Goal: Task Accomplishment & Management: Use online tool/utility

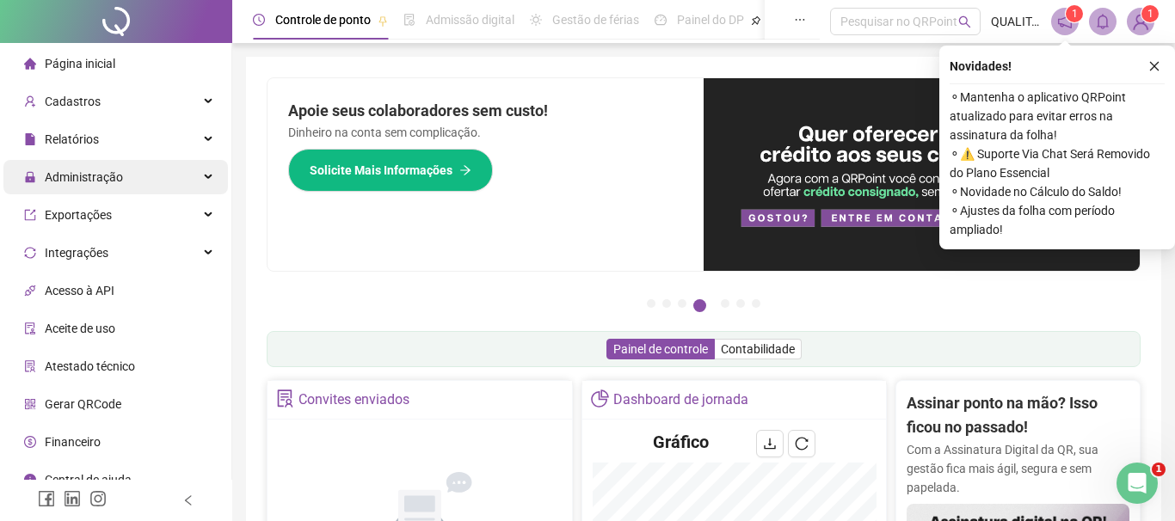
click at [121, 170] on span "Administração" at bounding box center [84, 177] width 78 height 14
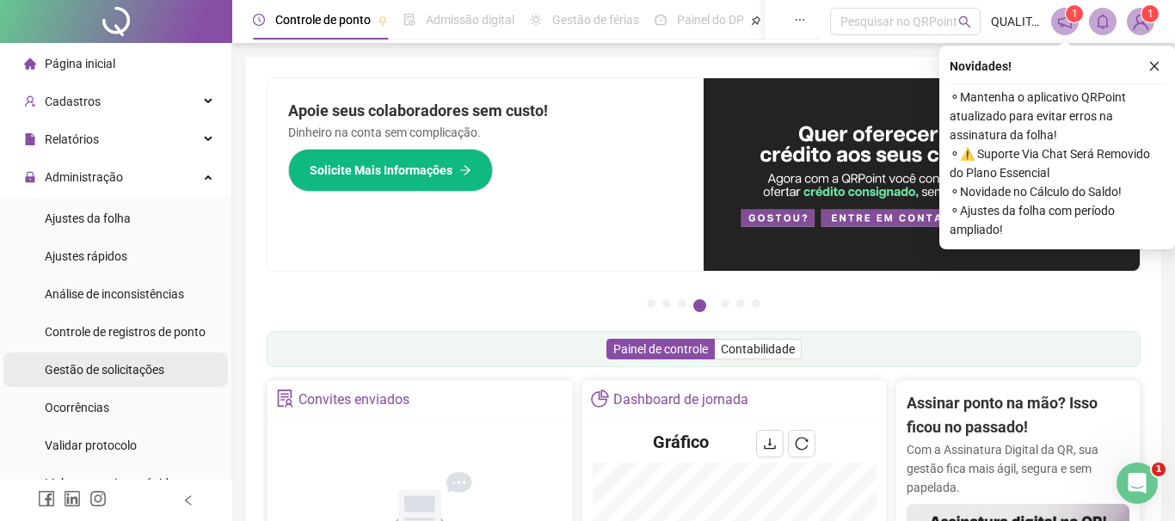
click at [135, 373] on span "Gestão de solicitações" at bounding box center [105, 370] width 120 height 14
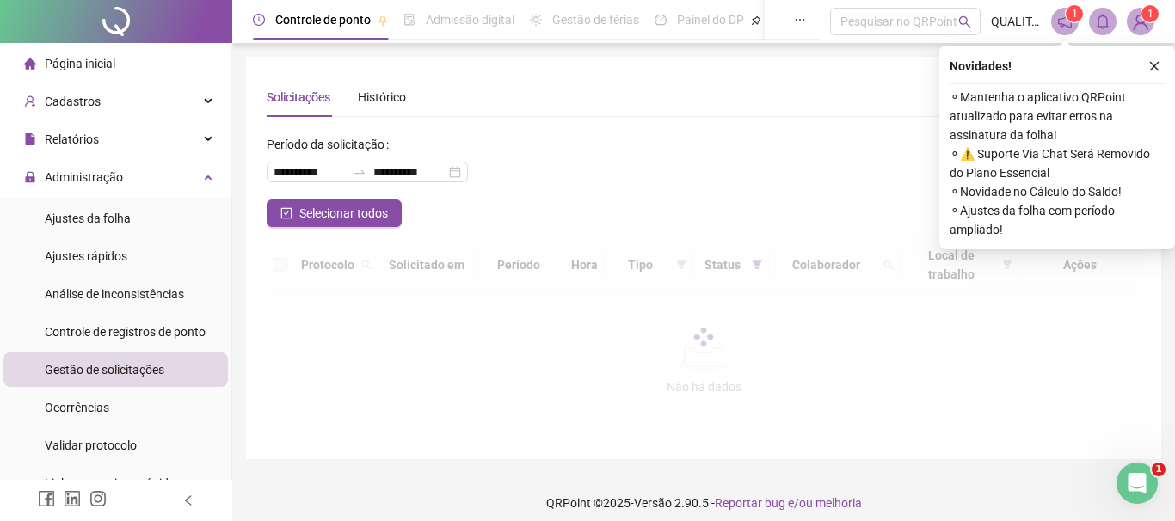
click at [613, 102] on div "Solicitações Histórico" at bounding box center [704, 97] width 874 height 40
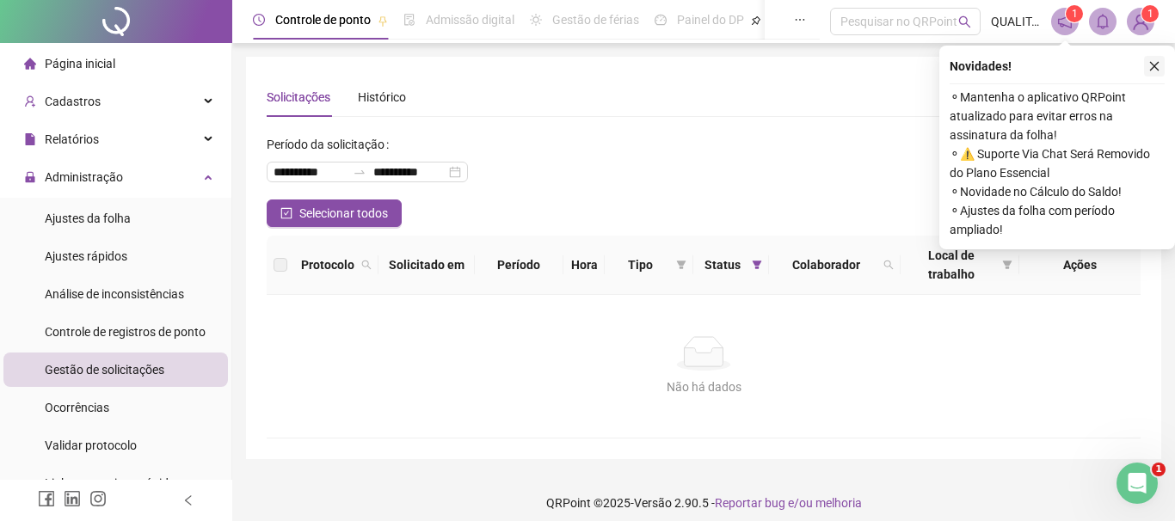
click at [1161, 65] on button "button" at bounding box center [1154, 66] width 21 height 21
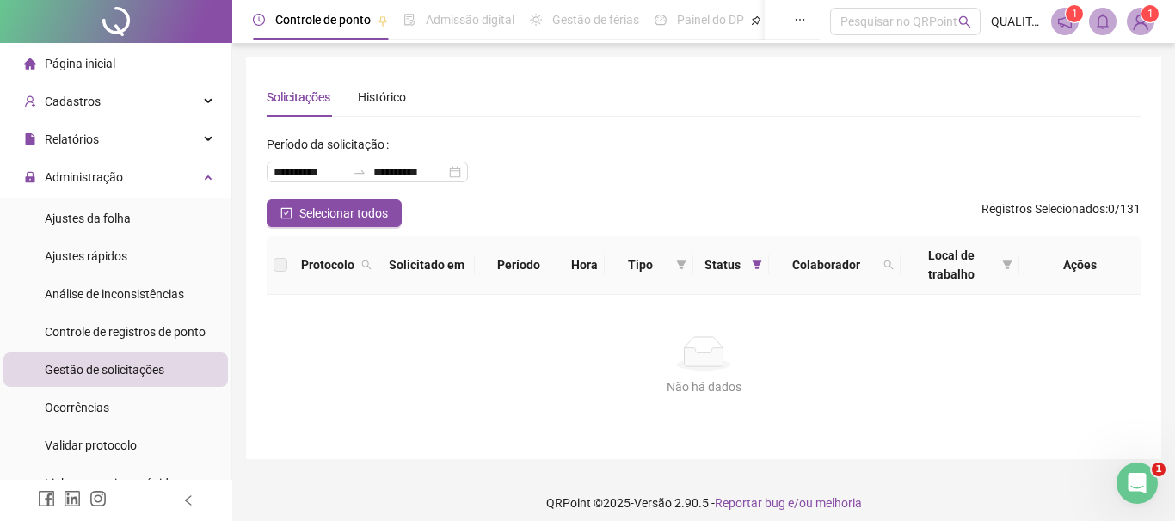
click at [796, 144] on div "**********" at bounding box center [704, 165] width 874 height 69
click at [698, 131] on div "**********" at bounding box center [704, 165] width 874 height 69
click at [687, 123] on div "**********" at bounding box center [704, 257] width 874 height 361
click at [687, 144] on div "**********" at bounding box center [704, 165] width 874 height 69
click at [844, 156] on div "**********" at bounding box center [704, 165] width 874 height 69
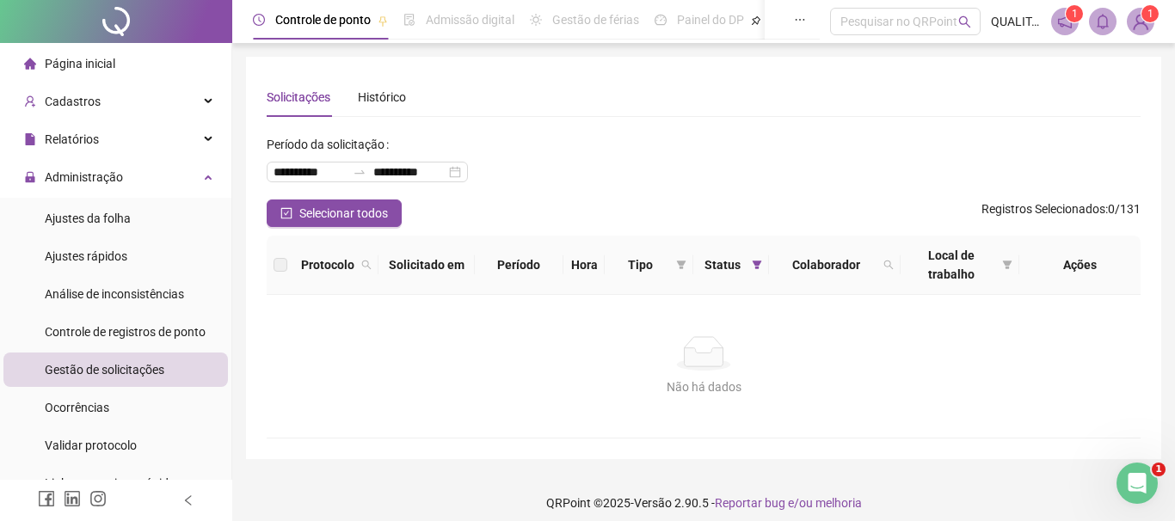
click at [854, 81] on div "Solicitações Histórico" at bounding box center [704, 97] width 874 height 40
click at [651, 106] on div "Solicitações Histórico" at bounding box center [704, 97] width 874 height 40
click at [109, 383] on div "Gestão de solicitações" at bounding box center [105, 370] width 120 height 34
click at [754, 134] on div "**********" at bounding box center [704, 165] width 874 height 69
click at [143, 201] on li "Ajustes da folha" at bounding box center [115, 218] width 225 height 34
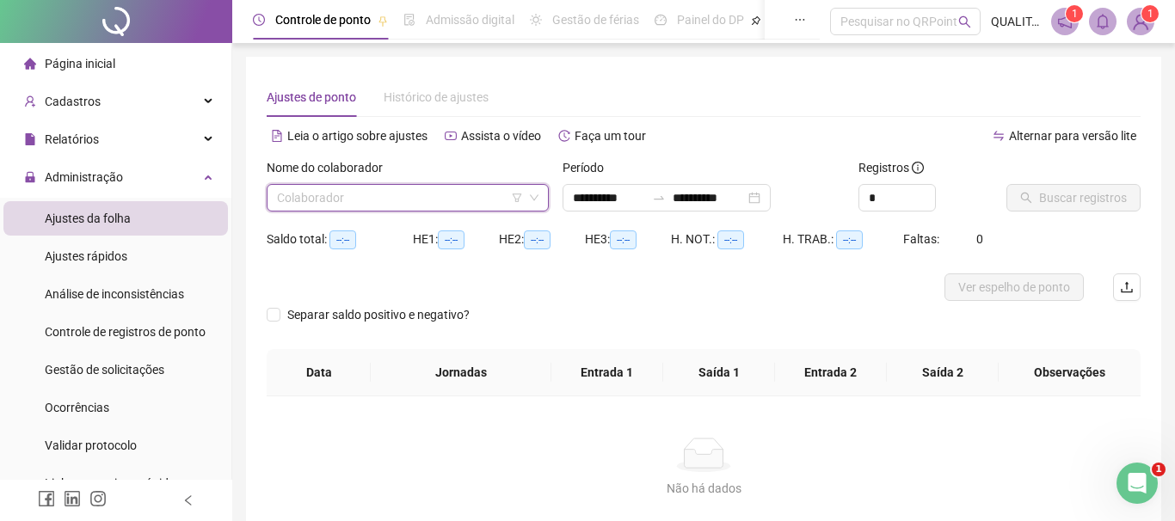
click at [366, 191] on input "search" at bounding box center [400, 198] width 246 height 26
type input "**********"
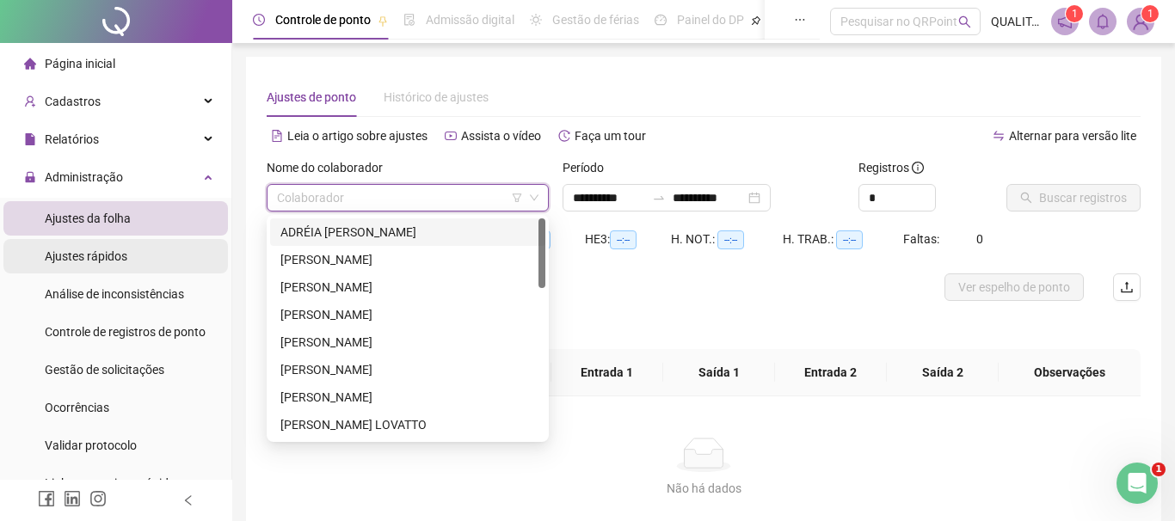
click at [139, 258] on li "Ajustes rápidos" at bounding box center [115, 256] width 225 height 34
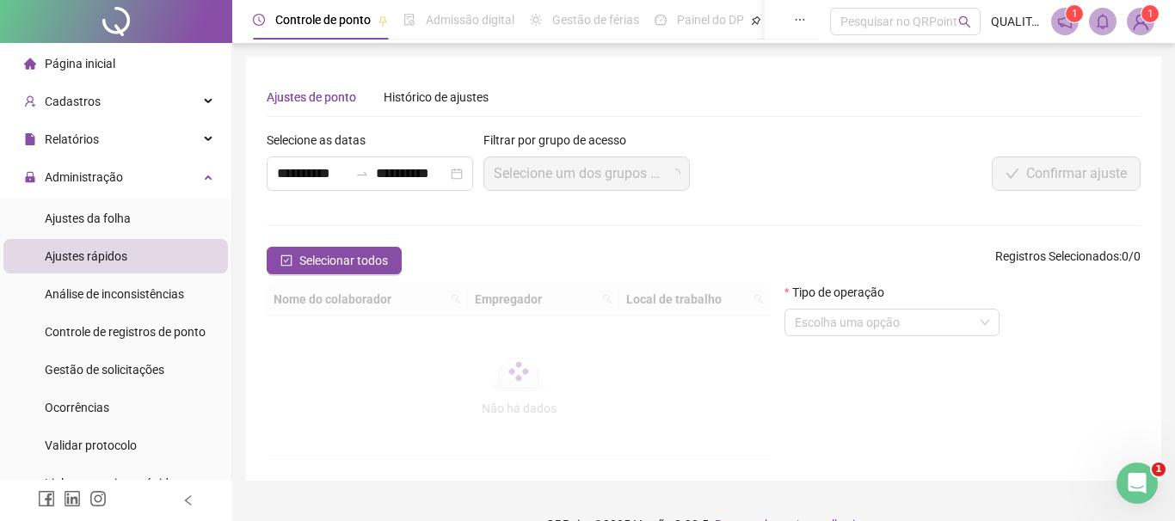
click at [374, 194] on div "**********" at bounding box center [370, 168] width 217 height 74
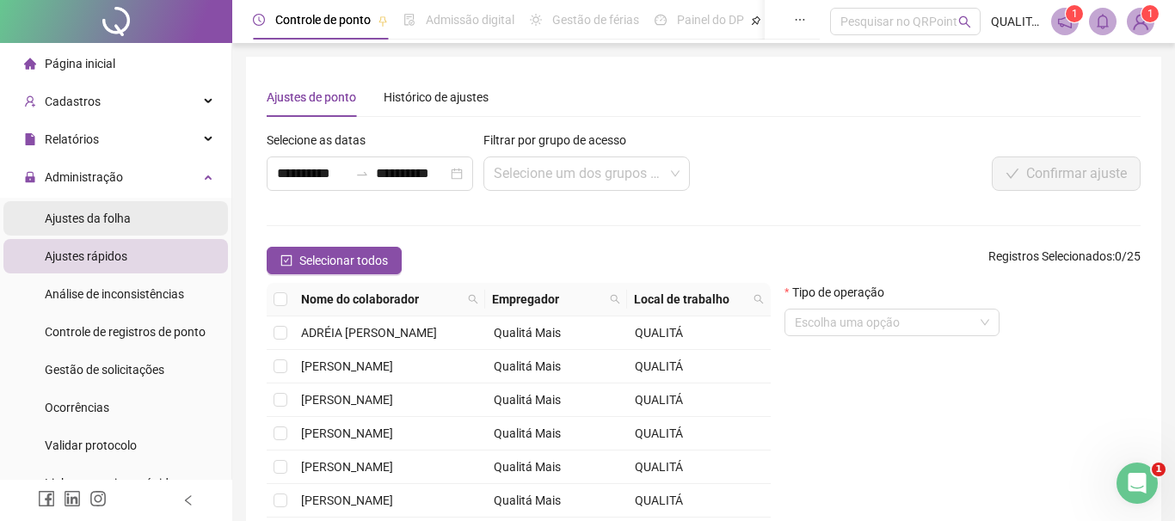
click at [78, 222] on span "Ajustes da folha" at bounding box center [88, 219] width 86 height 14
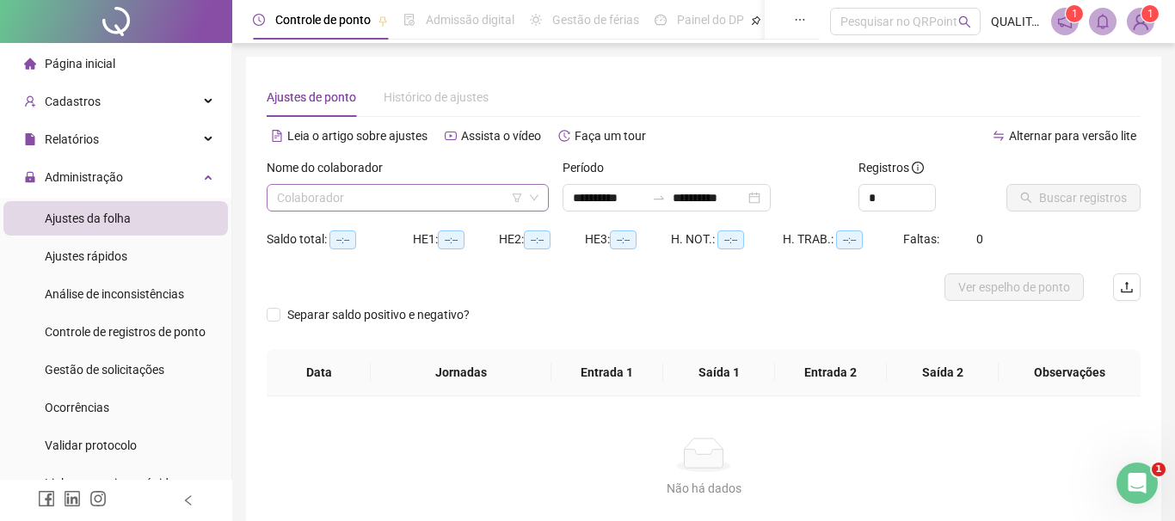
click at [397, 209] on input "search" at bounding box center [400, 198] width 246 height 26
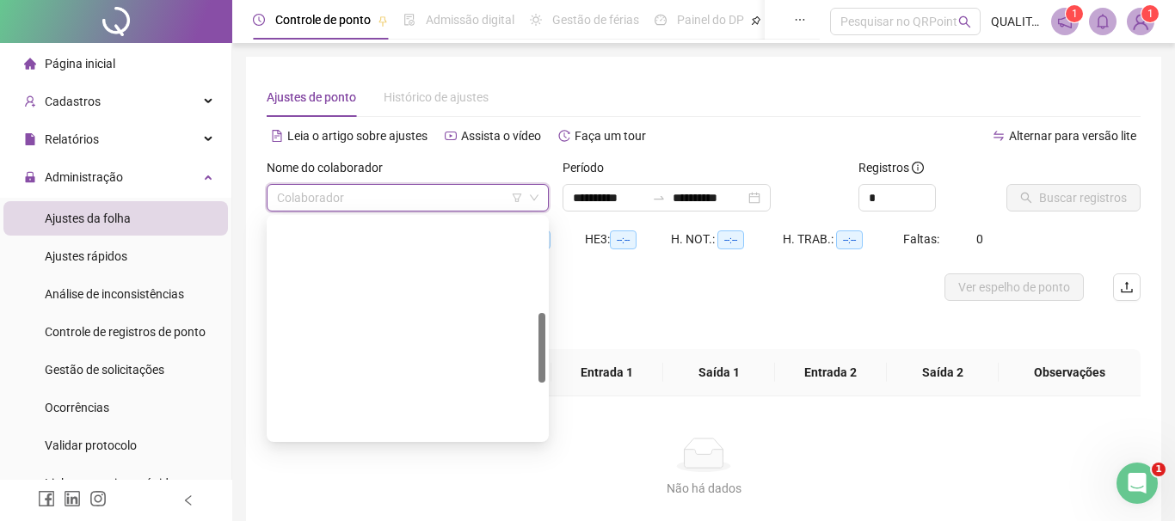
scroll to position [294, 0]
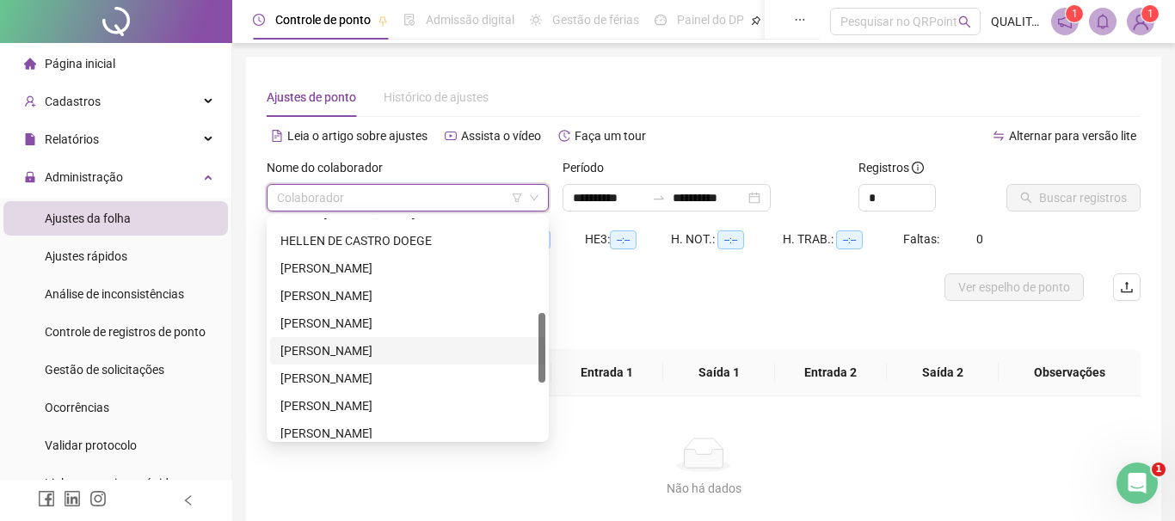
click at [390, 352] on div "[PERSON_NAME]" at bounding box center [407, 351] width 255 height 19
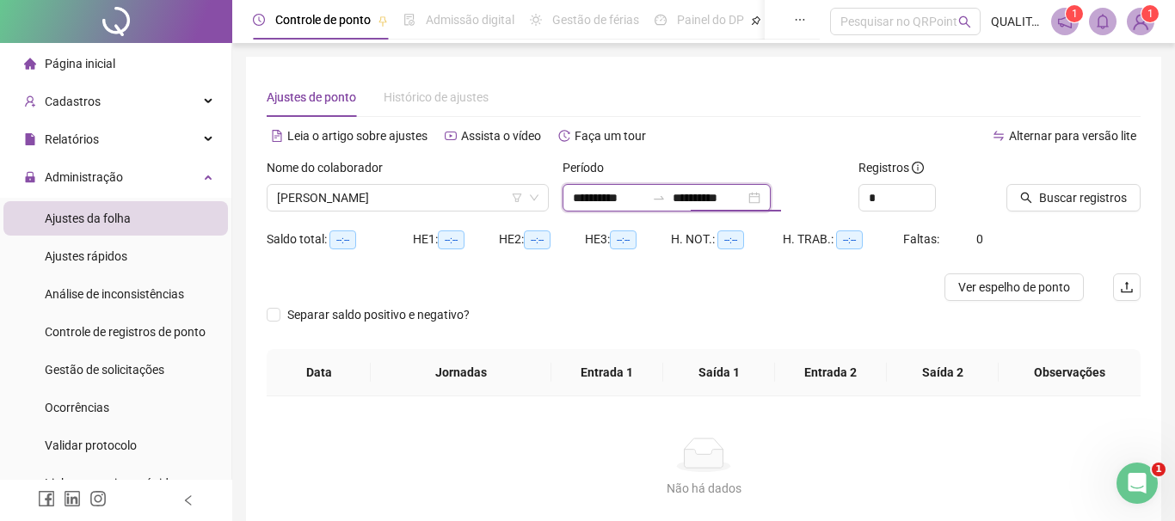
click at [745, 197] on input "**********" at bounding box center [709, 197] width 72 height 19
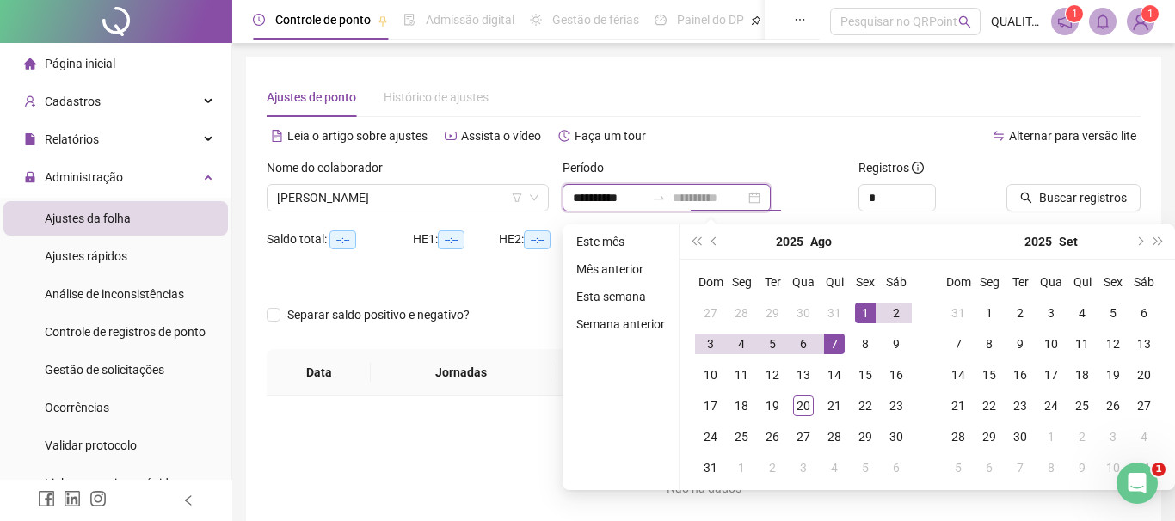
type input "**********"
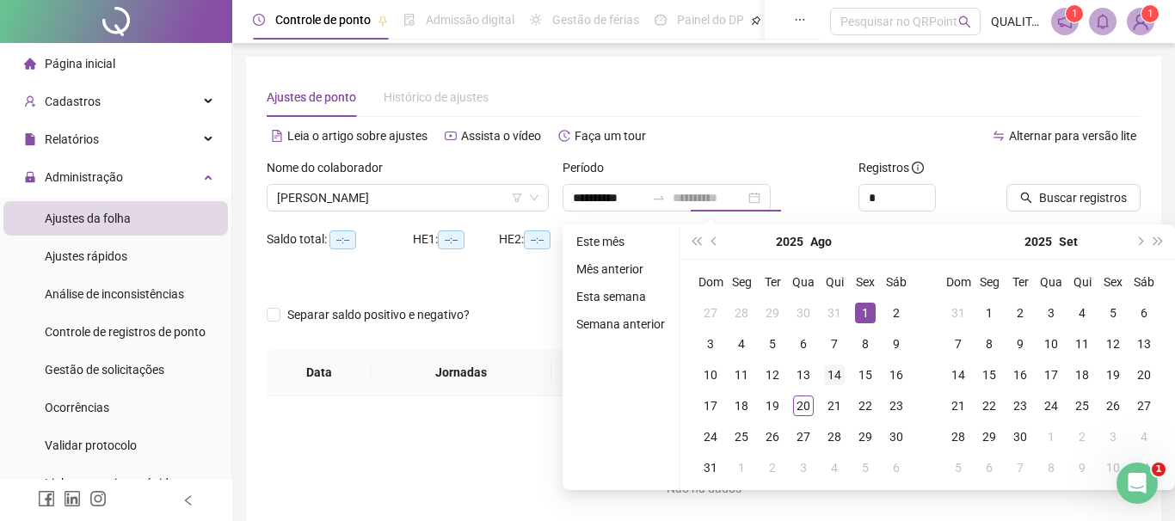
drag, startPoint x: 864, startPoint y: 313, endPoint x: 829, endPoint y: 373, distance: 69.4
click at [865, 313] on div "1" at bounding box center [865, 313] width 21 height 21
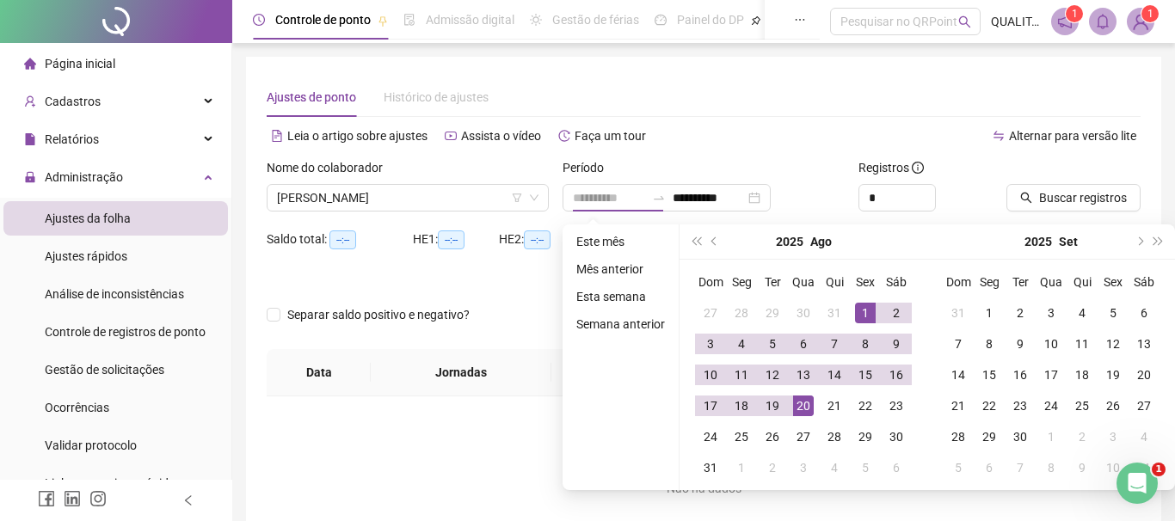
click at [799, 398] on div "20" at bounding box center [803, 406] width 21 height 21
type input "**********"
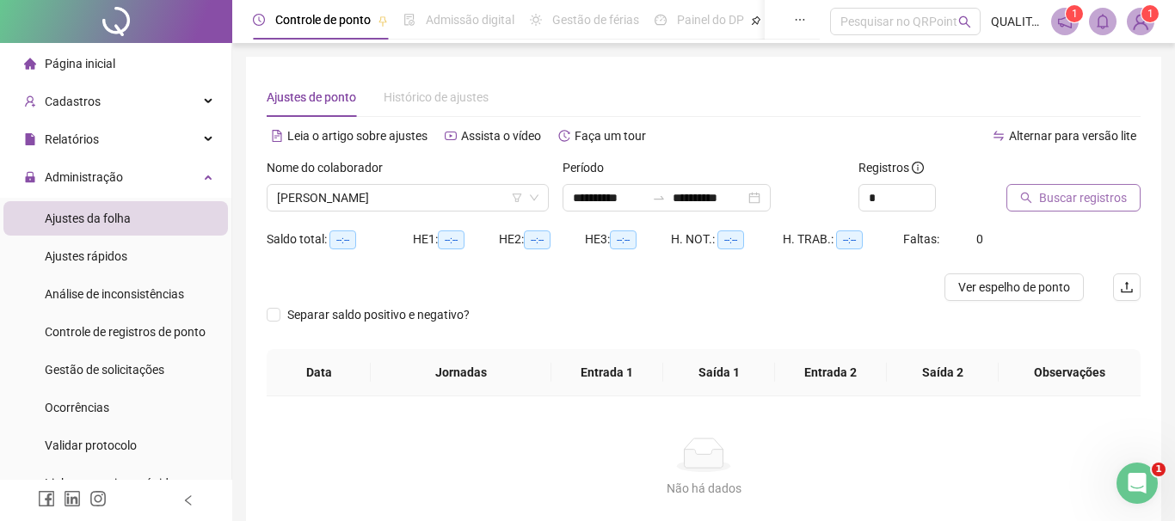
click at [1071, 194] on span "Buscar registros" at bounding box center [1083, 197] width 88 height 19
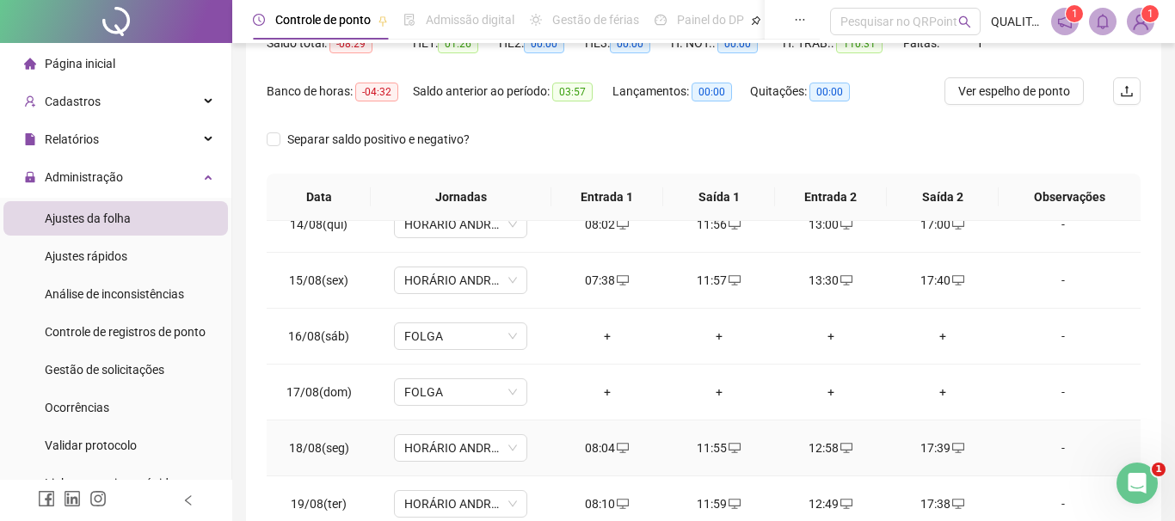
scroll to position [358, 0]
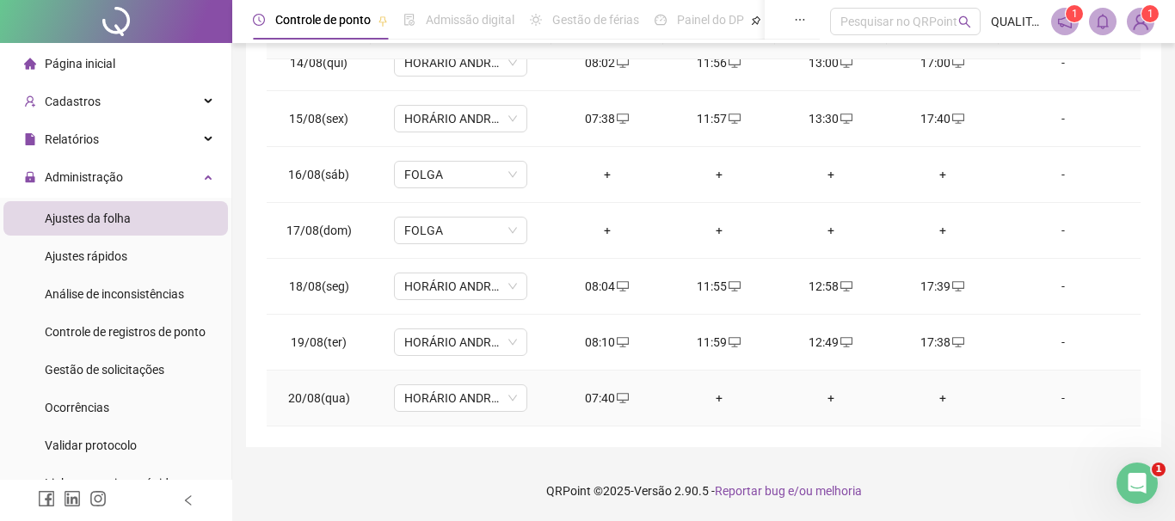
click at [721, 393] on div "+" at bounding box center [719, 398] width 84 height 19
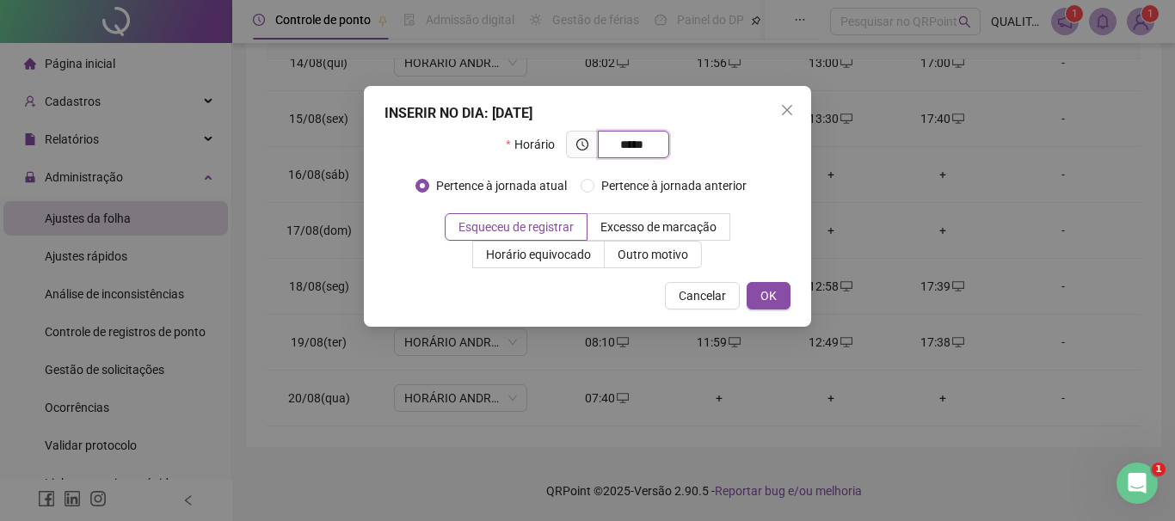
type input "*****"
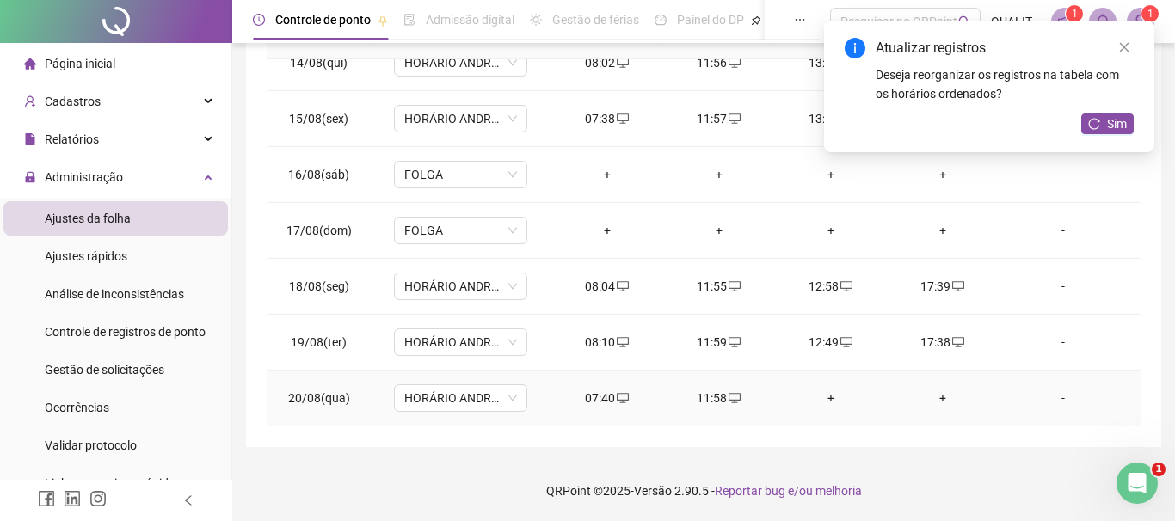
click at [841, 390] on div "+" at bounding box center [831, 398] width 84 height 19
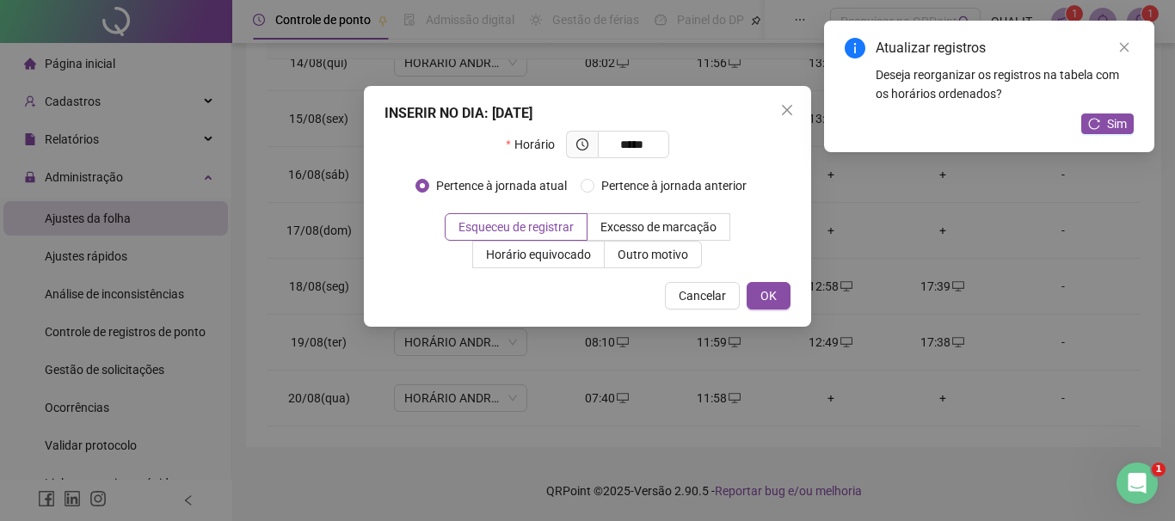
type input "*****"
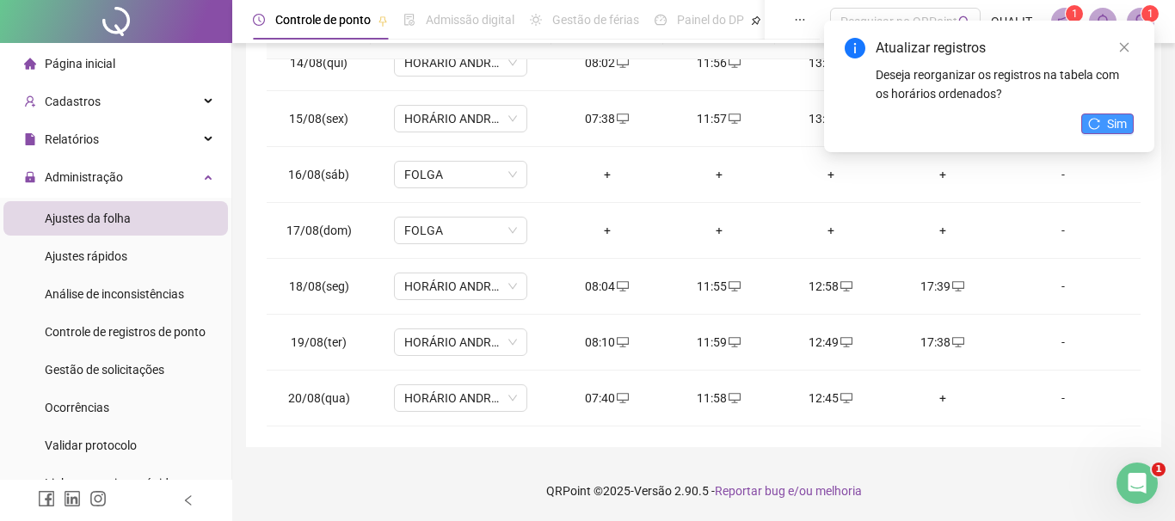
click at [1101, 119] on button "Sim" at bounding box center [1108, 124] width 52 height 21
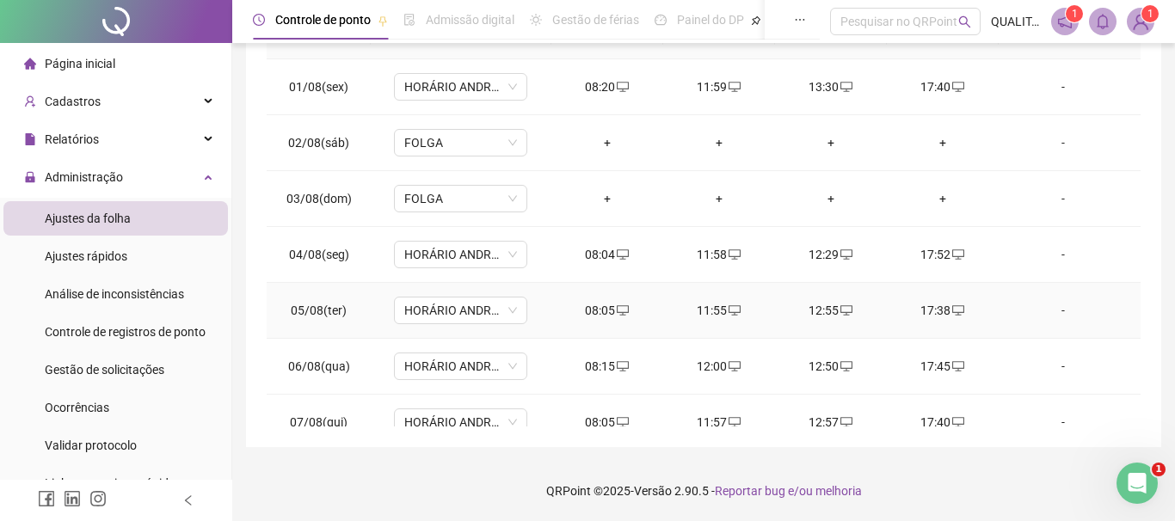
scroll to position [0, 0]
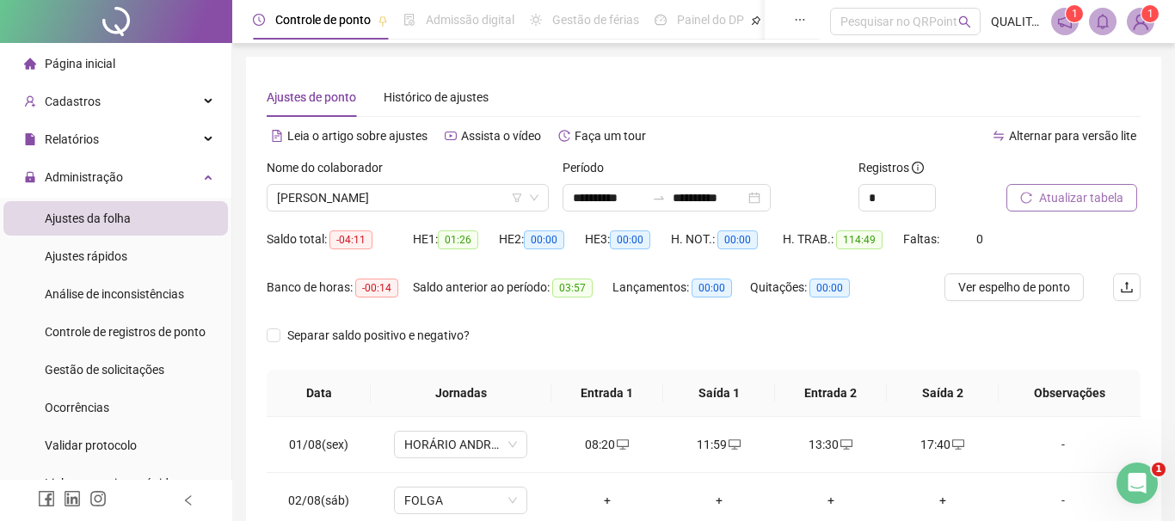
click at [1080, 194] on span "Atualizar tabela" at bounding box center [1081, 197] width 84 height 19
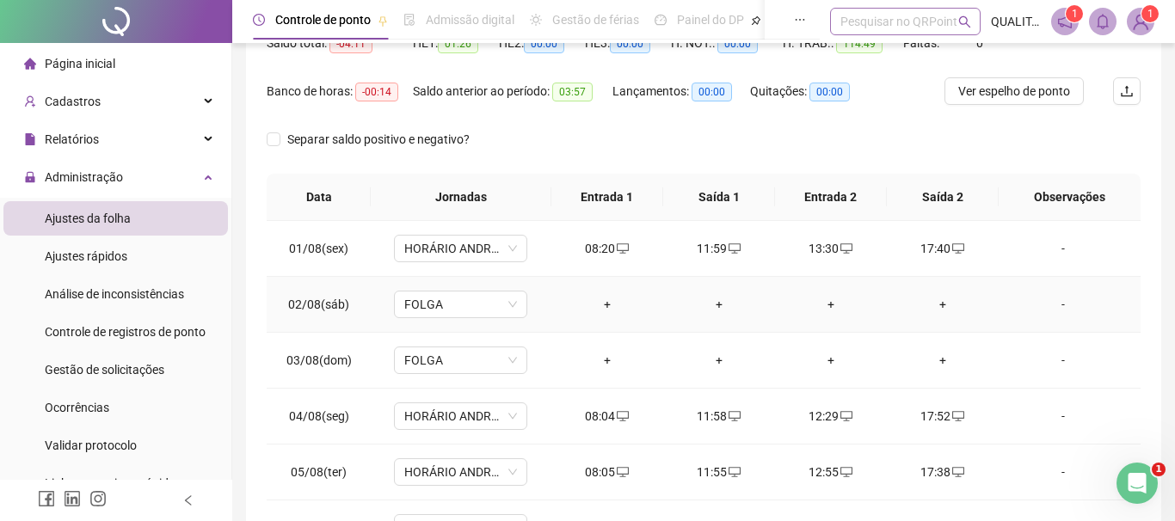
scroll to position [176, 0]
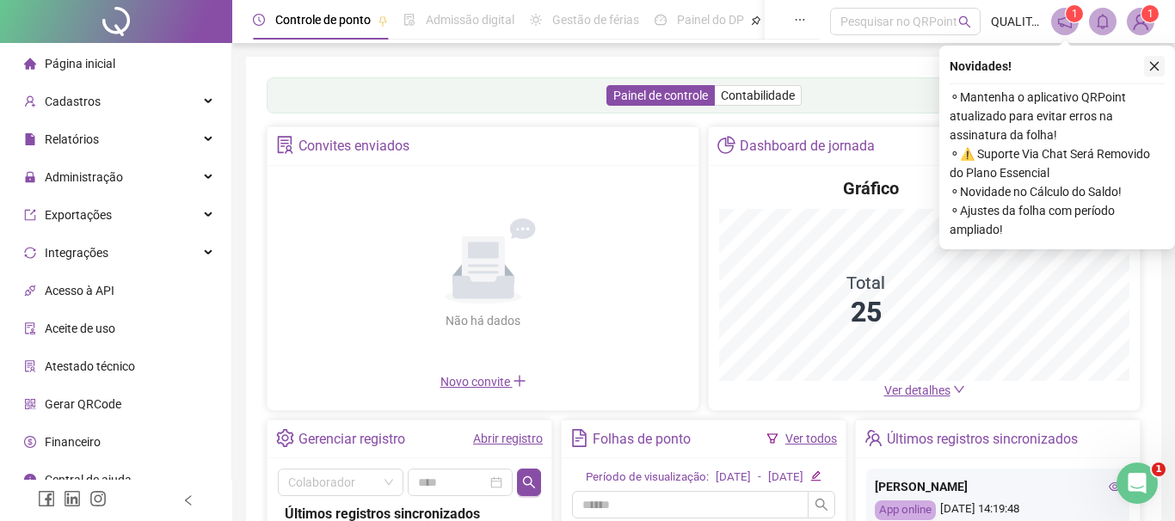
click at [1161, 62] on button "button" at bounding box center [1154, 66] width 21 height 21
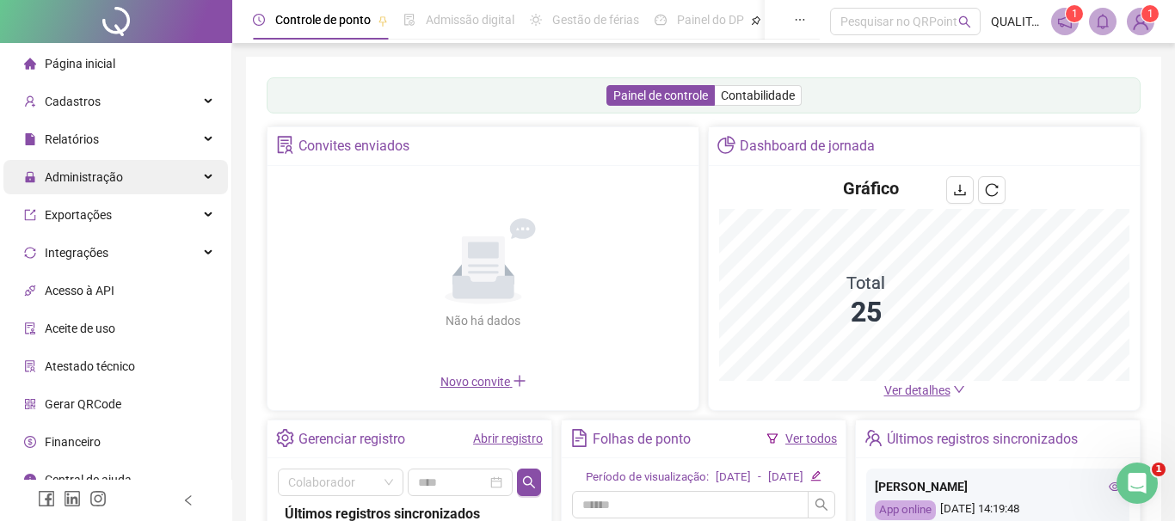
click at [151, 161] on div "Administração" at bounding box center [115, 177] width 225 height 34
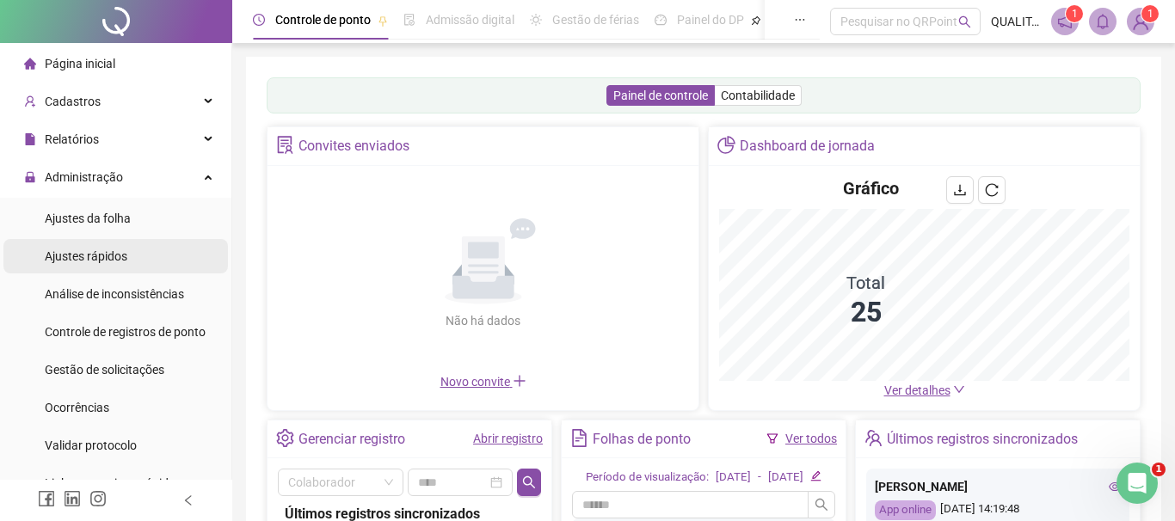
drag, startPoint x: 147, startPoint y: 259, endPoint x: 163, endPoint y: 259, distance: 16.3
click at [163, 259] on li "Ajustes rápidos" at bounding box center [115, 256] width 225 height 34
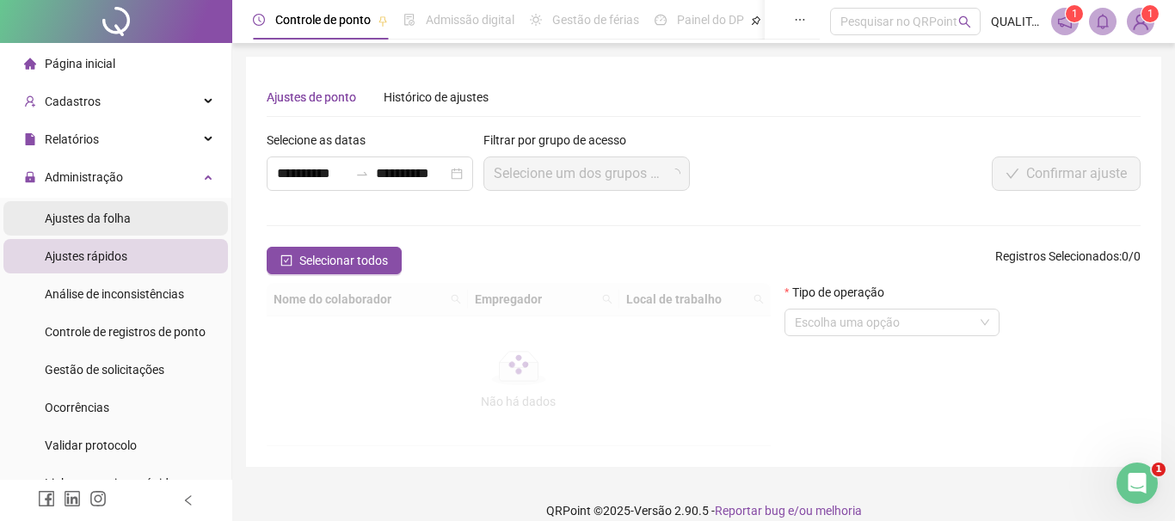
click at [167, 225] on li "Ajustes da folha" at bounding box center [115, 218] width 225 height 34
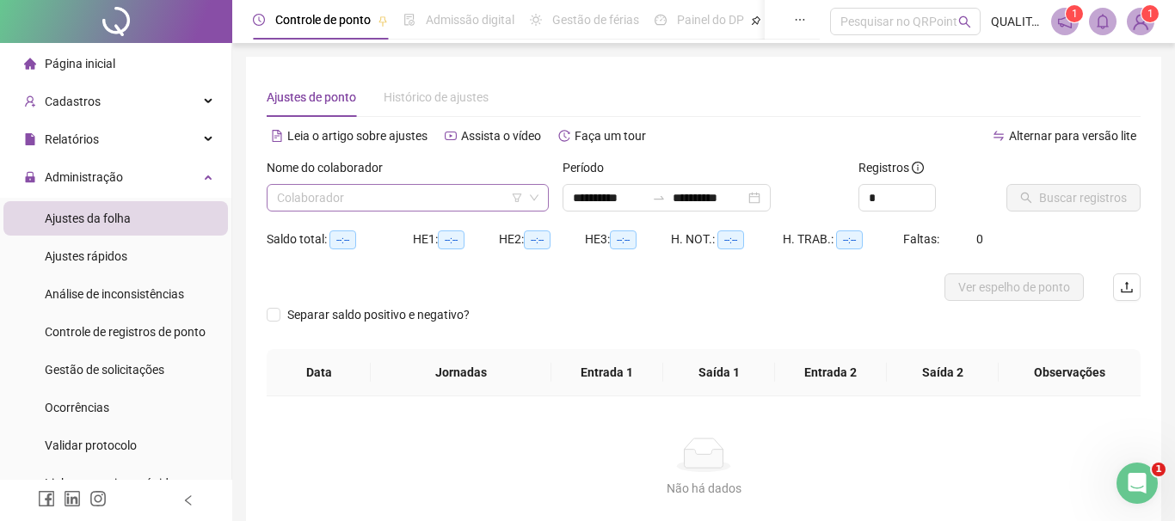
click at [452, 203] on input "search" at bounding box center [400, 198] width 246 height 26
click at [771, 198] on div "**********" at bounding box center [667, 198] width 208 height 28
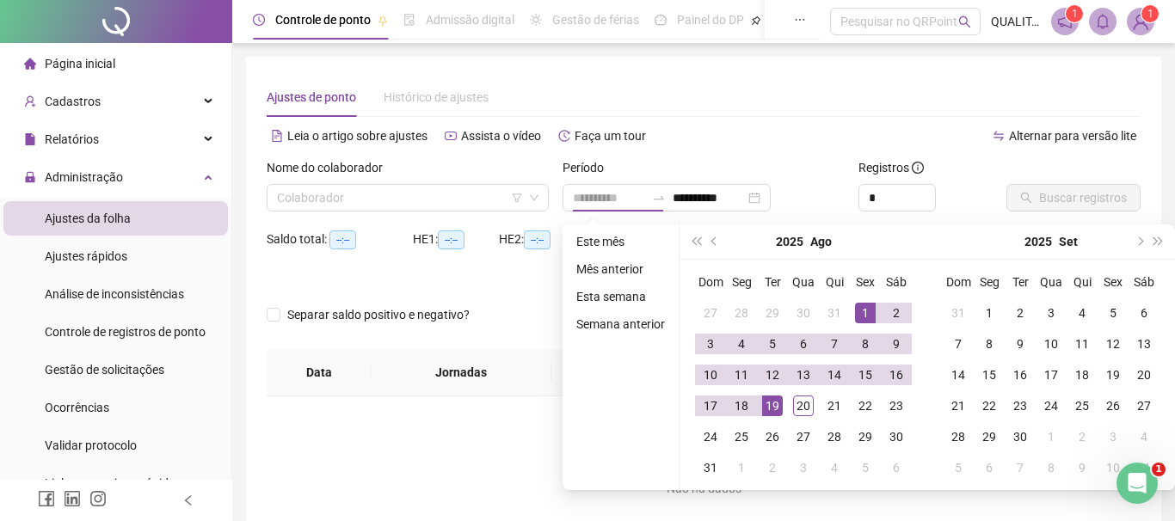
click at [864, 305] on div "1" at bounding box center [865, 313] width 21 height 21
type input "**********"
click at [808, 400] on div "20" at bounding box center [803, 406] width 21 height 21
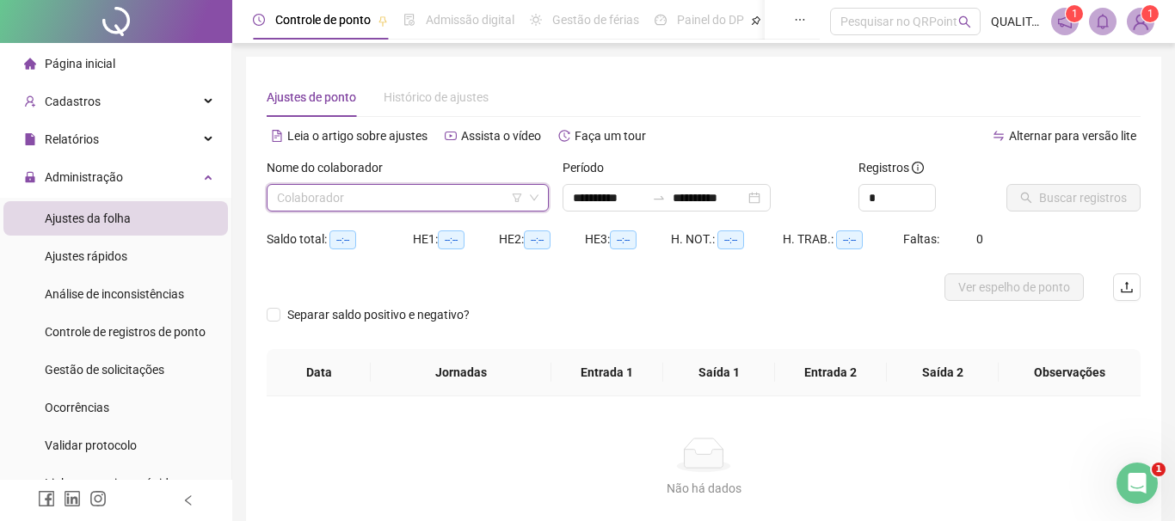
click at [488, 207] on input "search" at bounding box center [400, 198] width 246 height 26
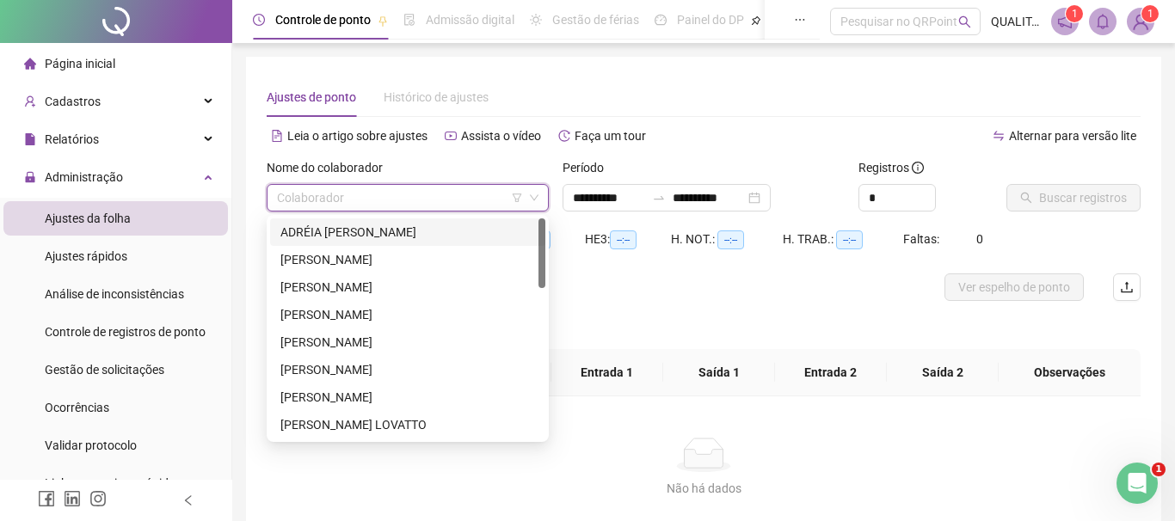
click at [406, 238] on div "ADRÉIA [PERSON_NAME]" at bounding box center [407, 232] width 255 height 19
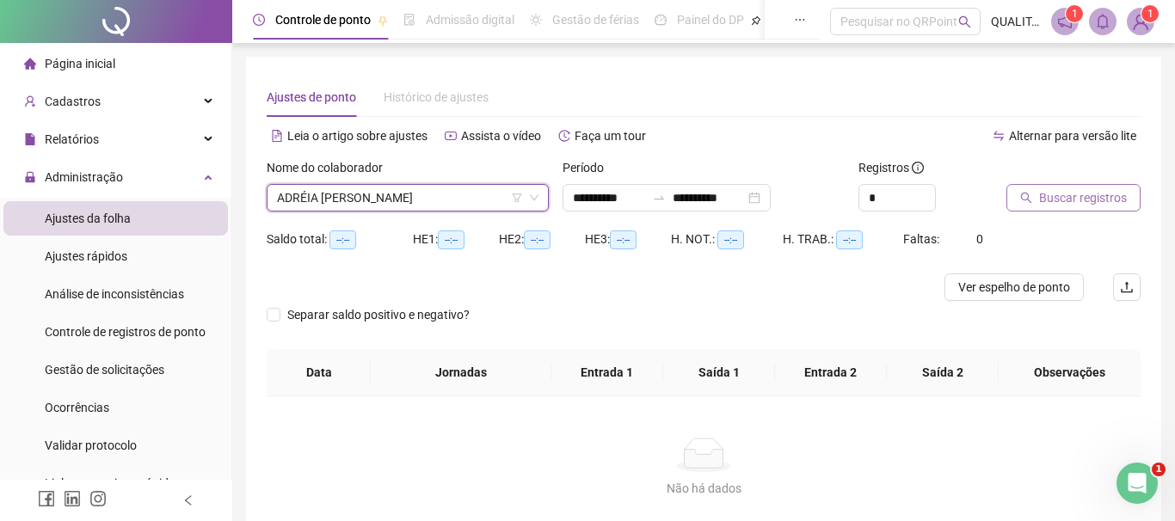
click at [1102, 198] on span "Buscar registros" at bounding box center [1083, 197] width 88 height 19
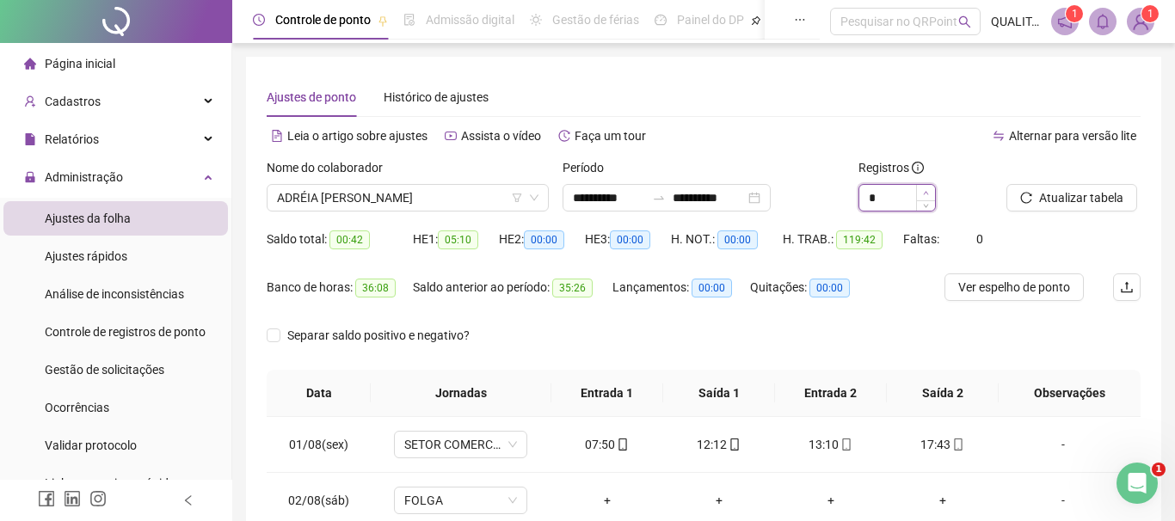
click at [928, 188] on span "Increase Value" at bounding box center [925, 192] width 19 height 15
type input "*"
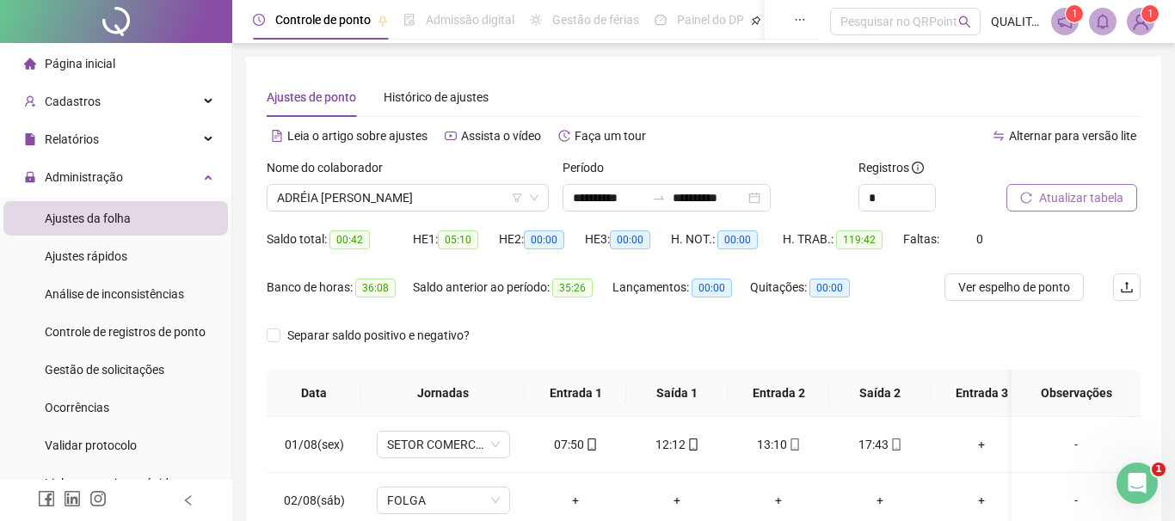
click at [1091, 200] on span "Atualizar tabela" at bounding box center [1081, 197] width 84 height 19
click at [451, 185] on span "ADRÉIA [PERSON_NAME]" at bounding box center [408, 198] width 262 height 26
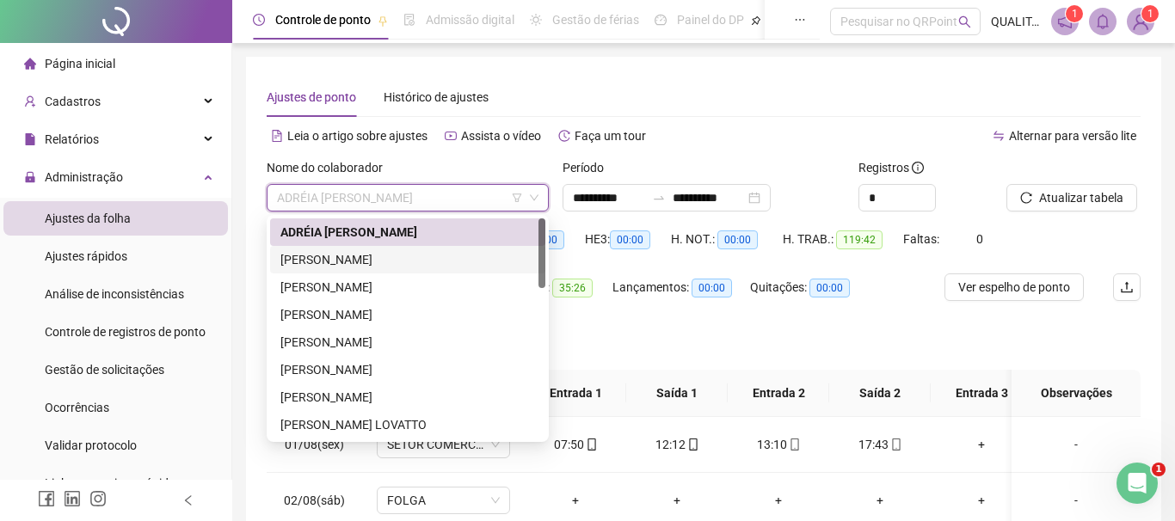
click at [377, 254] on div "[PERSON_NAME]" at bounding box center [407, 259] width 255 height 19
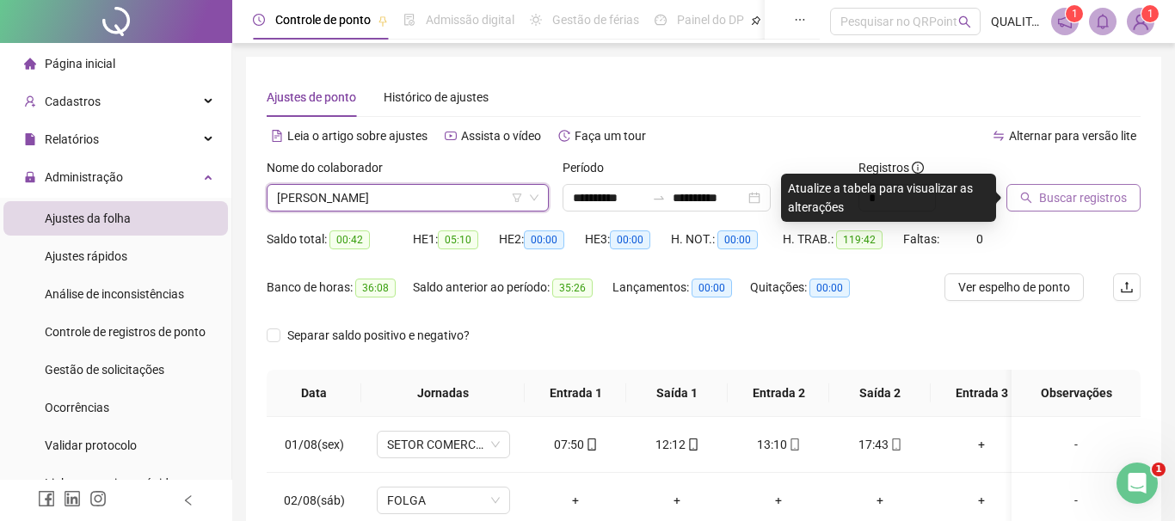
click at [1038, 193] on button "Buscar registros" at bounding box center [1074, 198] width 134 height 28
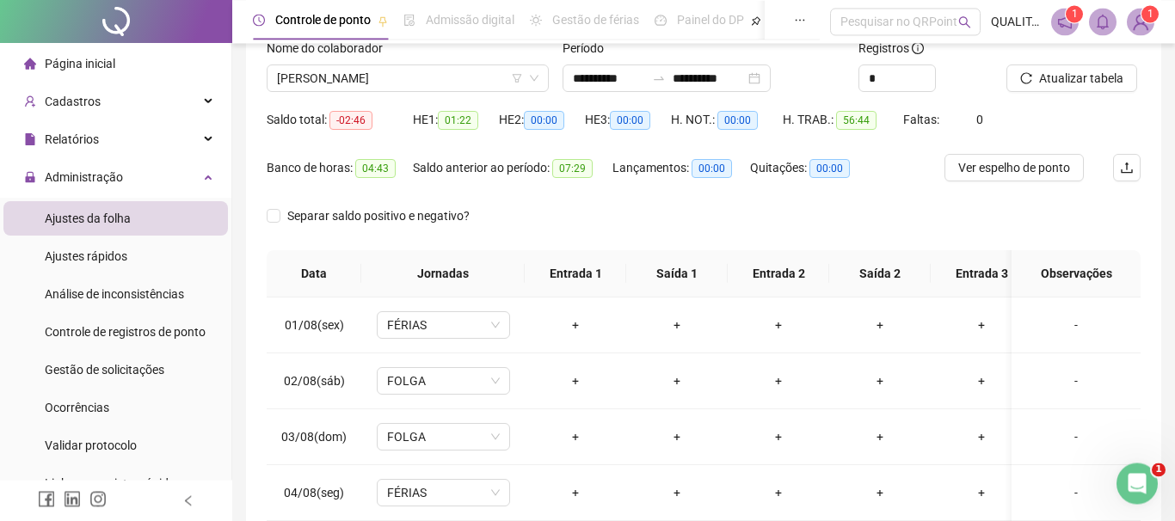
scroll to position [64, 0]
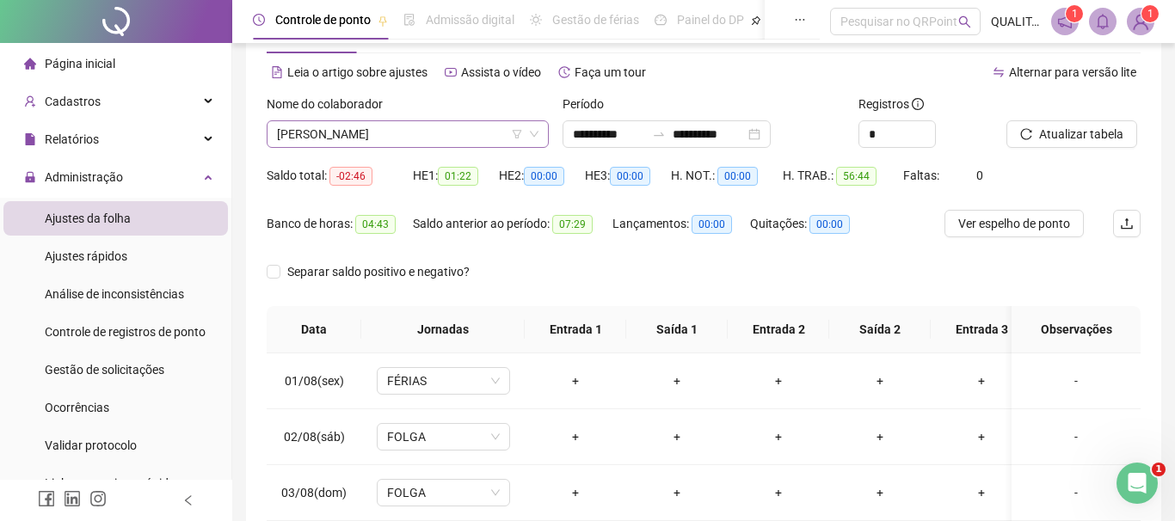
click at [441, 141] on span "[PERSON_NAME]" at bounding box center [408, 134] width 262 height 26
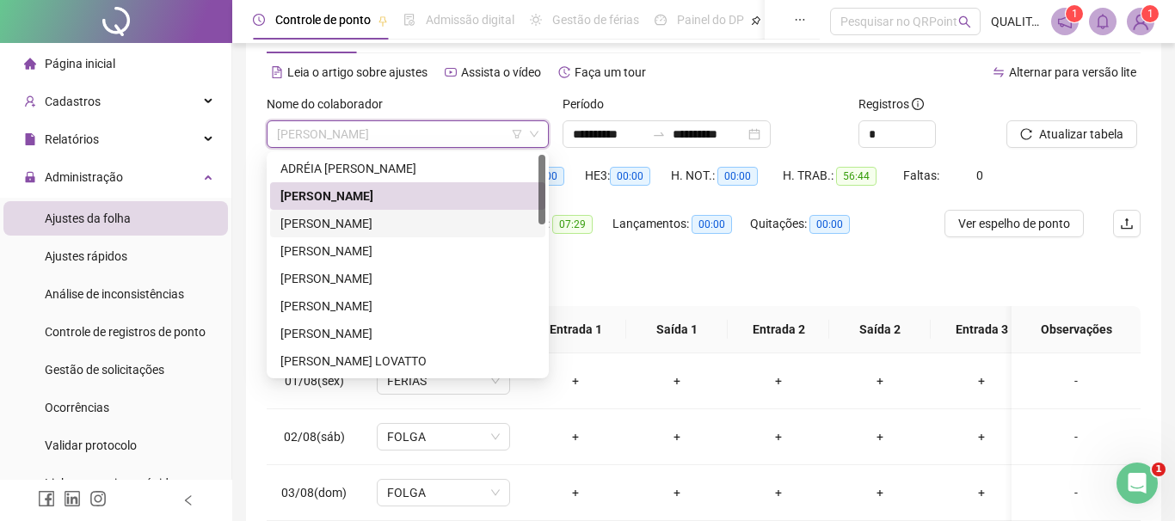
click at [351, 218] on div "[PERSON_NAME]" at bounding box center [407, 223] width 255 height 19
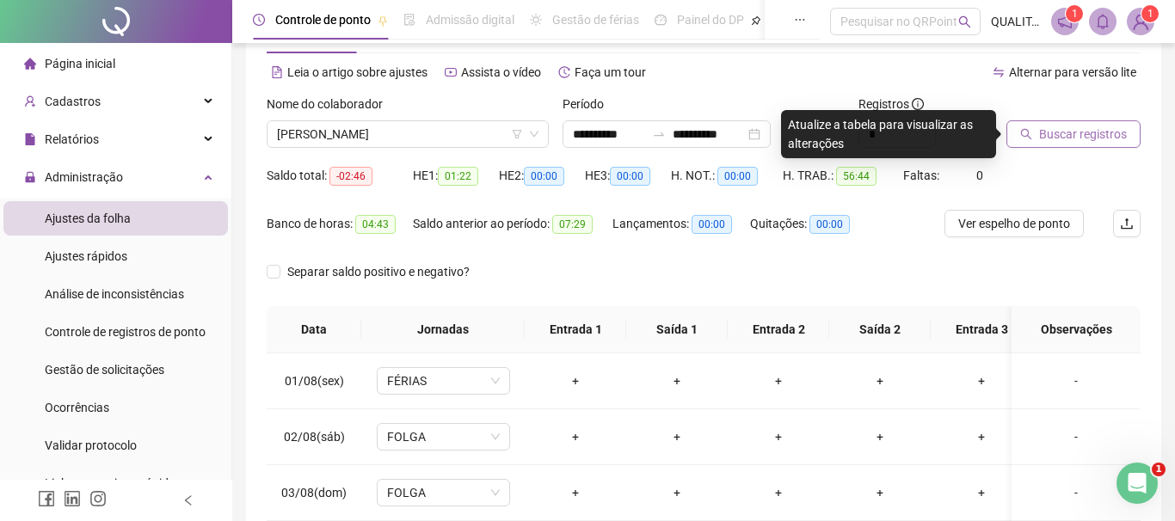
click at [1104, 137] on span "Buscar registros" at bounding box center [1083, 134] width 88 height 19
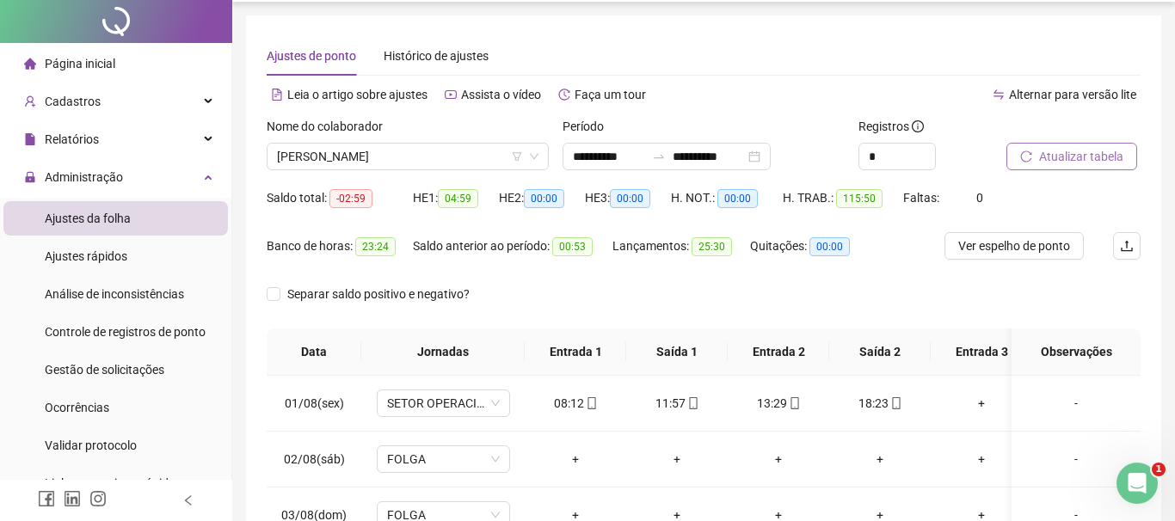
scroll to position [0, 0]
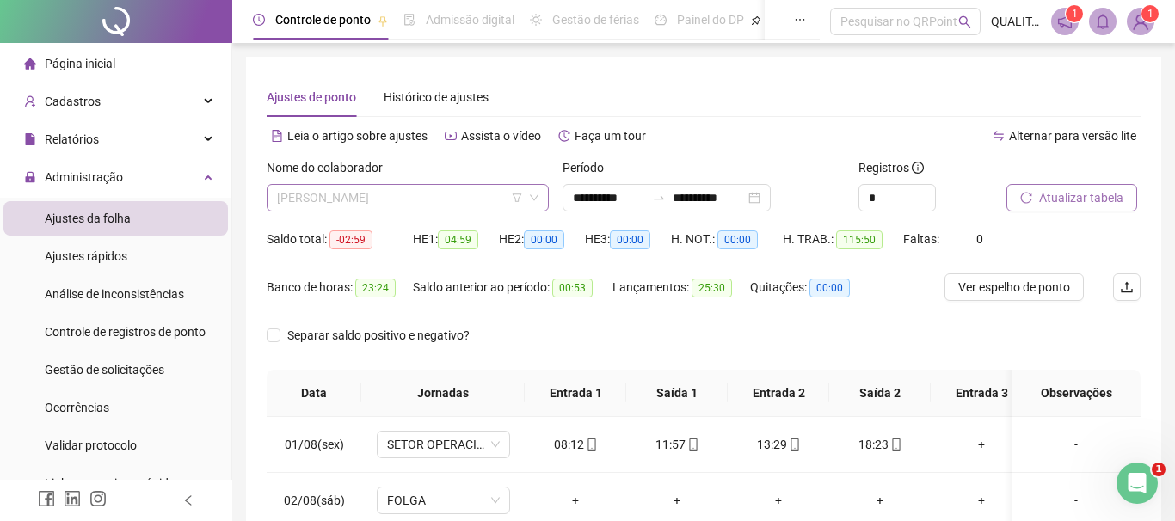
click at [472, 200] on span "[PERSON_NAME]" at bounding box center [408, 198] width 262 height 26
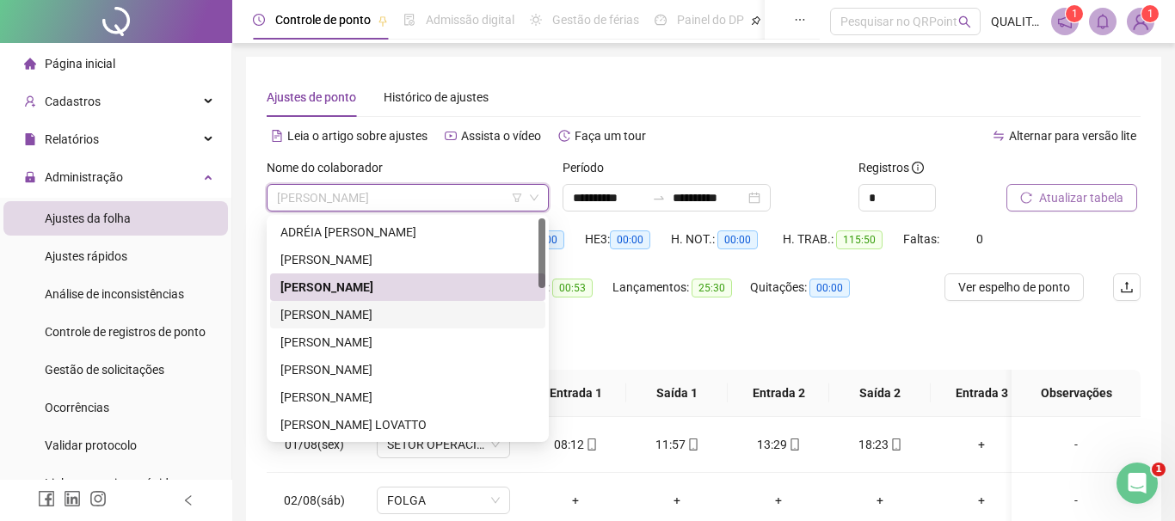
click at [406, 318] on div "[PERSON_NAME]" at bounding box center [407, 314] width 255 height 19
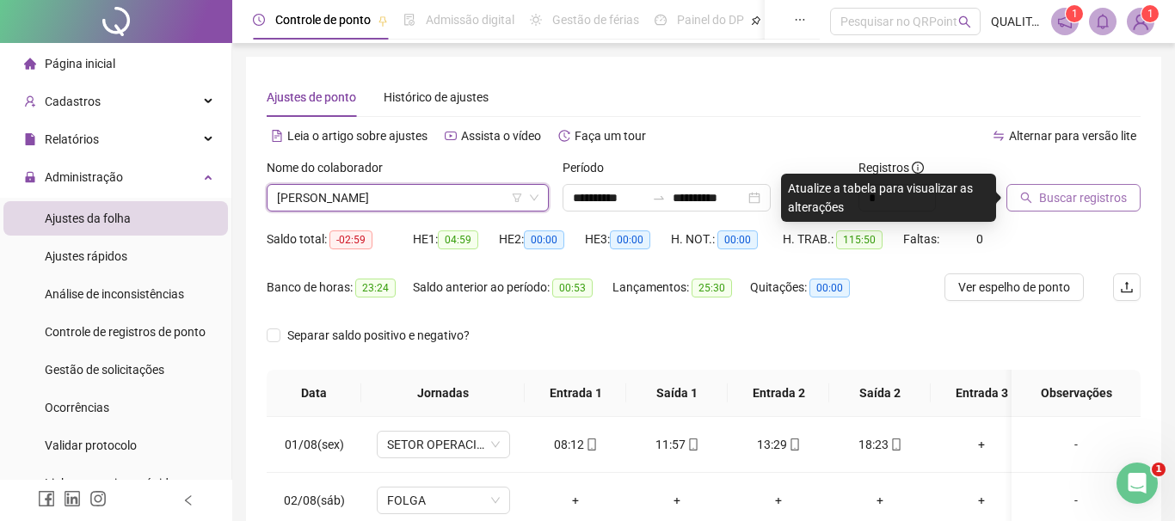
click at [1041, 183] on div at bounding box center [1052, 171] width 91 height 26
click at [1078, 196] on span "Buscar registros" at bounding box center [1083, 197] width 88 height 19
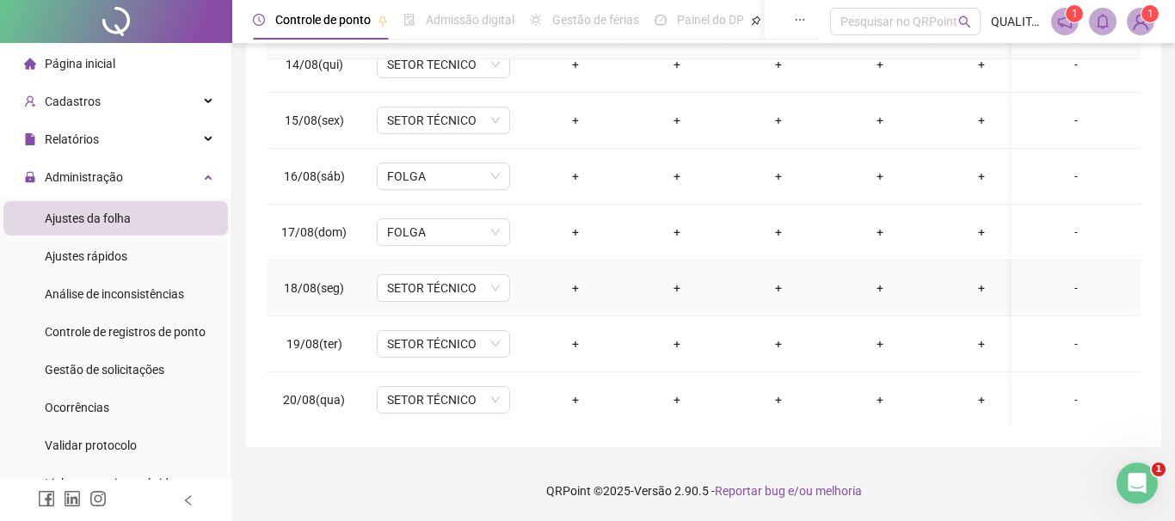
scroll to position [751, 0]
click at [496, 287] on span "SETOR TÉCNICO" at bounding box center [443, 287] width 113 height 26
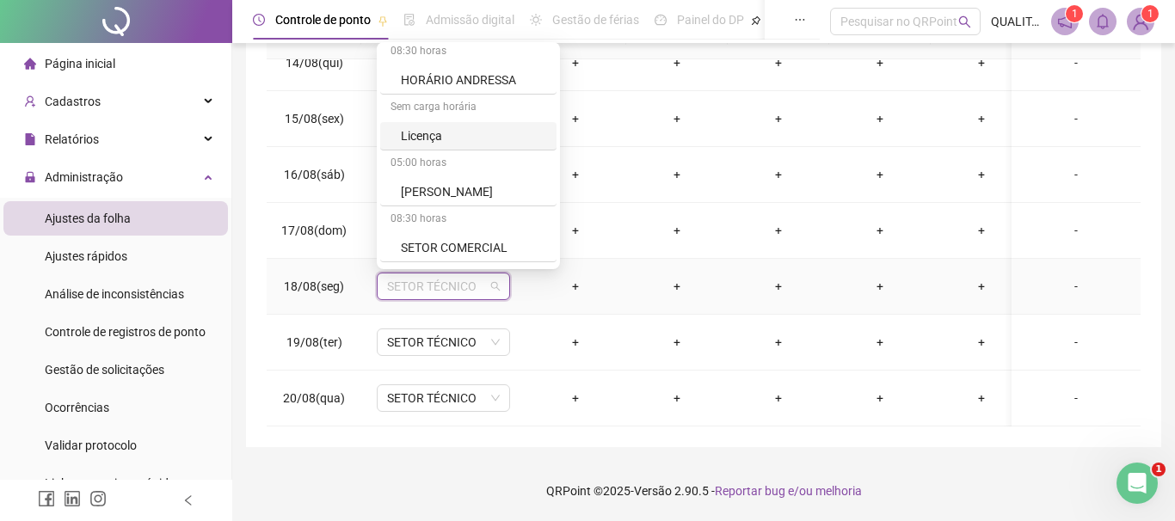
scroll to position [527, 0]
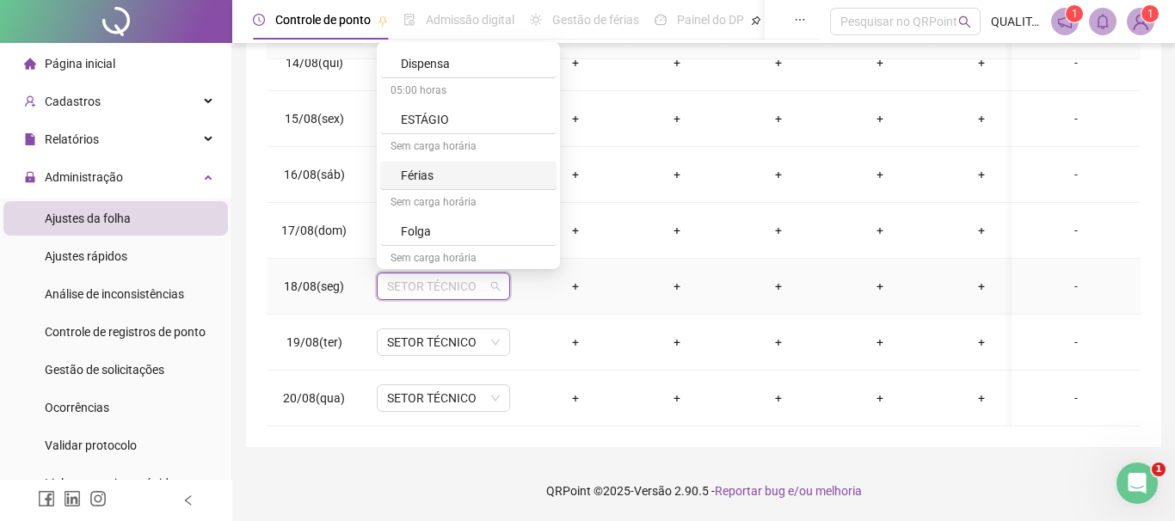
click at [431, 169] on div "Férias" at bounding box center [473, 175] width 145 height 19
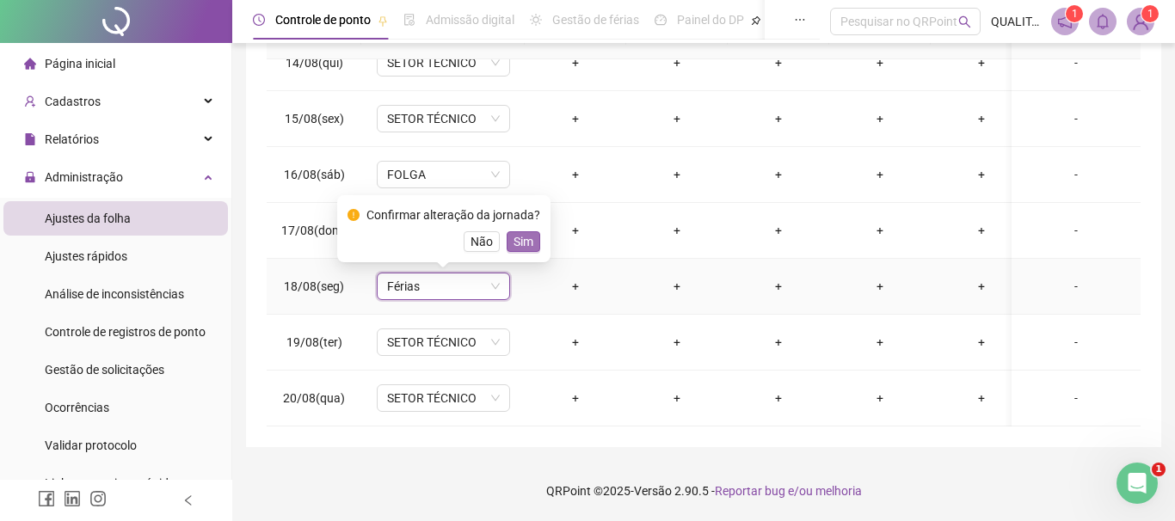
click at [528, 246] on span "Sim" at bounding box center [524, 241] width 20 height 19
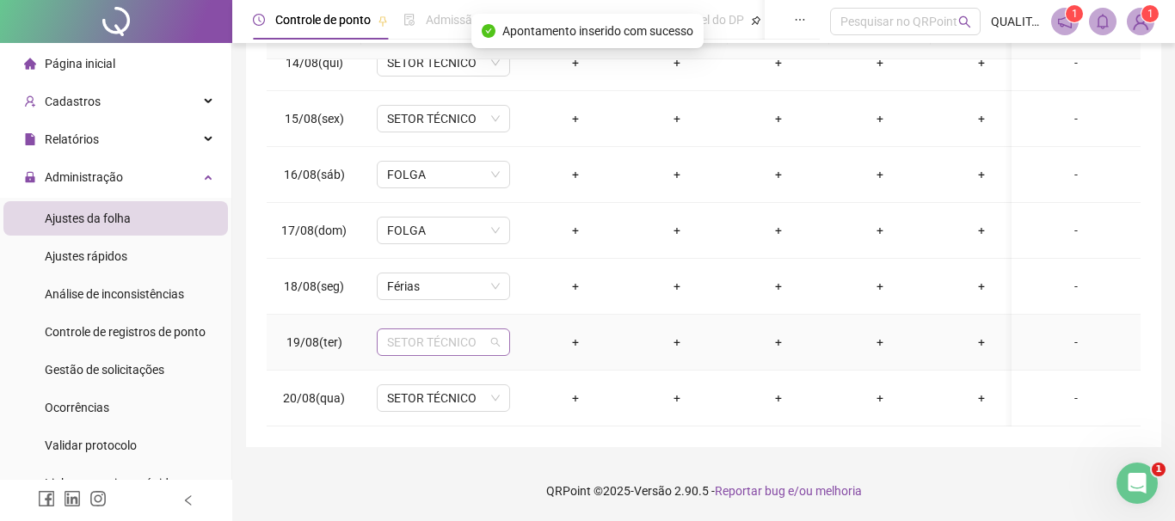
click at [502, 347] on div "SETOR TÉCNICO" at bounding box center [443, 343] width 133 height 28
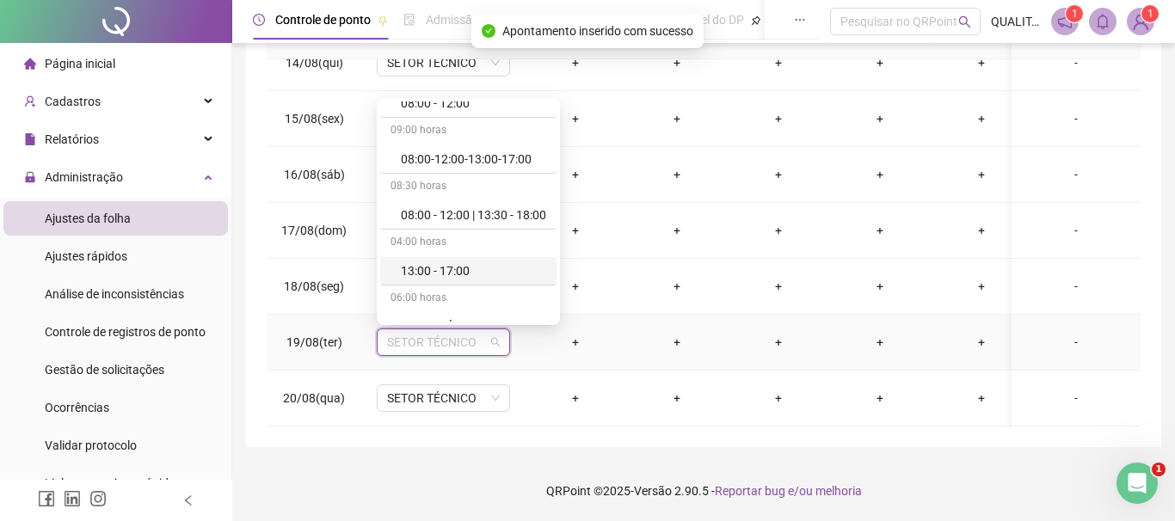
scroll to position [614, 0]
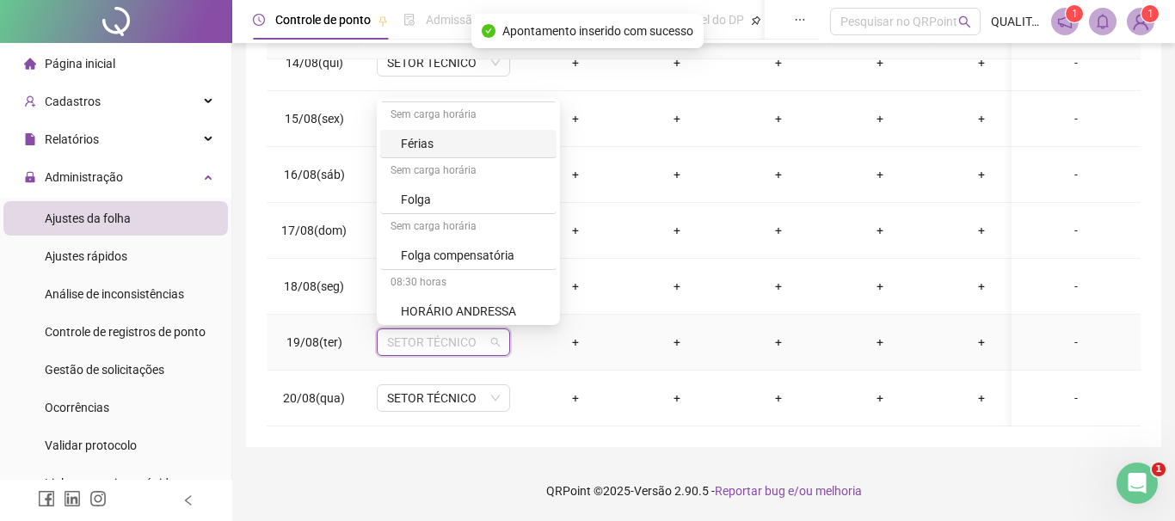
click at [438, 142] on div "Férias" at bounding box center [473, 143] width 145 height 19
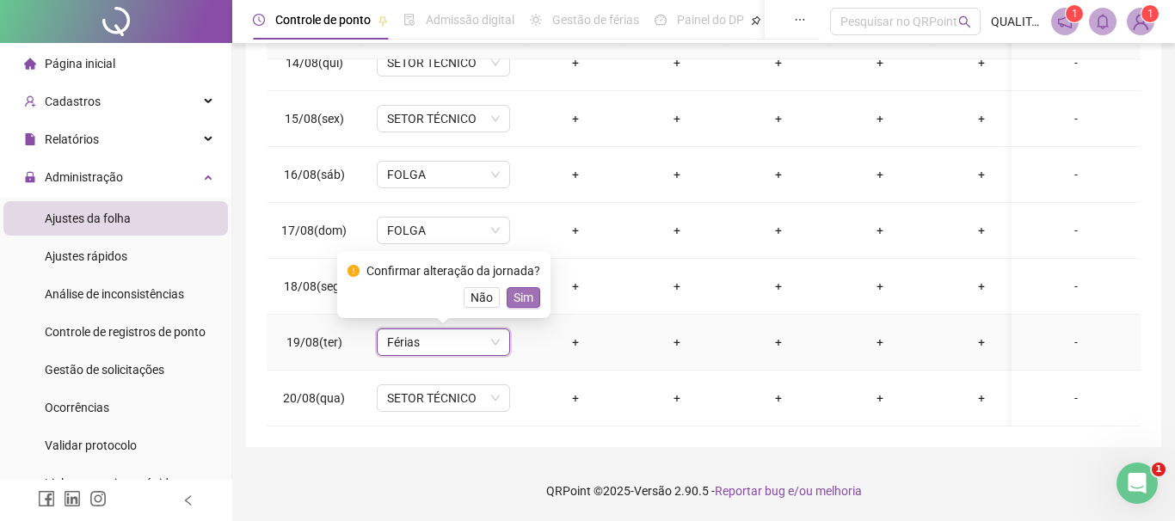
click at [525, 295] on span "Sim" at bounding box center [524, 297] width 20 height 19
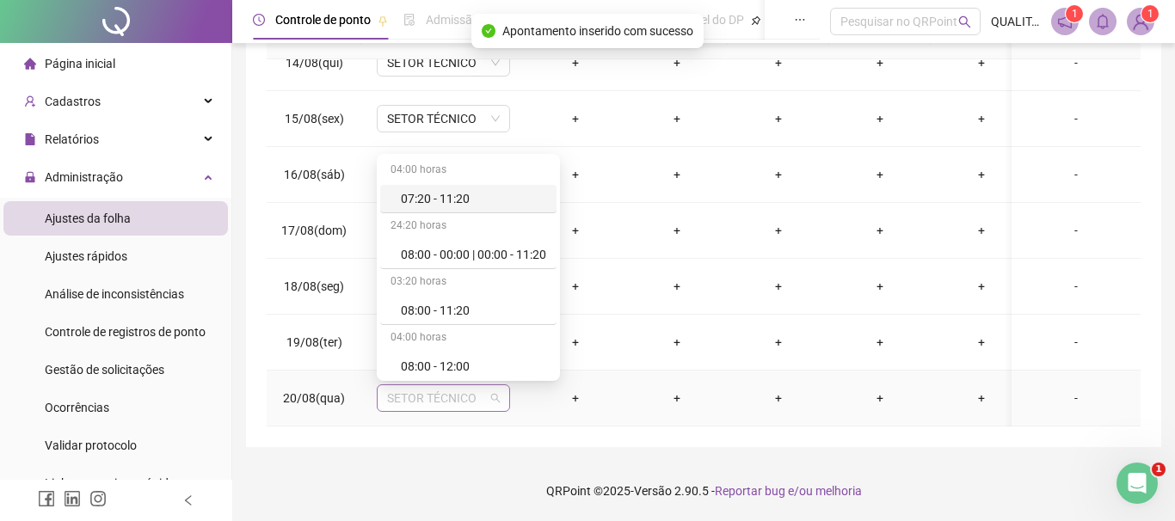
click at [484, 399] on span "SETOR TÉCNICO" at bounding box center [443, 398] width 113 height 26
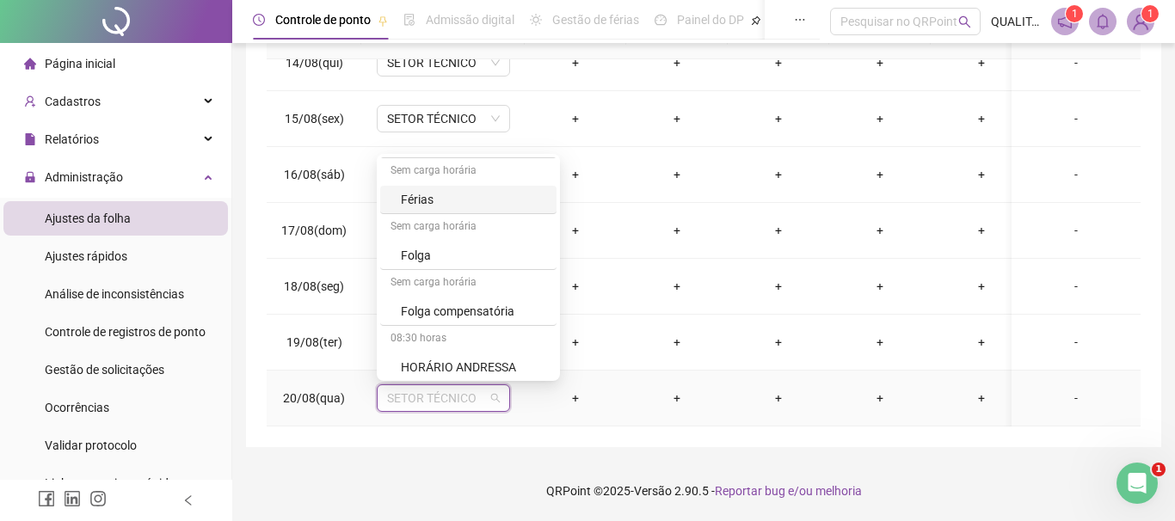
click at [428, 206] on div "Férias" at bounding box center [473, 199] width 145 height 19
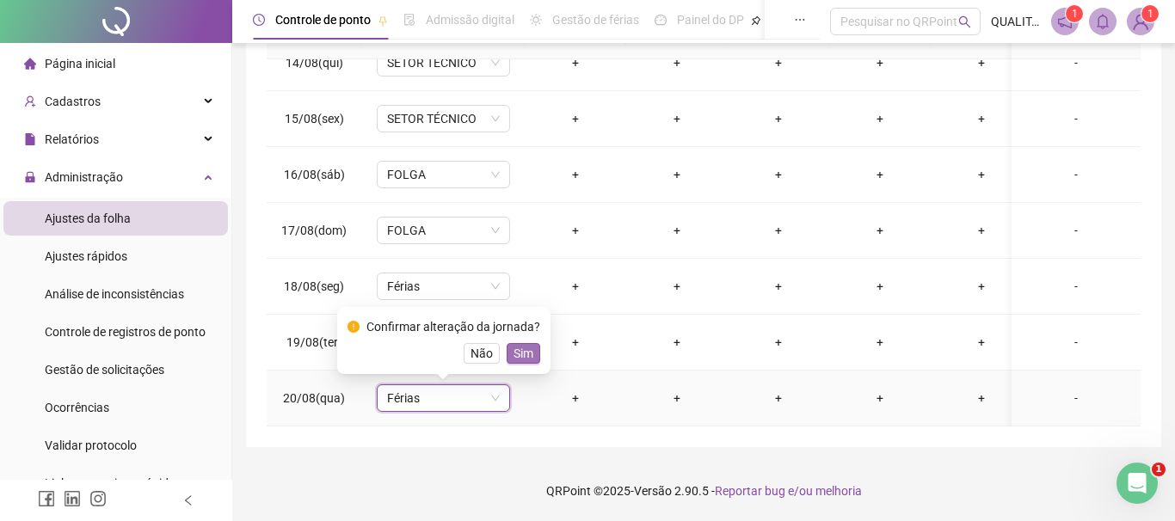
click at [527, 353] on span "Sim" at bounding box center [524, 353] width 20 height 19
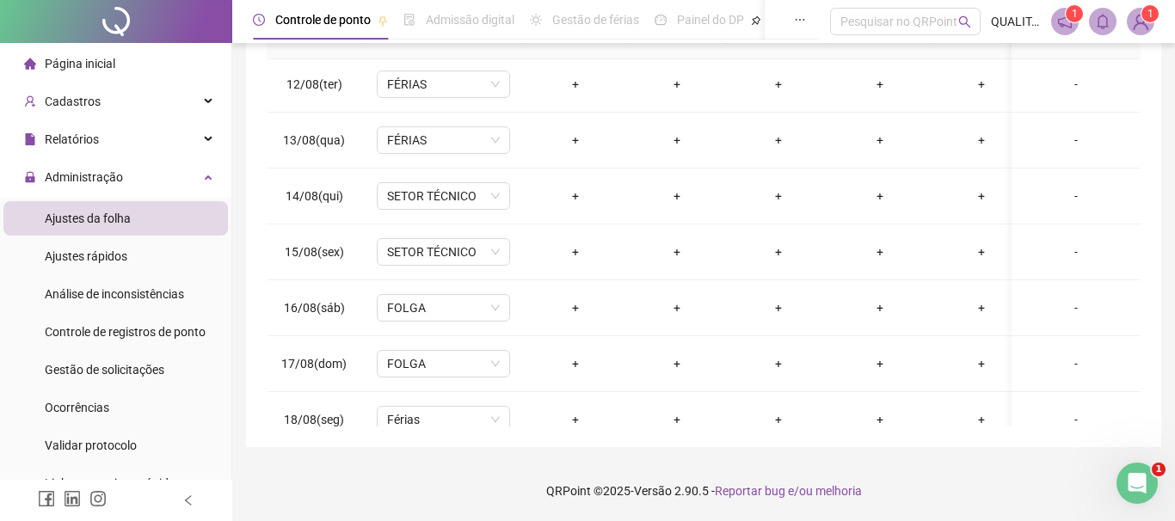
scroll to position [576, 0]
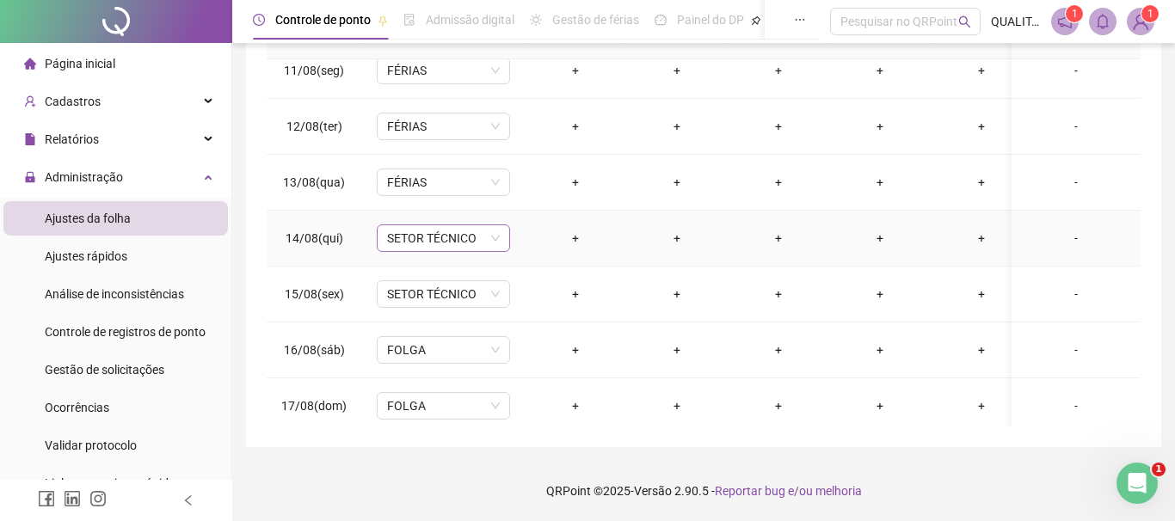
click at [490, 234] on span "SETOR TÉCNICO" at bounding box center [443, 238] width 113 height 26
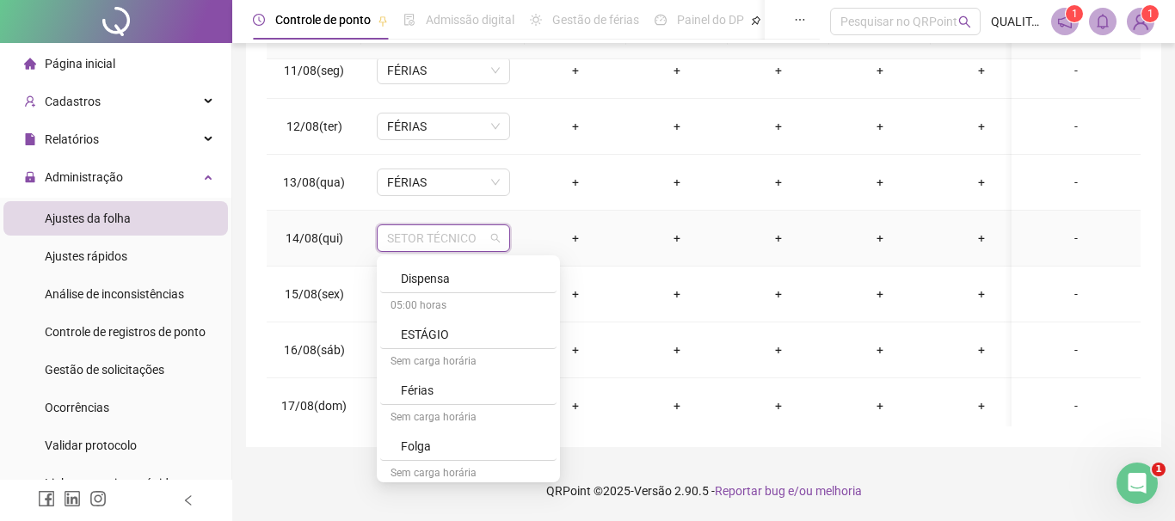
scroll to position [527, 0]
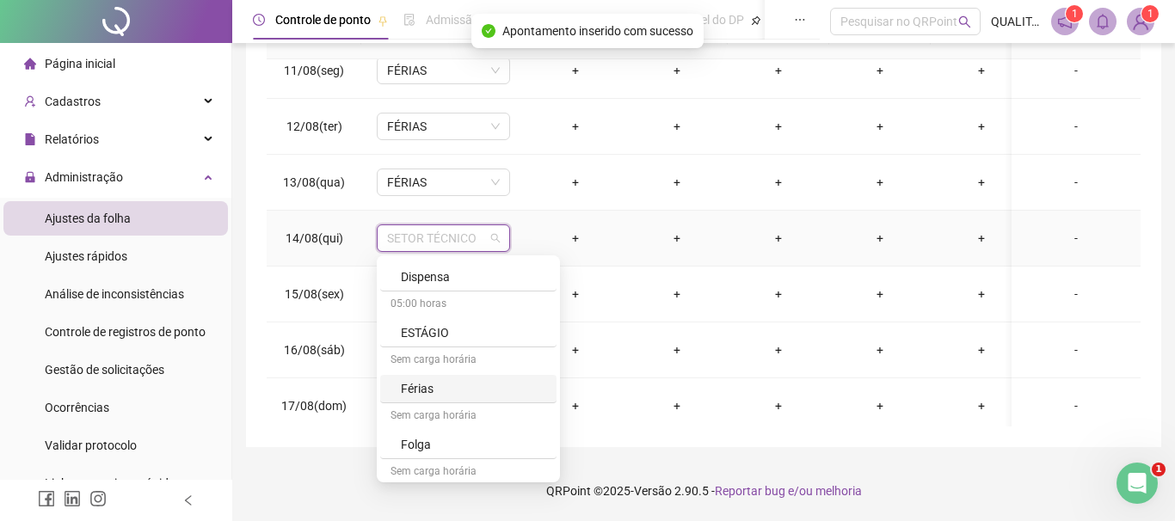
drag, startPoint x: 426, startPoint y: 441, endPoint x: 427, endPoint y: 396, distance: 44.7
click at [427, 396] on div "04:00 horas 07:20 - 11:20 24:20 horas 08:00 - 00:00 | 00:00 - 11:20 03:20 horas…" at bounding box center [468, 319] width 176 height 1174
click at [424, 394] on div "Férias" at bounding box center [473, 388] width 145 height 19
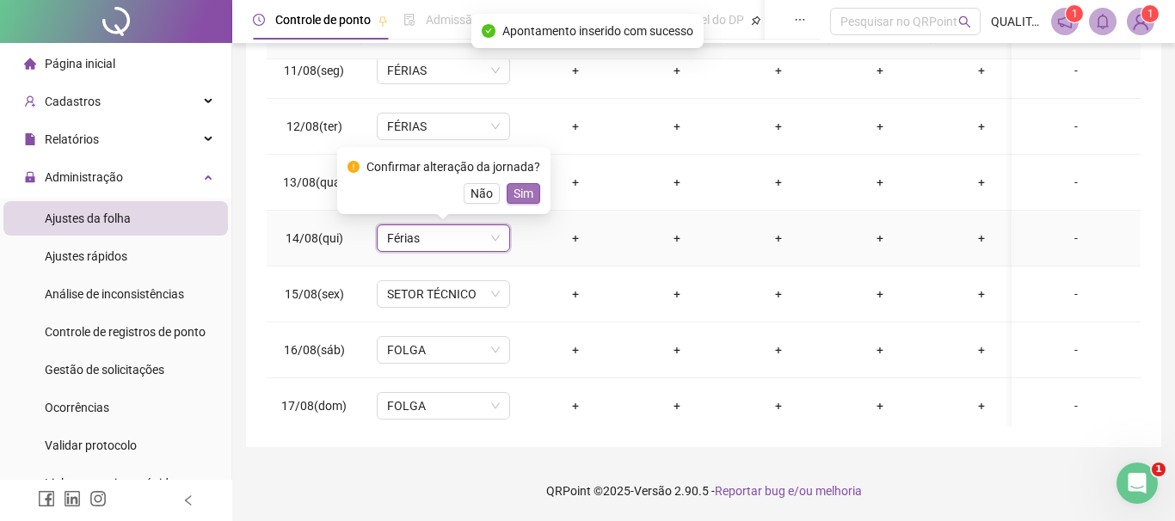
click at [522, 188] on span "Sim" at bounding box center [524, 193] width 20 height 19
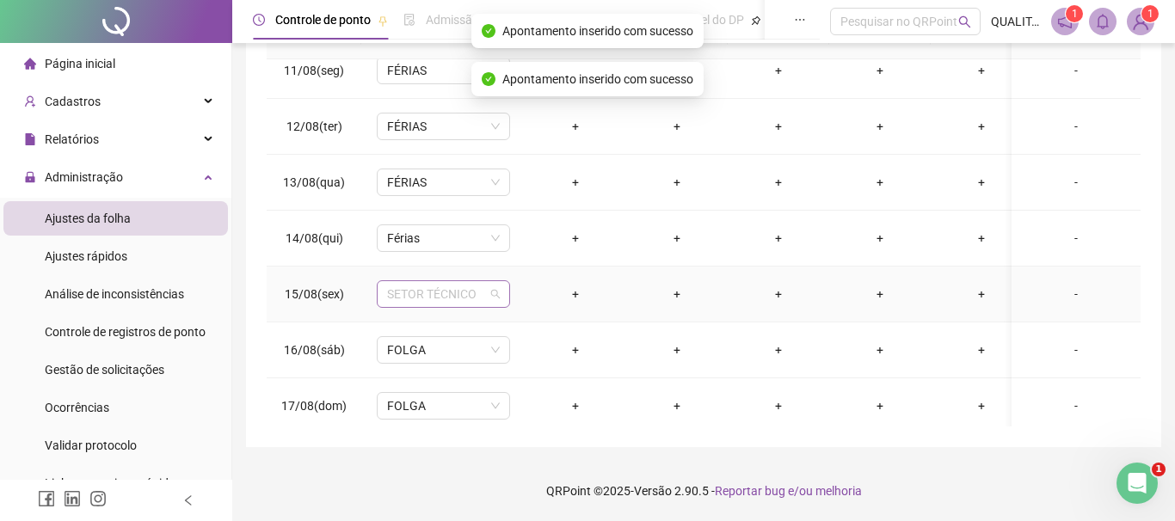
click at [495, 299] on span "SETOR TÉCNICO" at bounding box center [443, 294] width 113 height 26
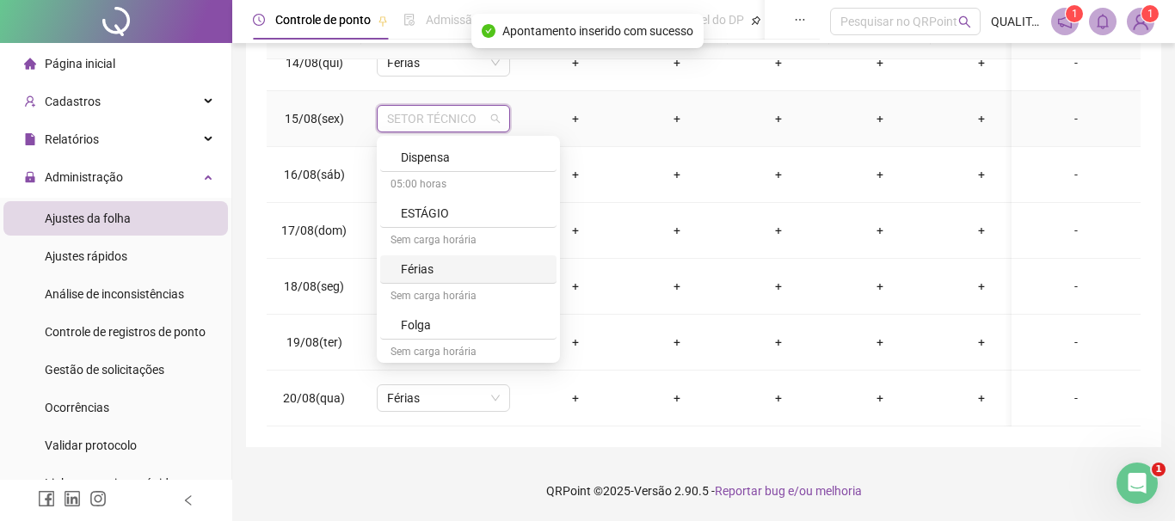
click at [404, 262] on div "Férias" at bounding box center [473, 269] width 145 height 19
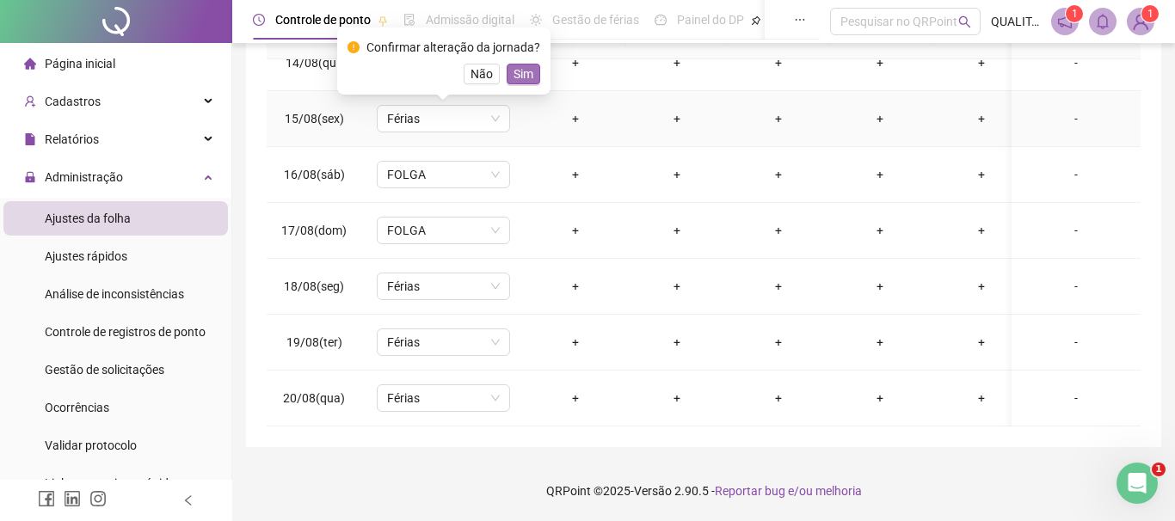
click at [519, 77] on span "Sim" at bounding box center [524, 74] width 20 height 19
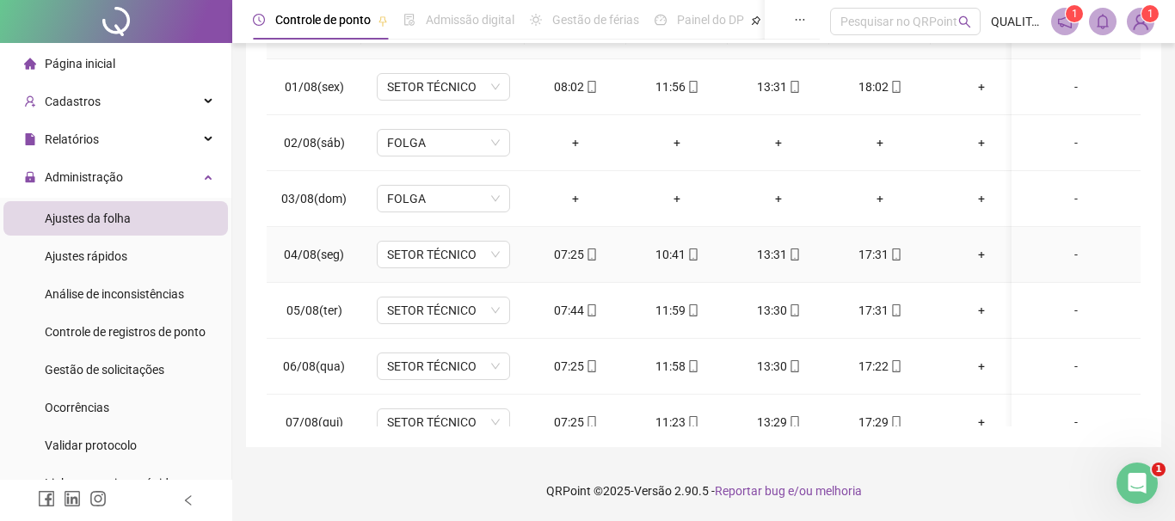
scroll to position [0, 0]
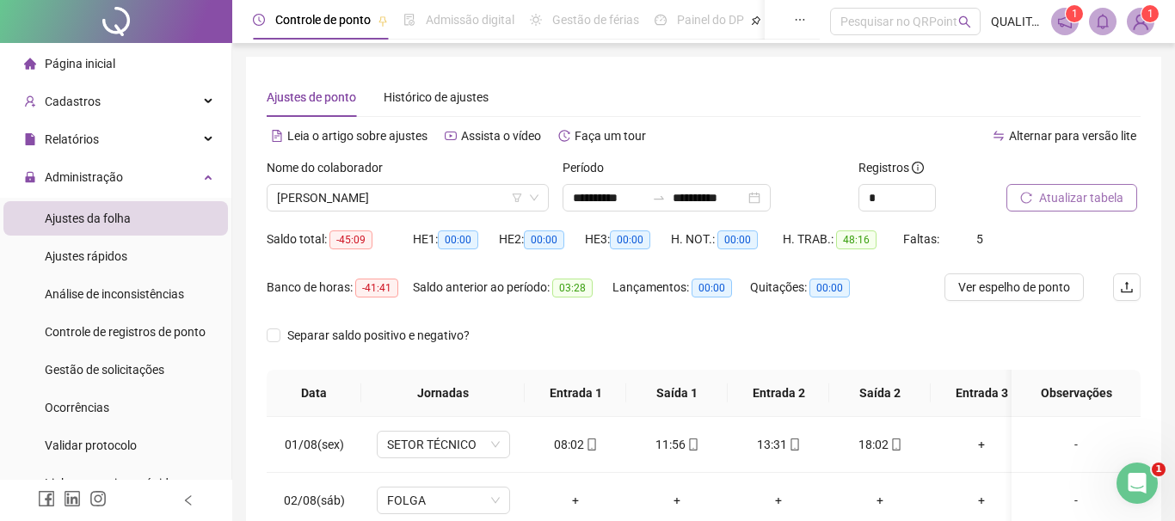
click at [1074, 188] on span "Atualizar tabela" at bounding box center [1081, 197] width 84 height 19
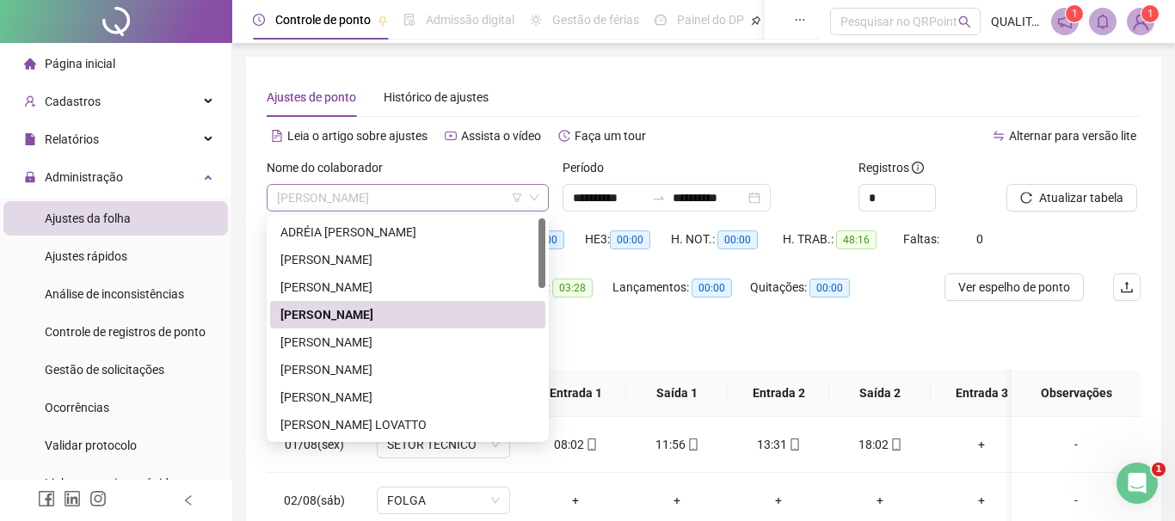
click at [447, 204] on span "[PERSON_NAME]" at bounding box center [408, 198] width 262 height 26
click at [370, 349] on div "[PERSON_NAME]" at bounding box center [407, 342] width 255 height 19
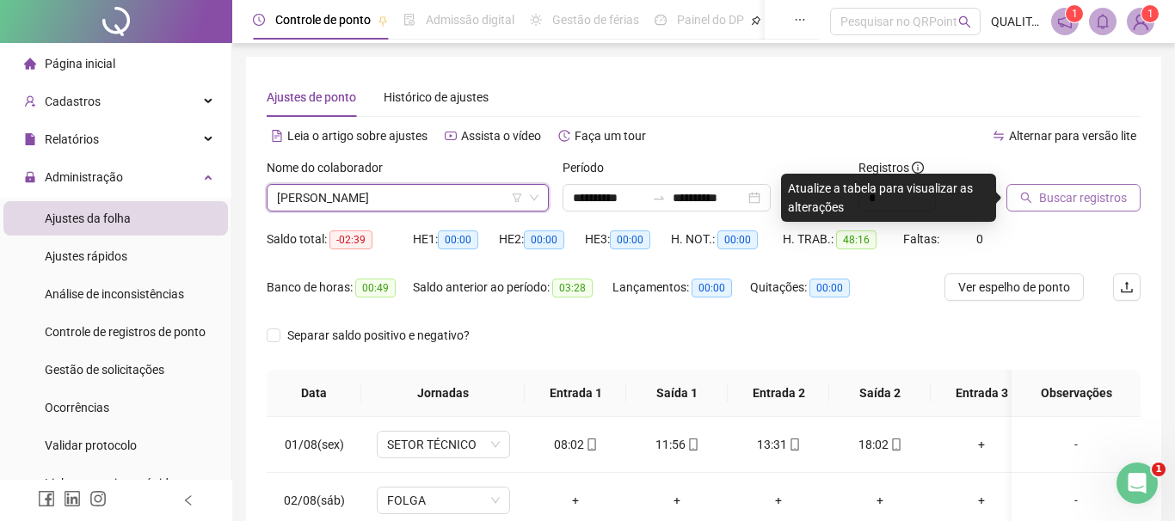
click at [1041, 197] on span "Buscar registros" at bounding box center [1083, 197] width 88 height 19
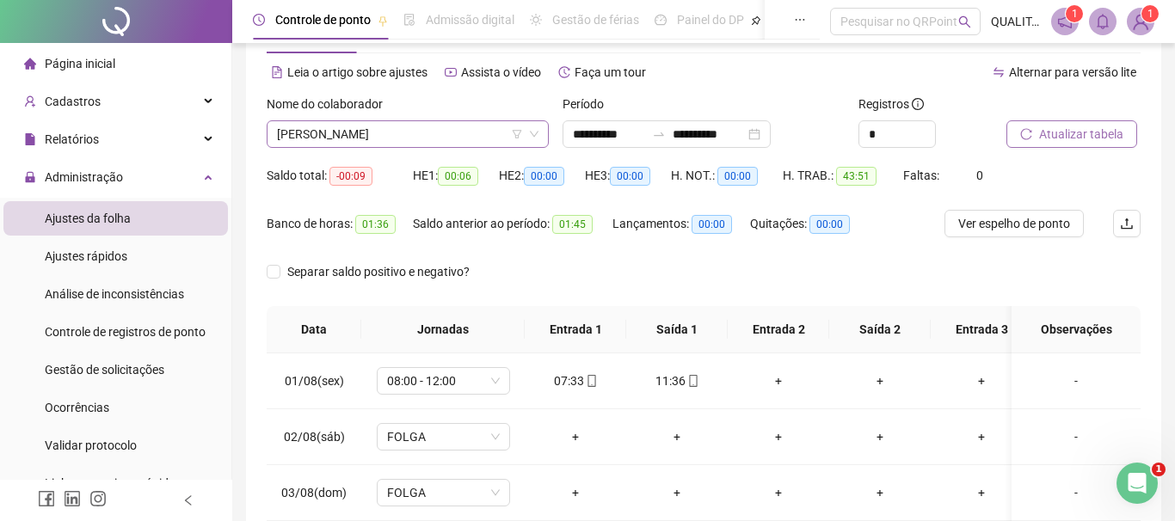
click at [429, 139] on span "[PERSON_NAME]" at bounding box center [408, 134] width 262 height 26
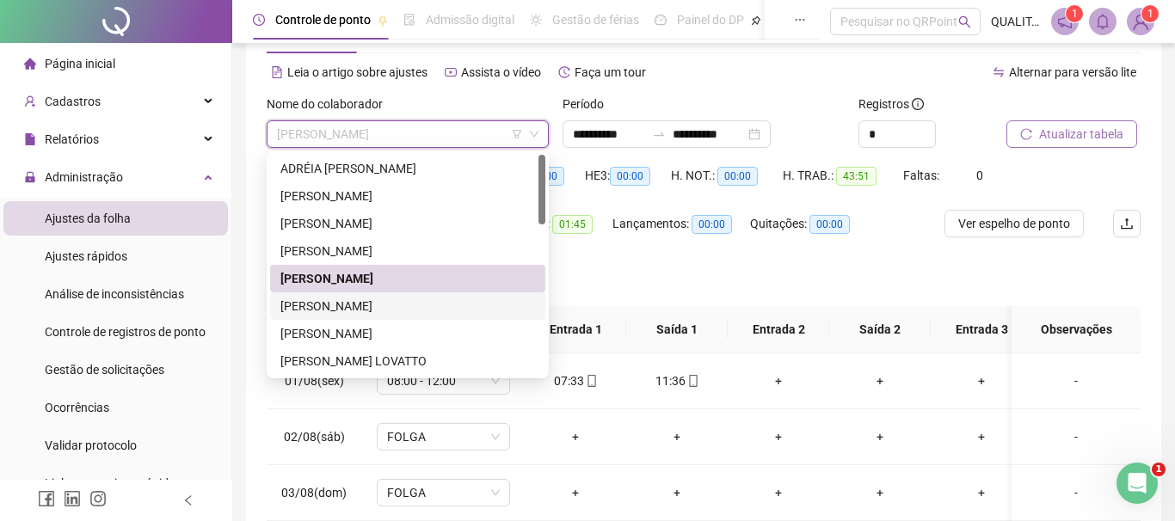
click at [356, 311] on div "[PERSON_NAME]" at bounding box center [407, 306] width 255 height 19
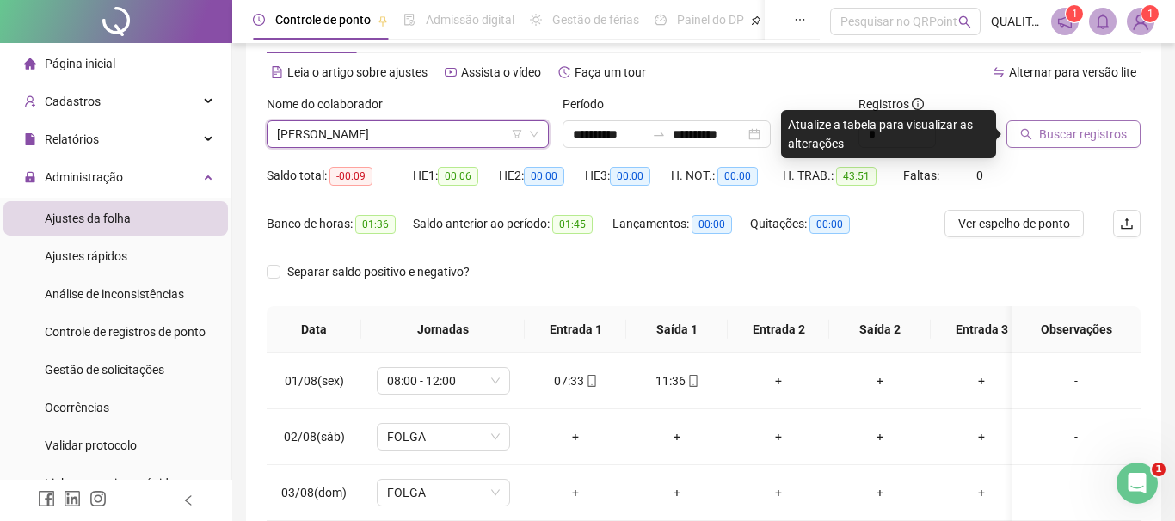
click at [1074, 140] on span "Buscar registros" at bounding box center [1083, 134] width 88 height 19
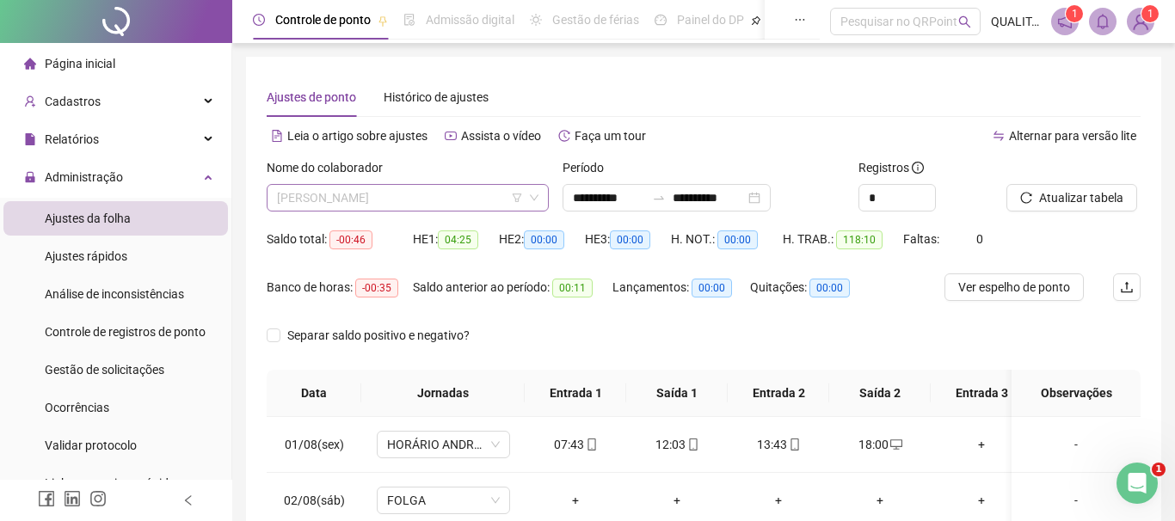
click at [415, 196] on span "[PERSON_NAME]" at bounding box center [408, 198] width 262 height 26
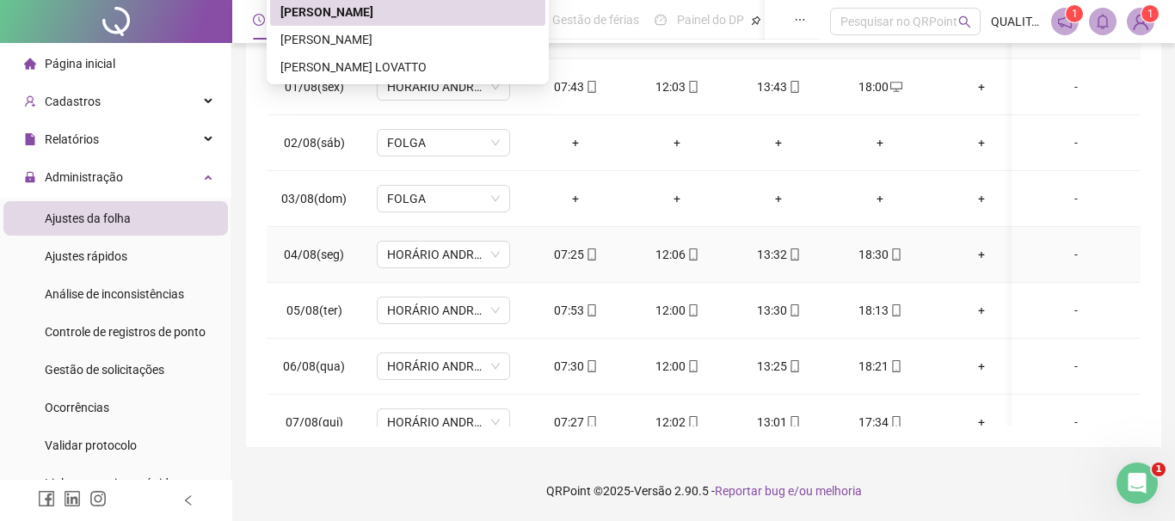
scroll to position [162, 0]
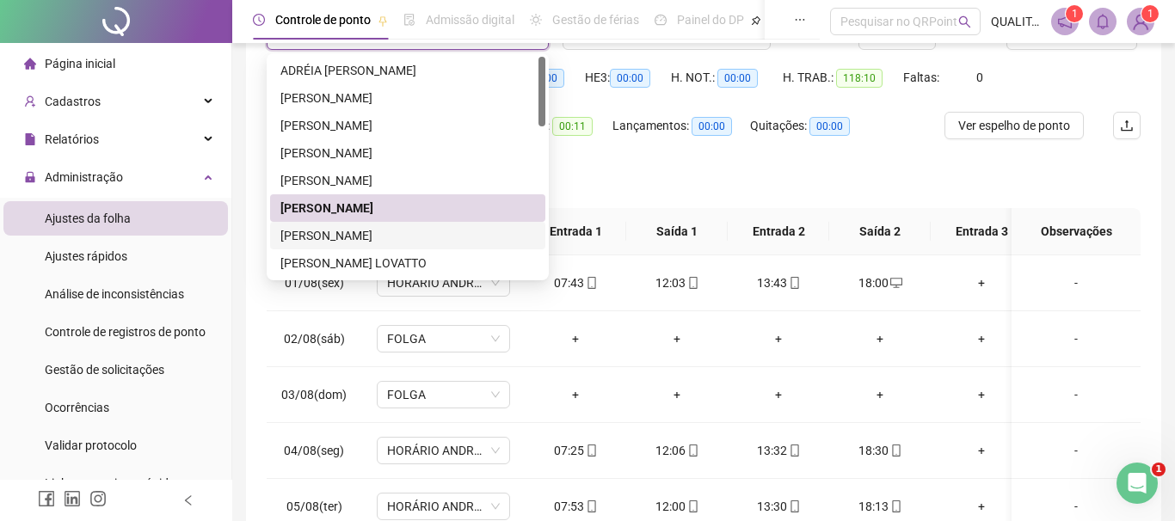
click at [382, 231] on div "[PERSON_NAME]" at bounding box center [407, 235] width 255 height 19
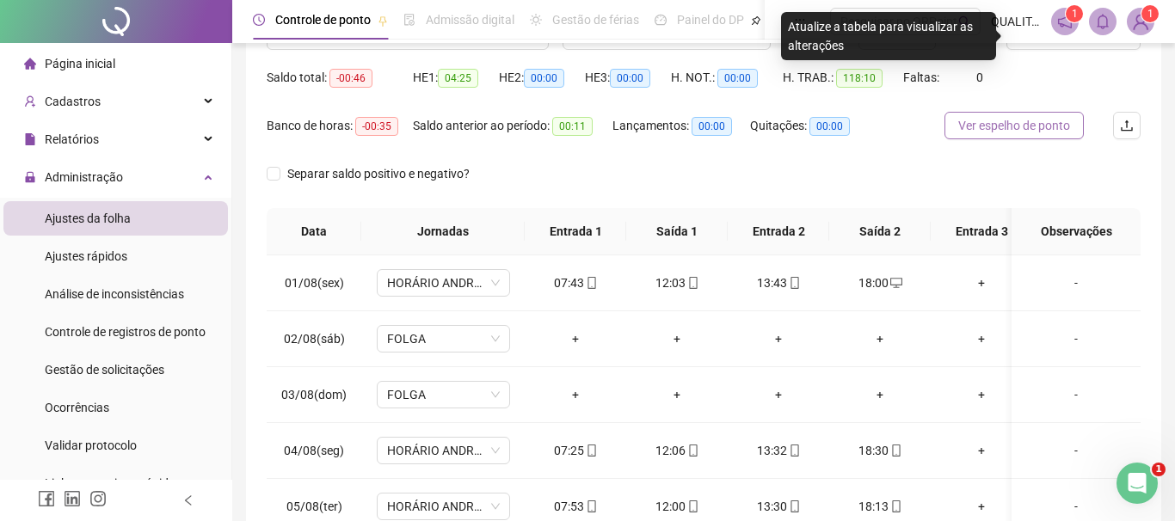
click at [1032, 120] on span "Ver espelho de ponto" at bounding box center [1014, 125] width 112 height 19
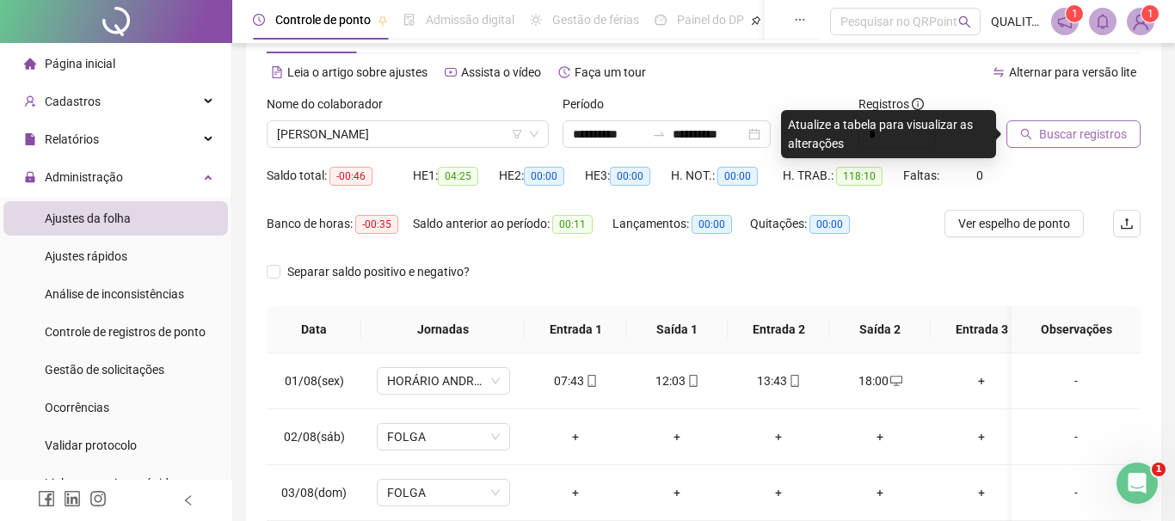
click at [1077, 126] on span "Buscar registros" at bounding box center [1083, 134] width 88 height 19
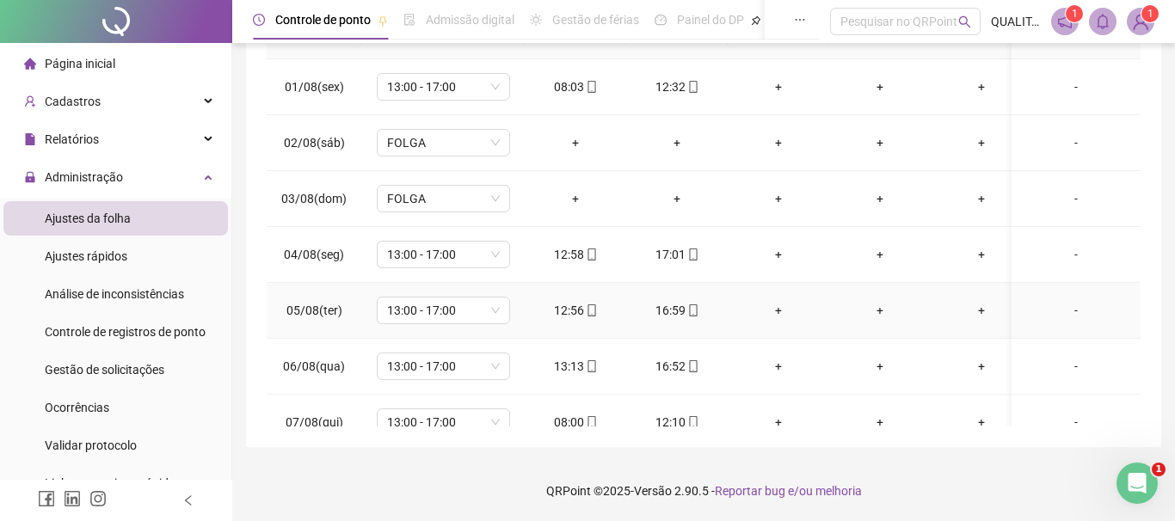
scroll to position [0, 0]
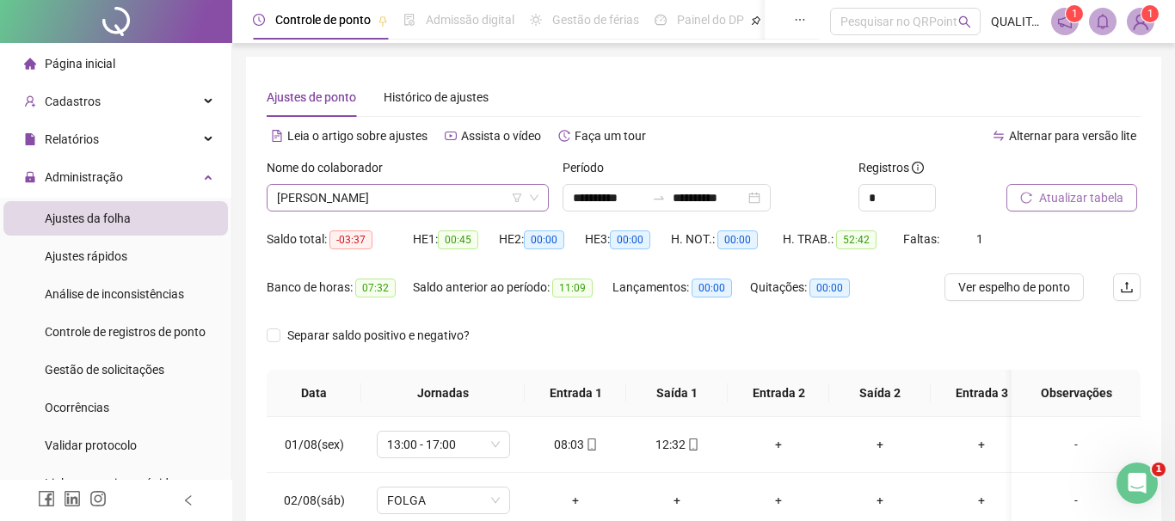
click at [438, 196] on span "[PERSON_NAME]" at bounding box center [408, 198] width 262 height 26
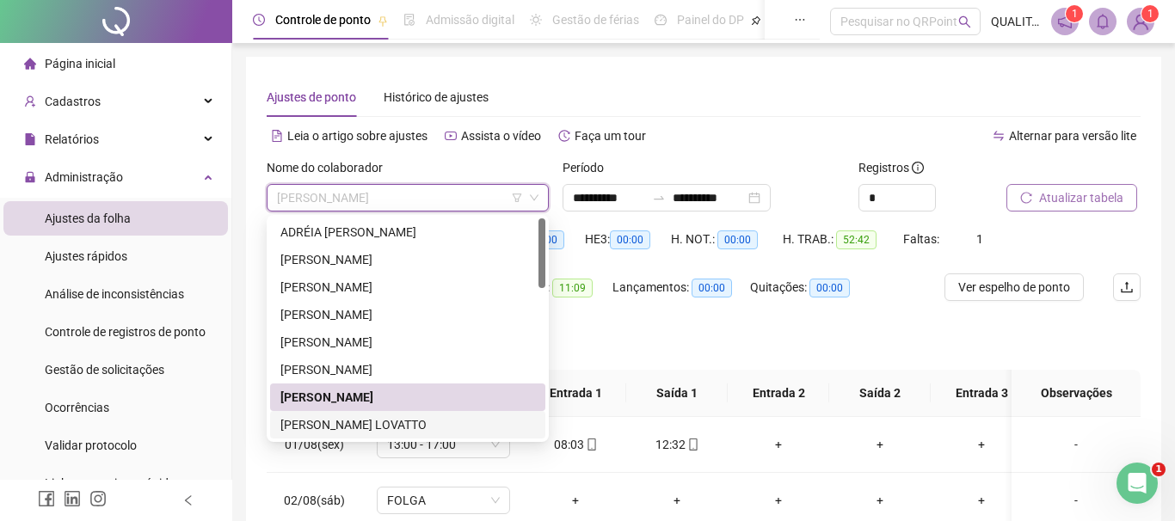
click at [355, 425] on div "[PERSON_NAME] LOVATTO" at bounding box center [407, 425] width 255 height 19
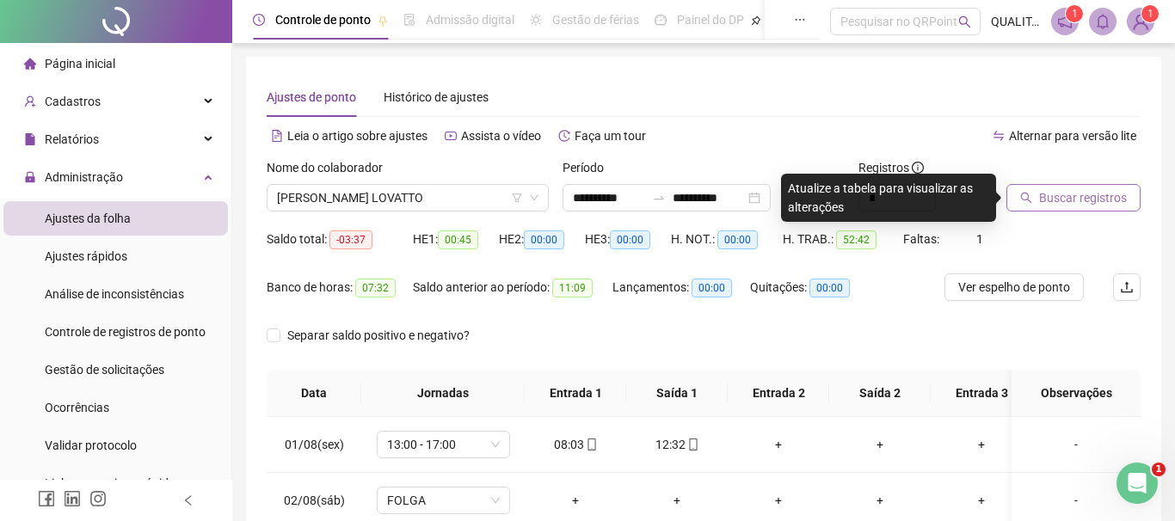
click at [1095, 188] on button "Buscar registros" at bounding box center [1074, 198] width 134 height 28
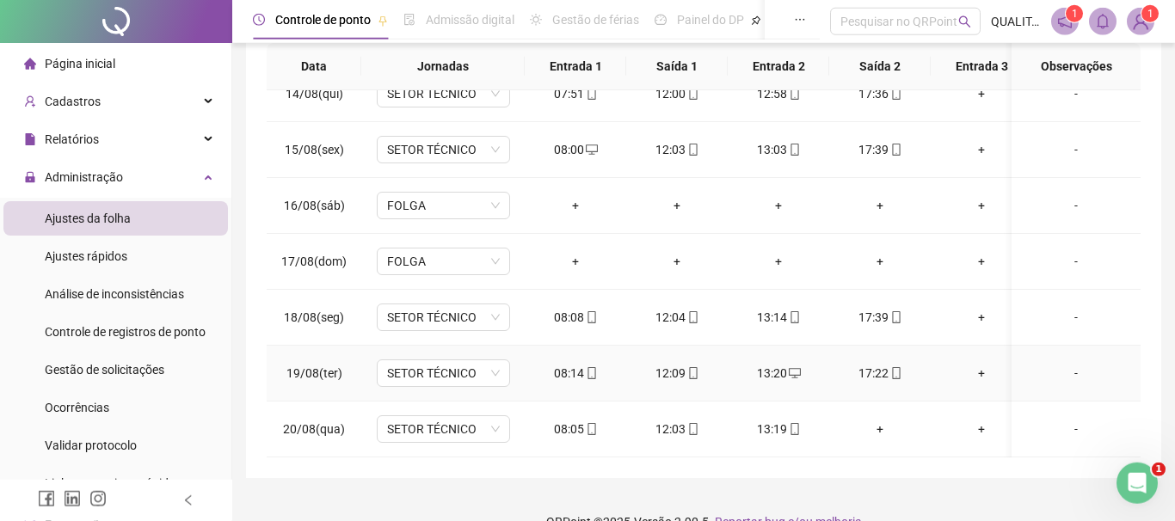
scroll to position [358, 0]
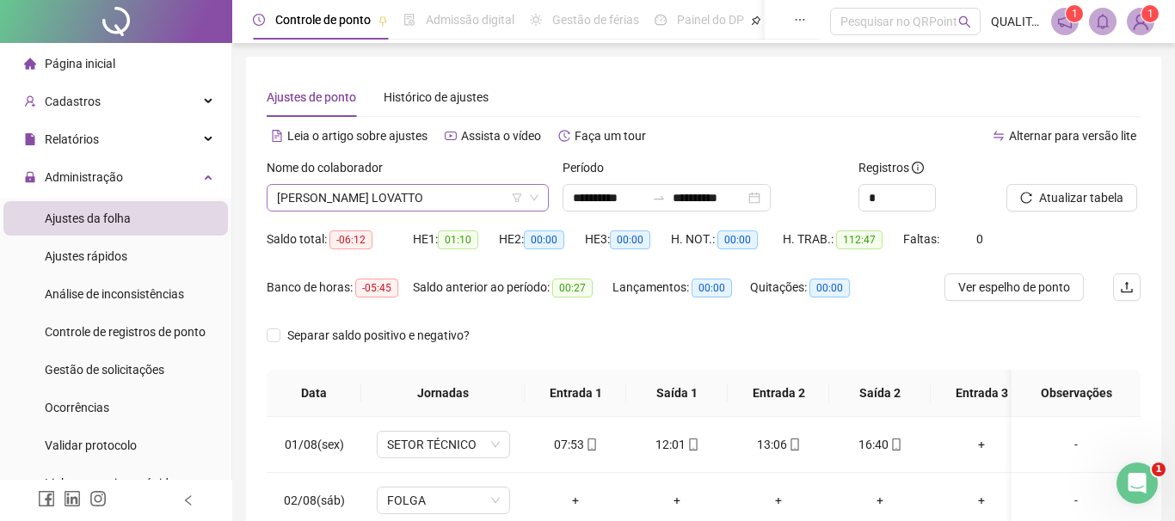
click at [453, 196] on span "[PERSON_NAME] LOVATTO" at bounding box center [408, 198] width 262 height 26
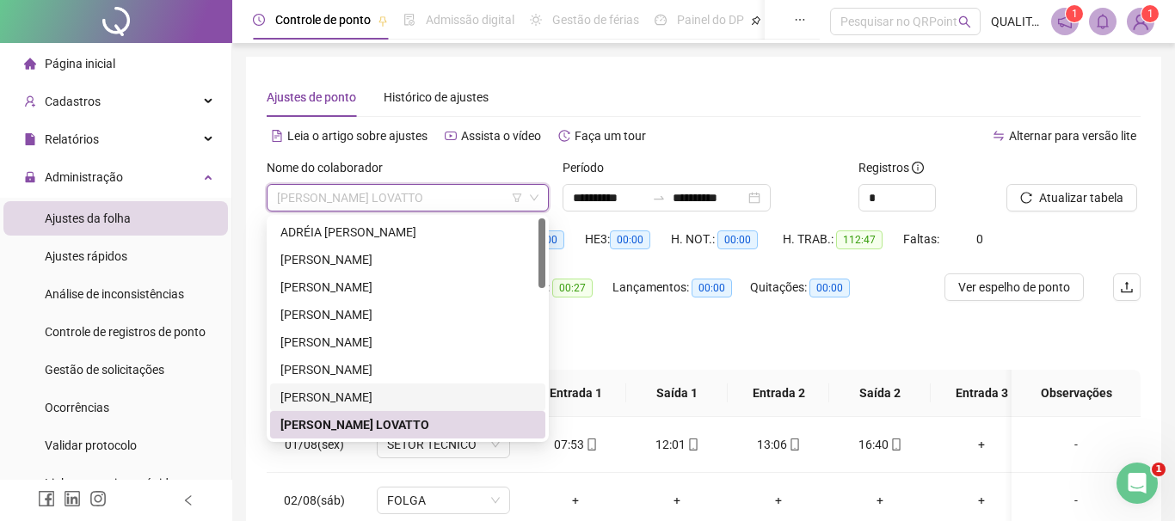
scroll to position [98, 0]
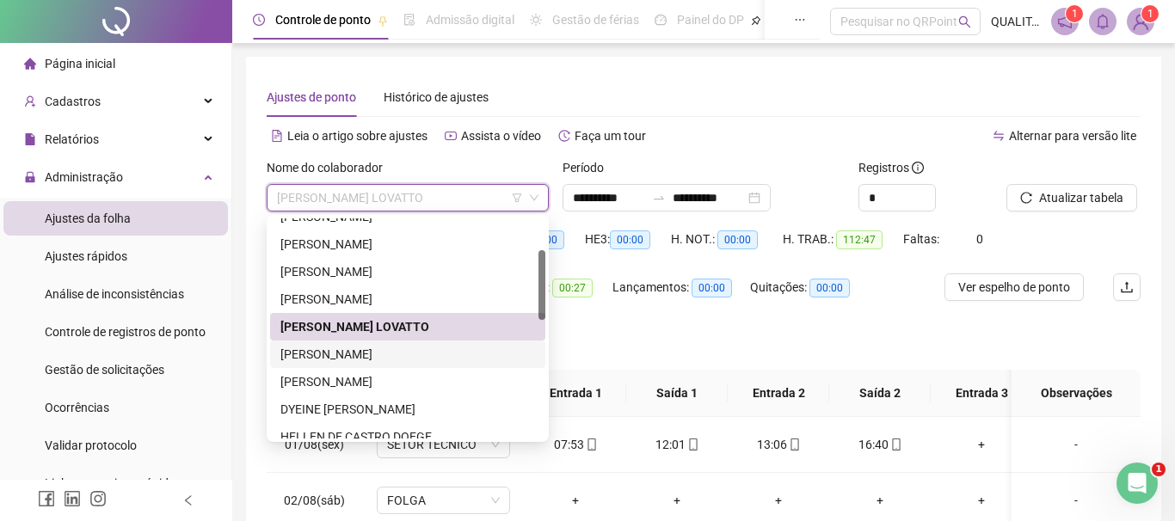
click at [401, 353] on div "[PERSON_NAME]" at bounding box center [407, 354] width 255 height 19
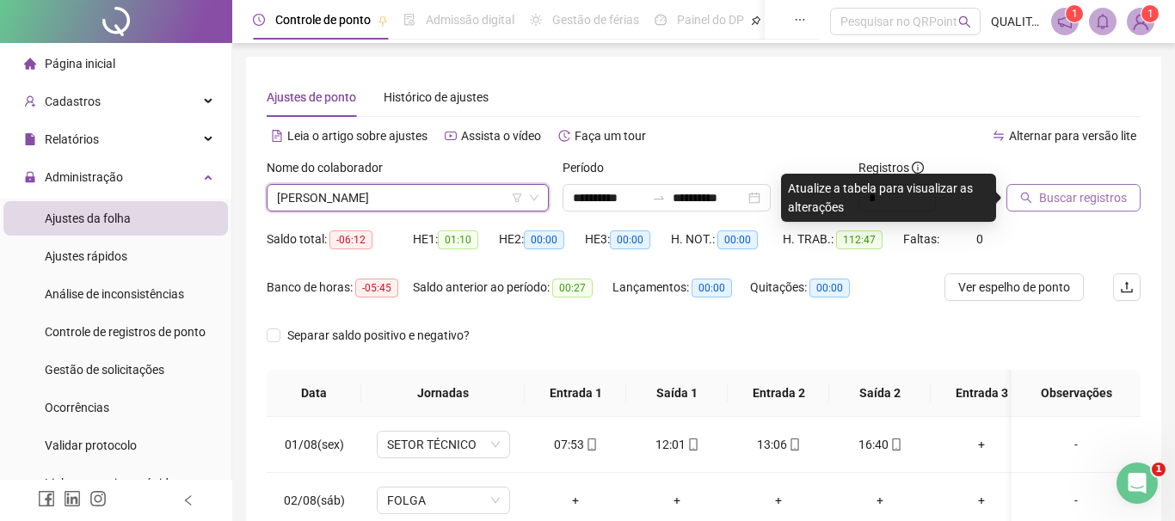
click at [1043, 197] on span "Buscar registros" at bounding box center [1083, 197] width 88 height 19
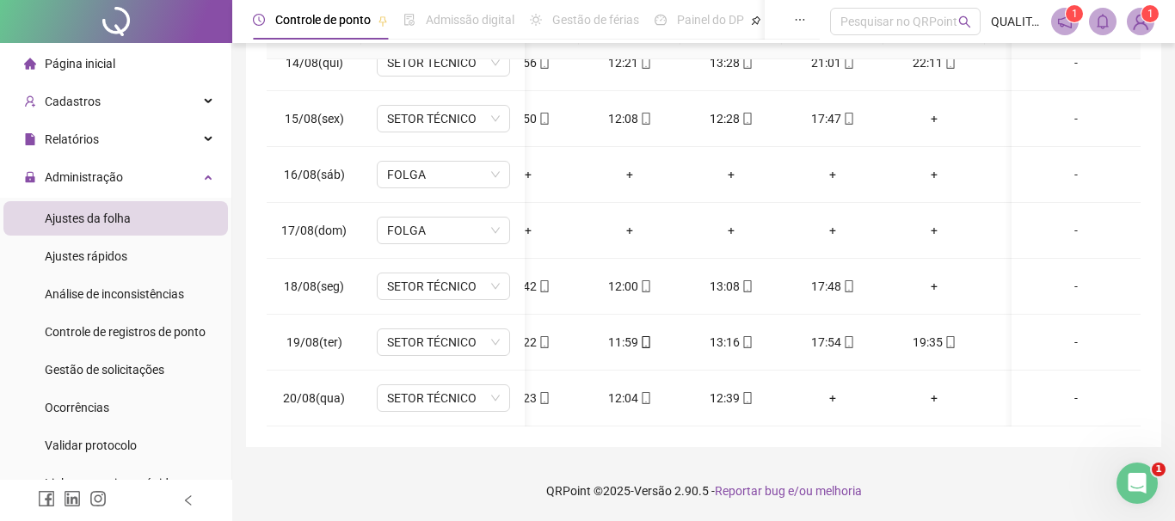
scroll to position [751, 88]
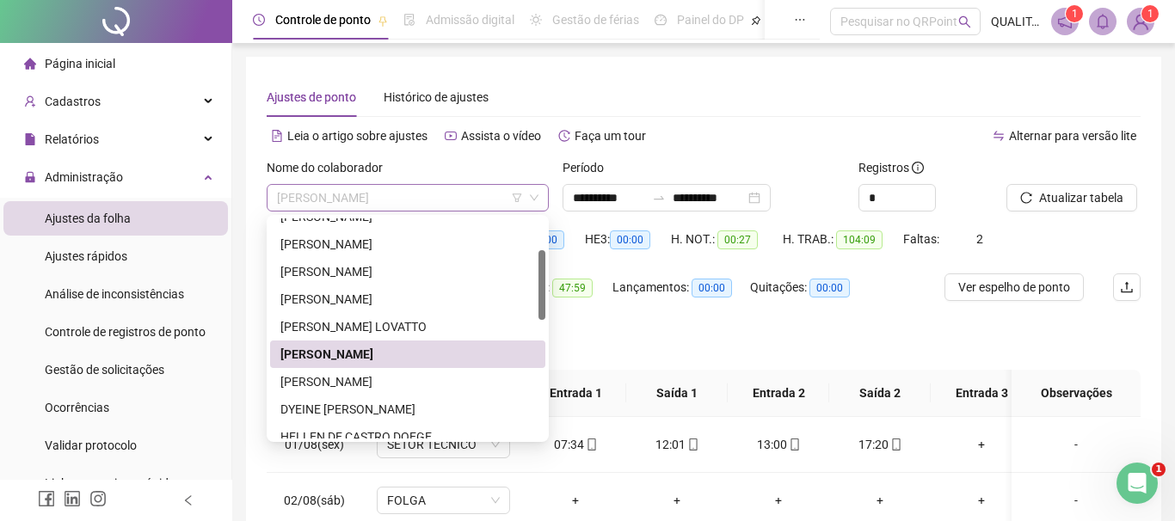
click at [458, 194] on span "[PERSON_NAME]" at bounding box center [408, 198] width 262 height 26
click at [373, 388] on div "[PERSON_NAME]" at bounding box center [407, 382] width 255 height 19
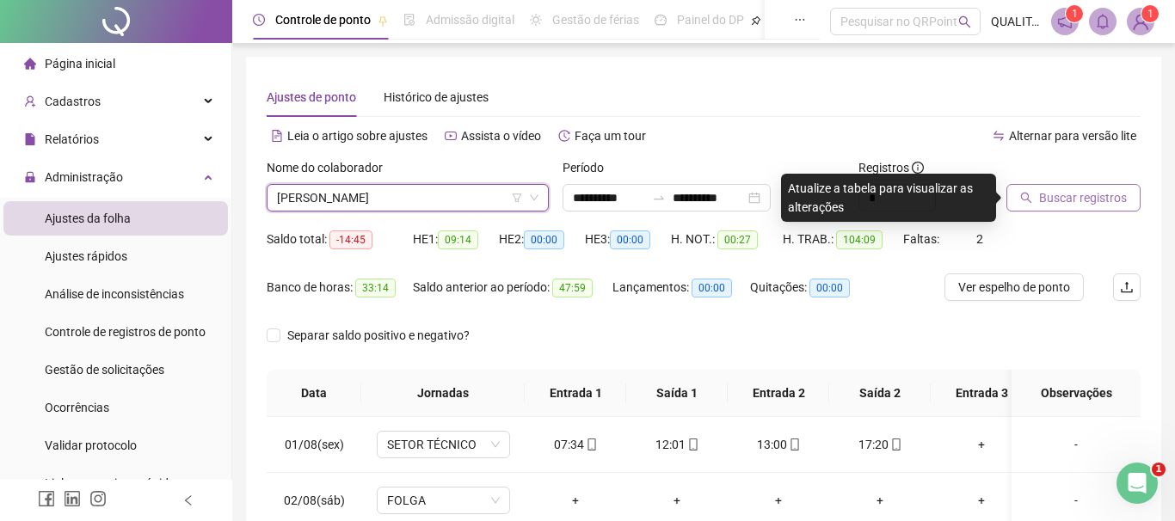
click at [1068, 195] on span "Buscar registros" at bounding box center [1083, 197] width 88 height 19
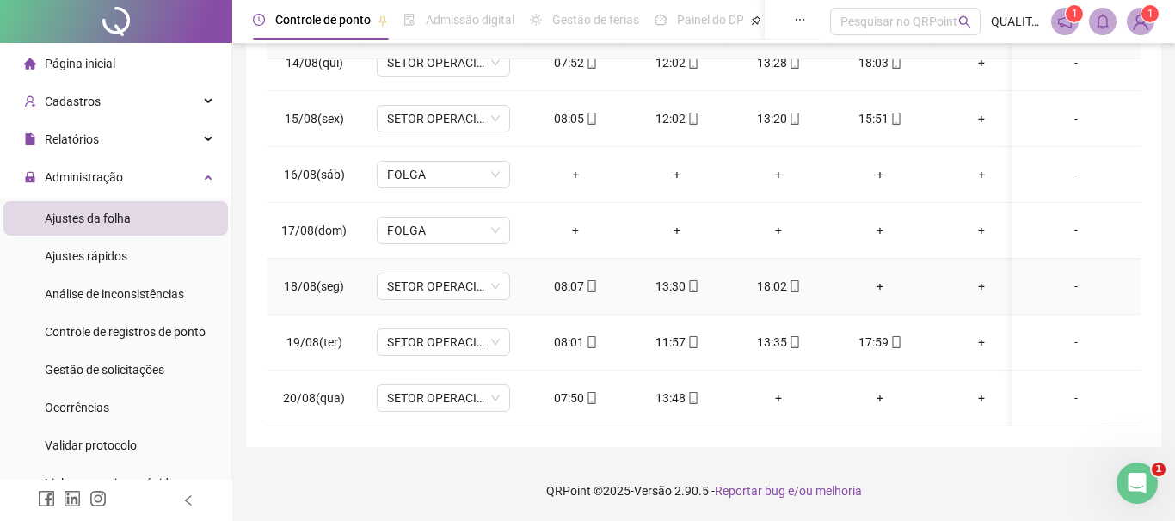
click at [889, 285] on div "+" at bounding box center [880, 286] width 74 height 19
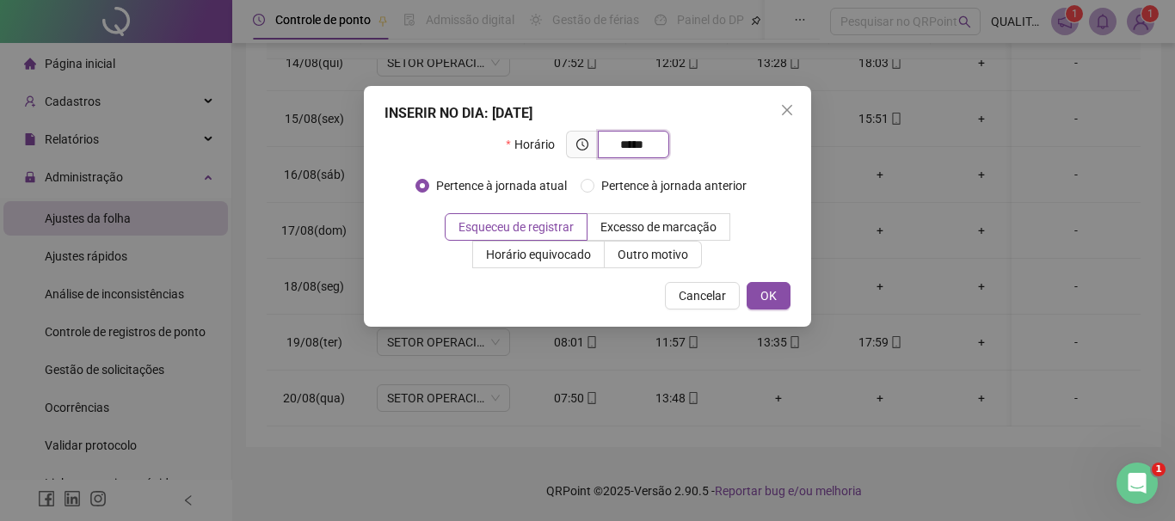
type input "*****"
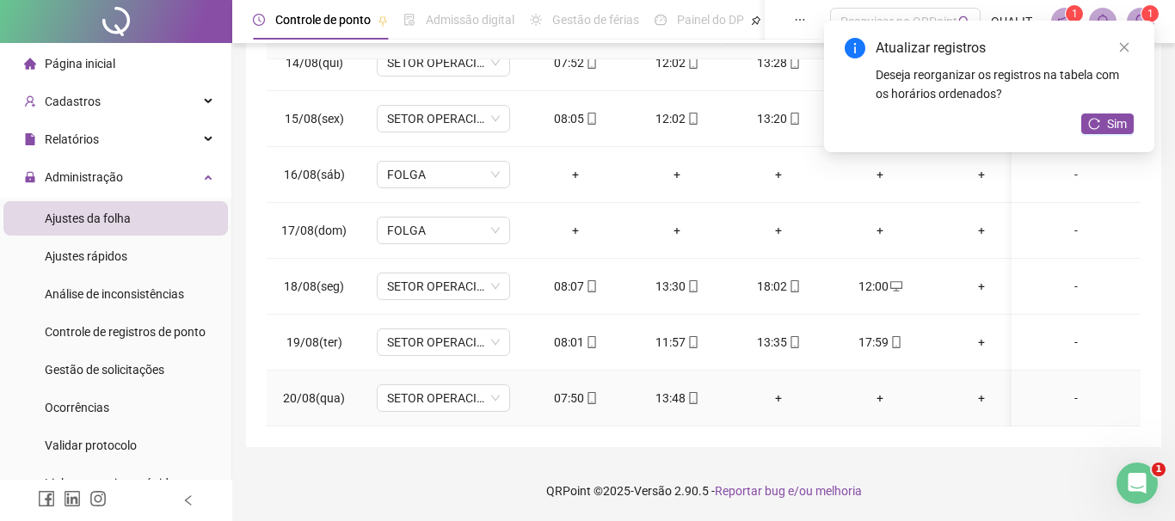
click at [779, 396] on div "+" at bounding box center [779, 398] width 74 height 19
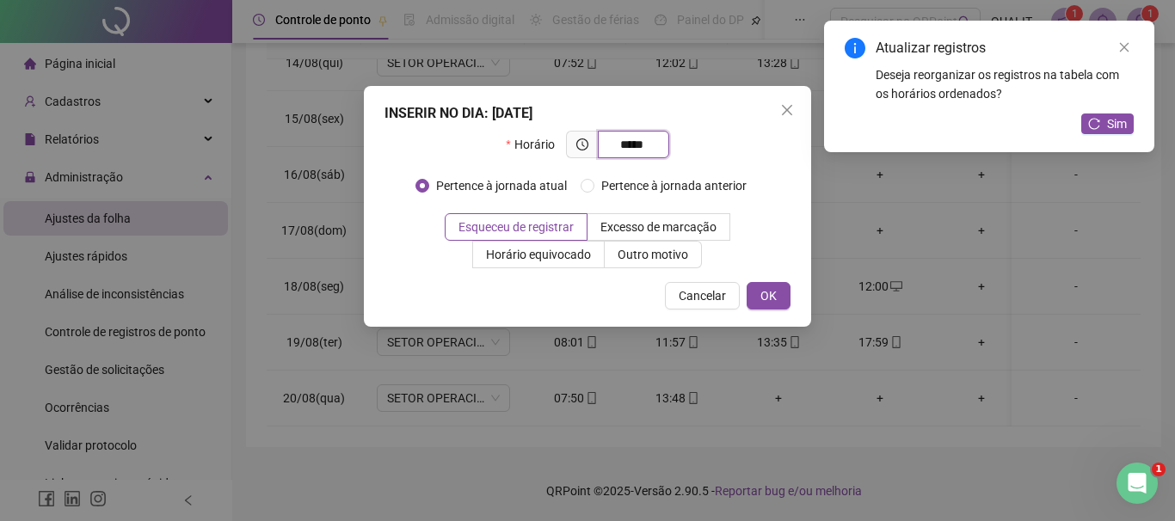
type input "*****"
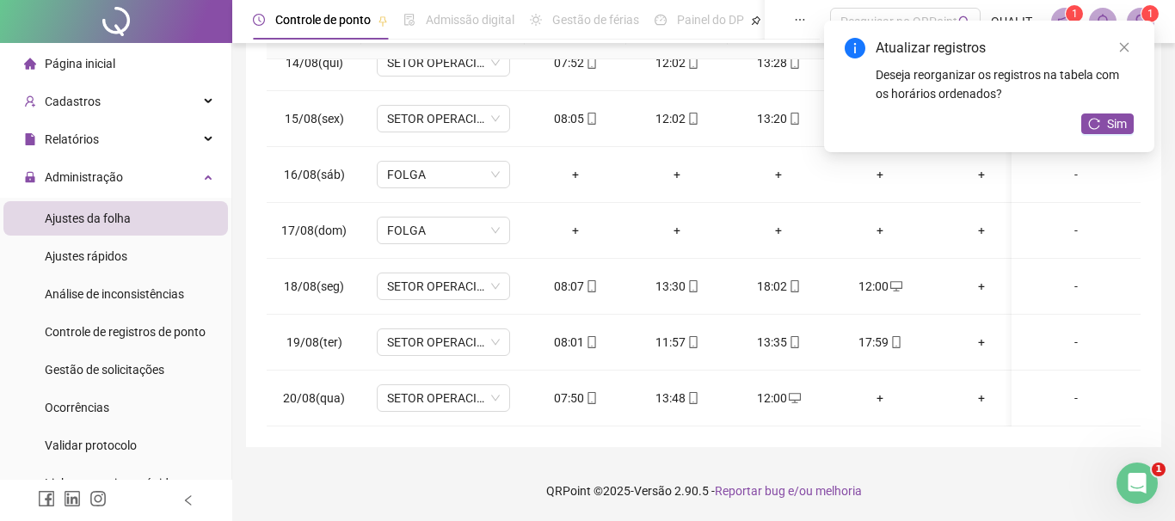
click at [1112, 110] on div "Atualizar registros Deseja reorganizar os registros na tabela com os horários o…" at bounding box center [989, 87] width 330 height 132
click at [1112, 120] on span "Sim" at bounding box center [1117, 123] width 20 height 19
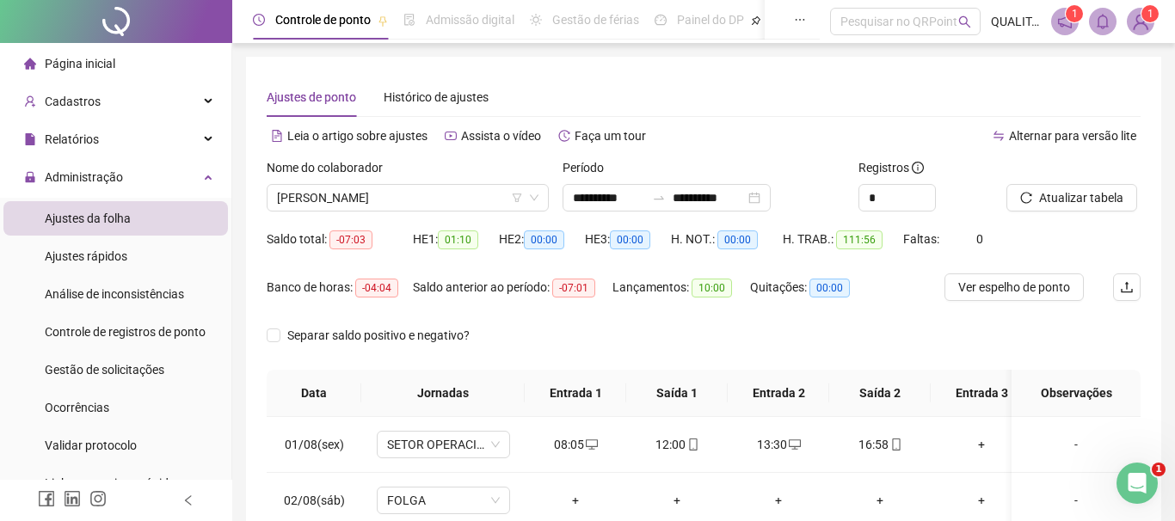
click at [517, 328] on div "Separar saldo positivo e negativo?" at bounding box center [704, 346] width 874 height 48
click at [449, 190] on span "[PERSON_NAME]" at bounding box center [408, 198] width 262 height 26
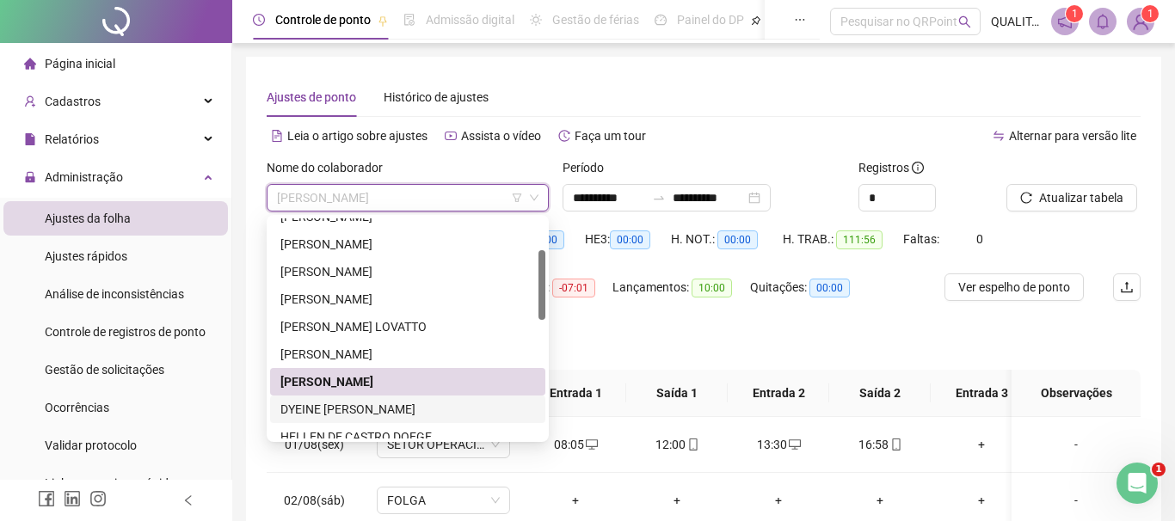
click at [373, 413] on div "DYEINE [PERSON_NAME]" at bounding box center [407, 409] width 255 height 19
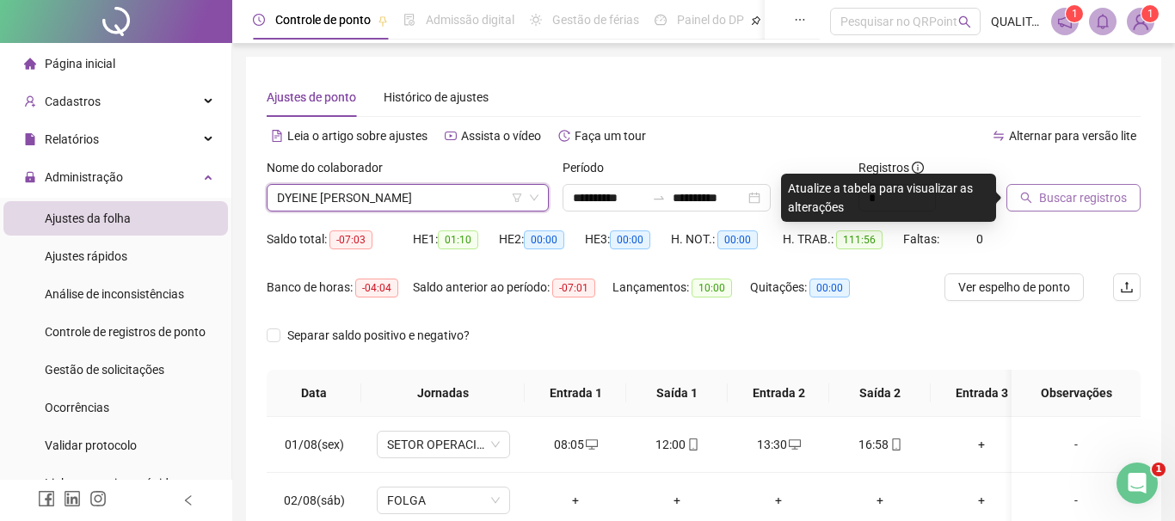
click at [1067, 193] on span "Buscar registros" at bounding box center [1083, 197] width 88 height 19
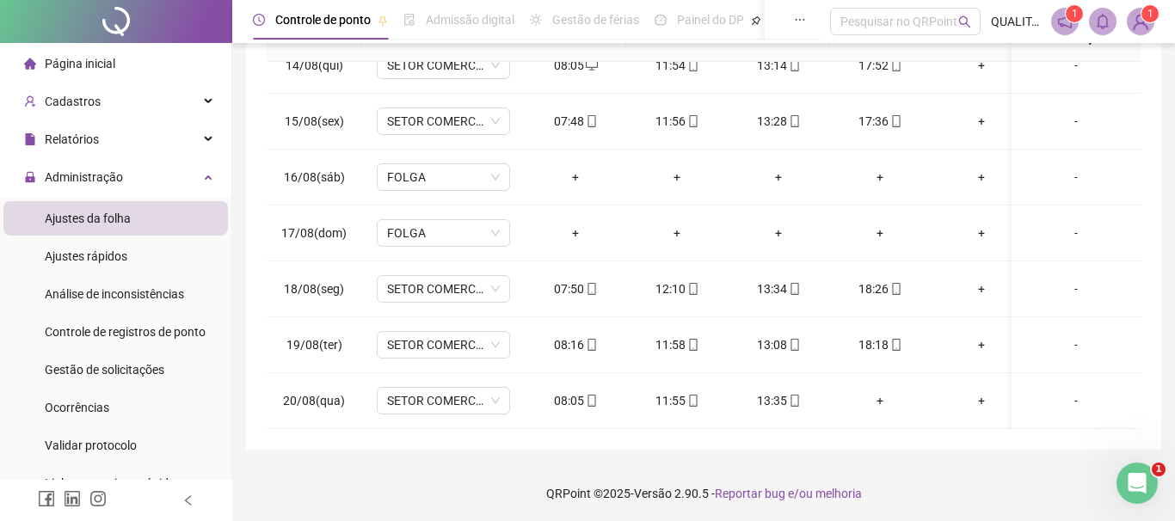
scroll to position [0, 0]
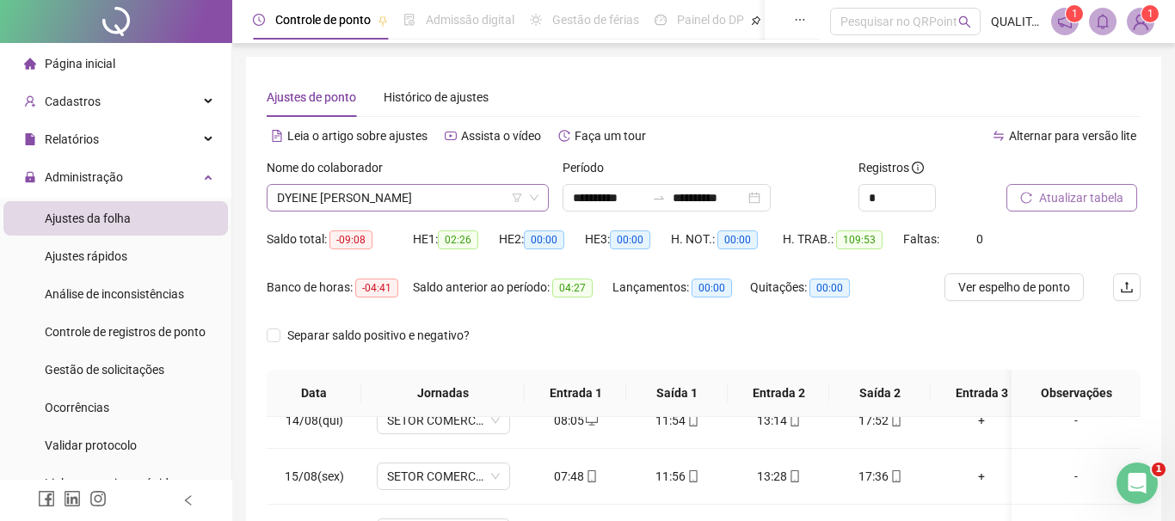
click at [497, 188] on span "DYEINE [PERSON_NAME]" at bounding box center [408, 198] width 262 height 26
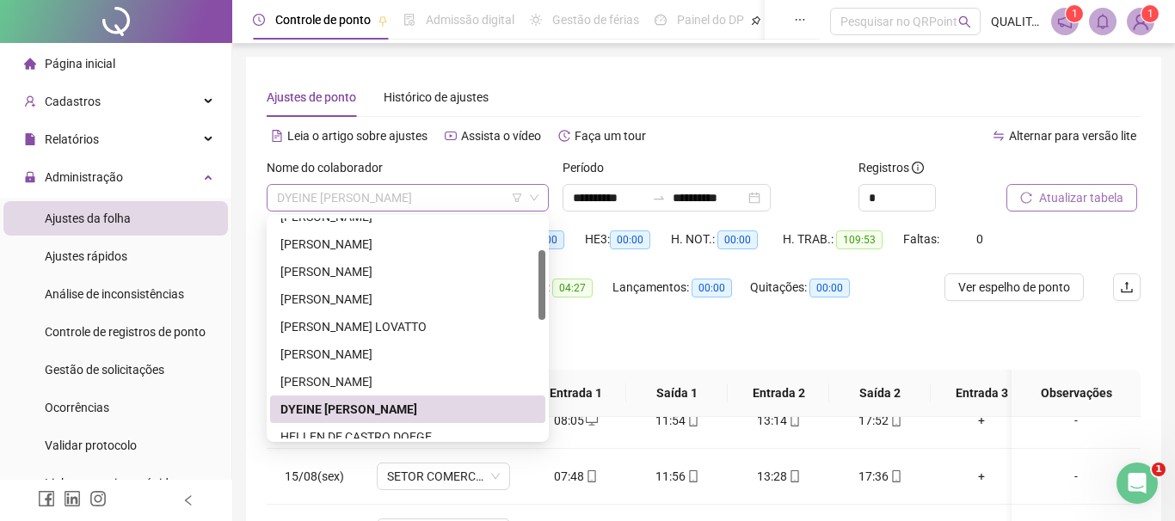
scroll to position [98, 0]
click at [897, 336] on div "Separar saldo positivo e negativo?" at bounding box center [704, 346] width 874 height 48
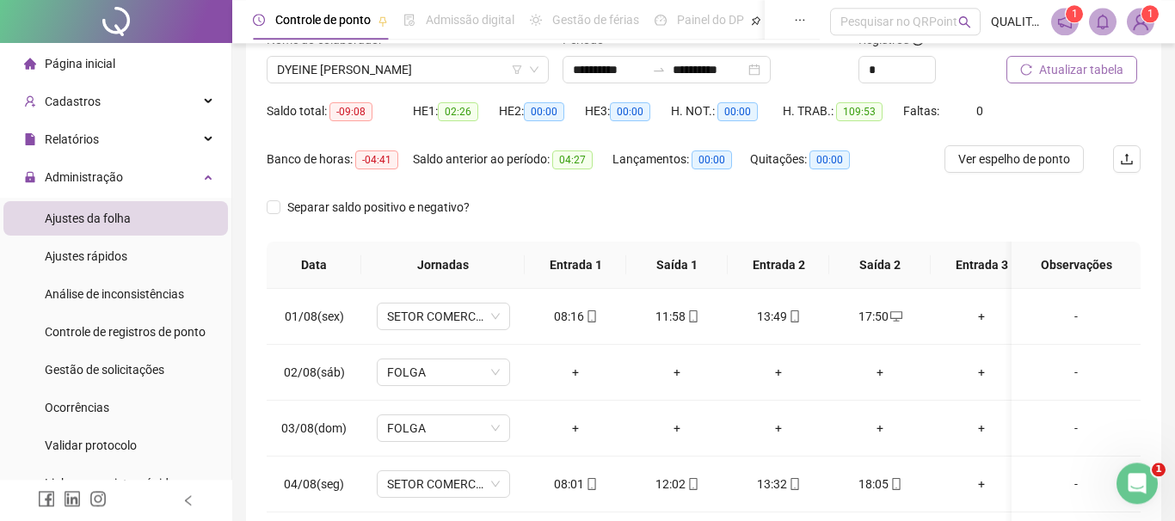
scroll to position [64, 0]
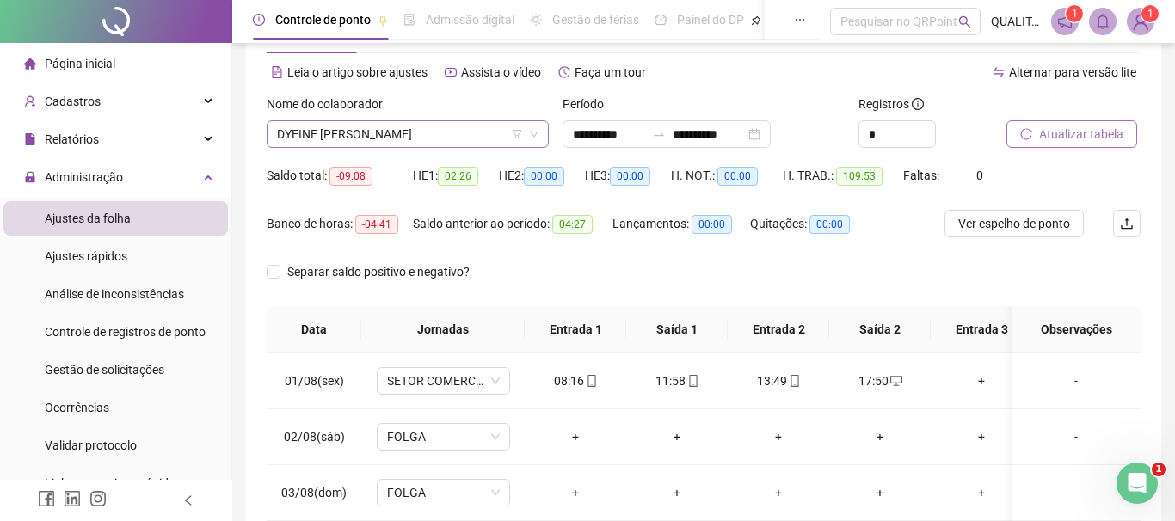
click at [433, 138] on span "DYEINE [PERSON_NAME]" at bounding box center [408, 134] width 262 height 26
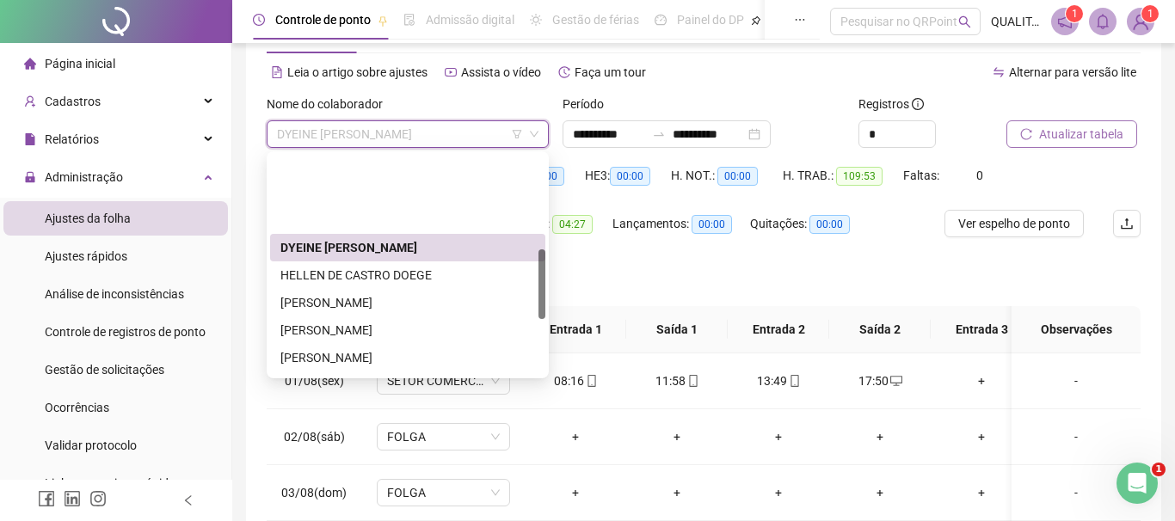
scroll to position [294, 0]
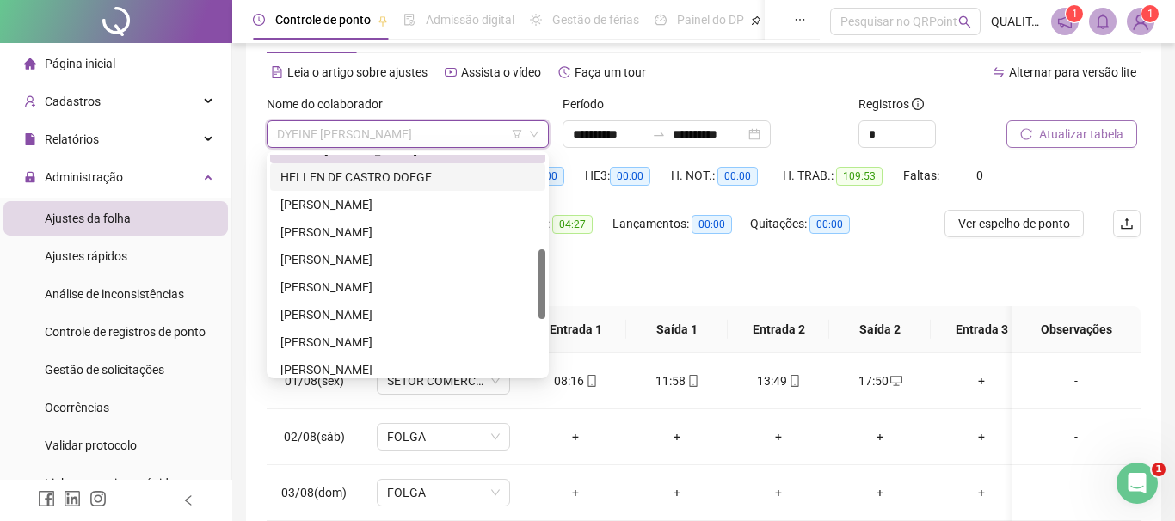
click at [392, 178] on div "HELLEN DE CASTRO DOEGE" at bounding box center [407, 177] width 255 height 19
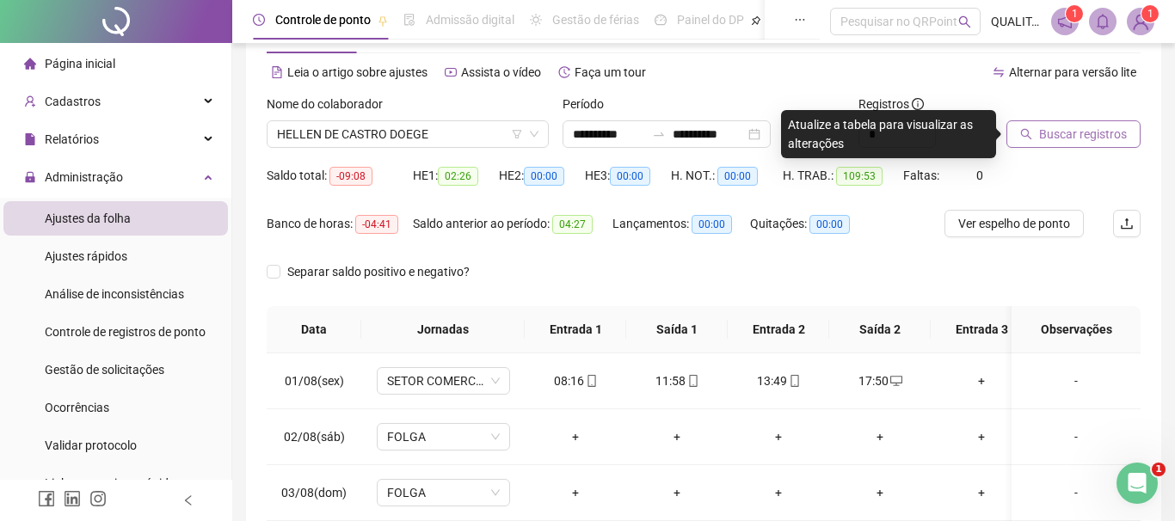
click at [1087, 139] on span "Buscar registros" at bounding box center [1083, 134] width 88 height 19
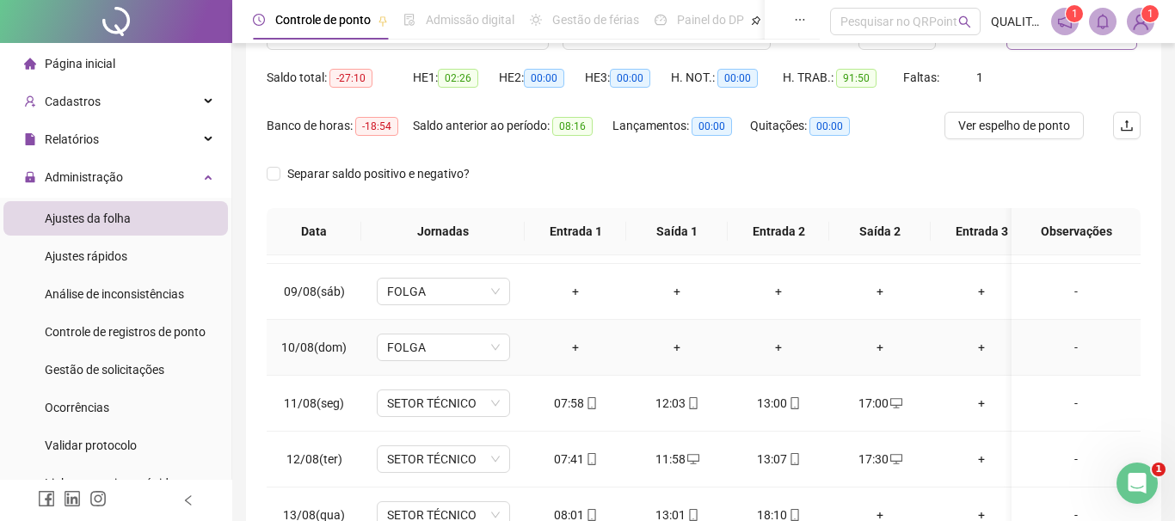
scroll to position [527, 0]
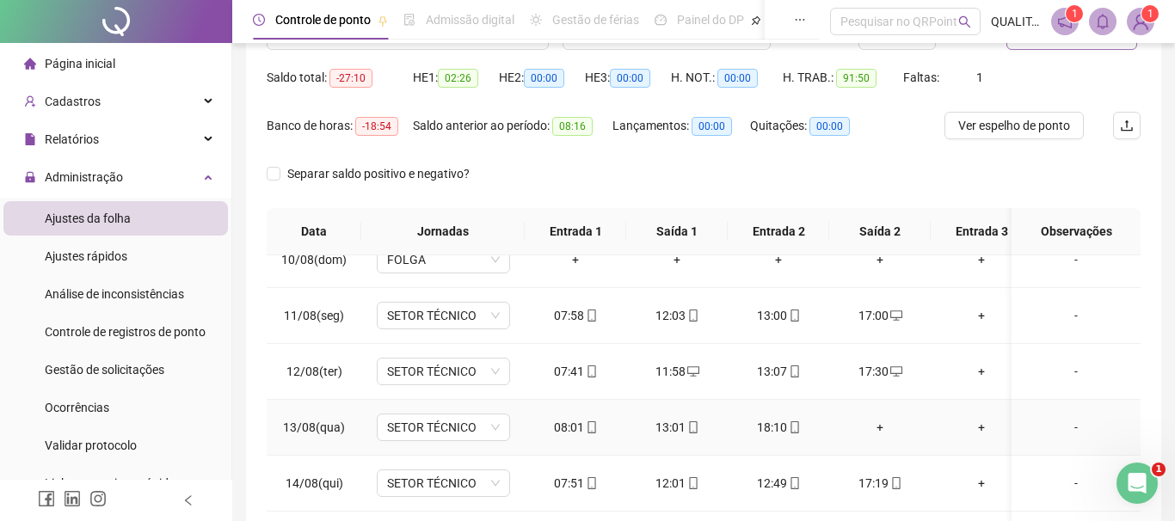
click at [884, 428] on div "+" at bounding box center [880, 427] width 74 height 19
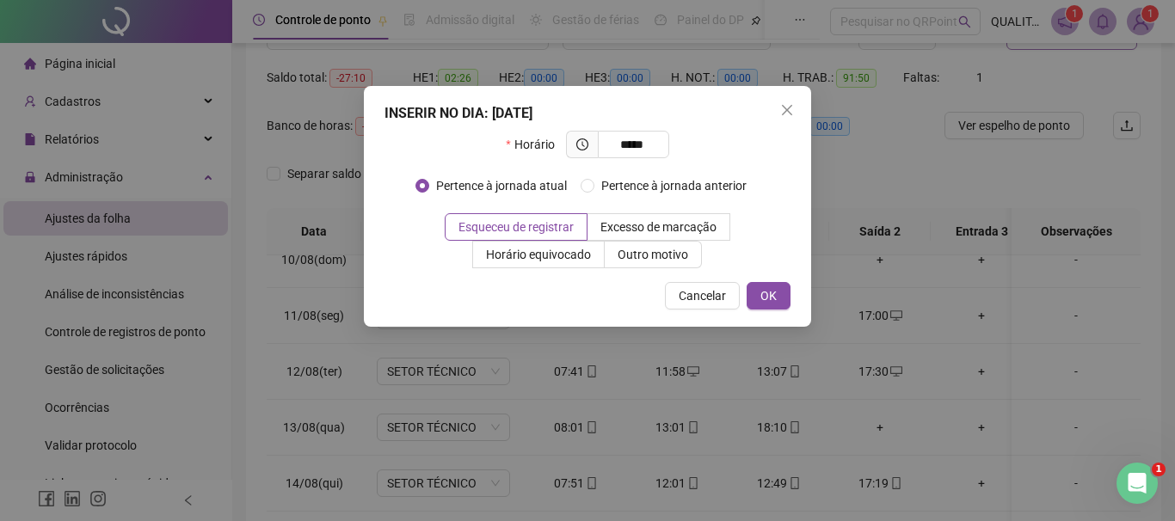
type input "*****"
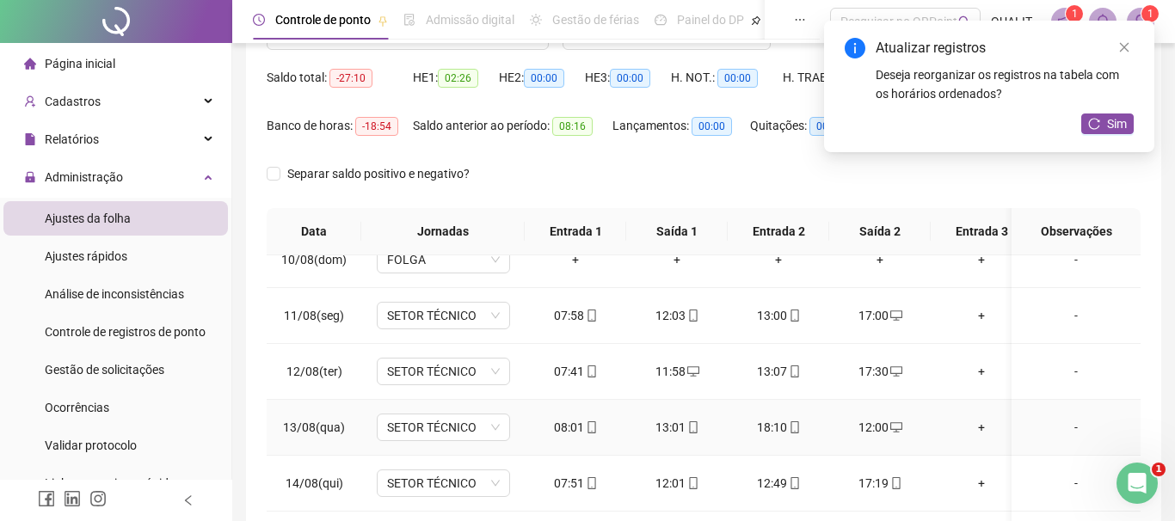
scroll to position [614, 0]
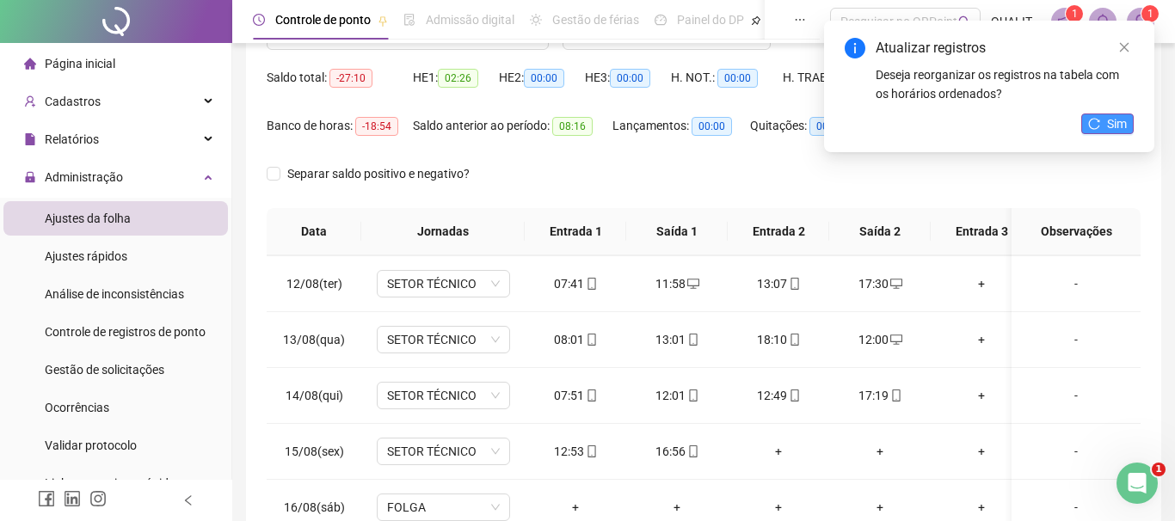
click at [1125, 120] on span "Sim" at bounding box center [1117, 123] width 20 height 19
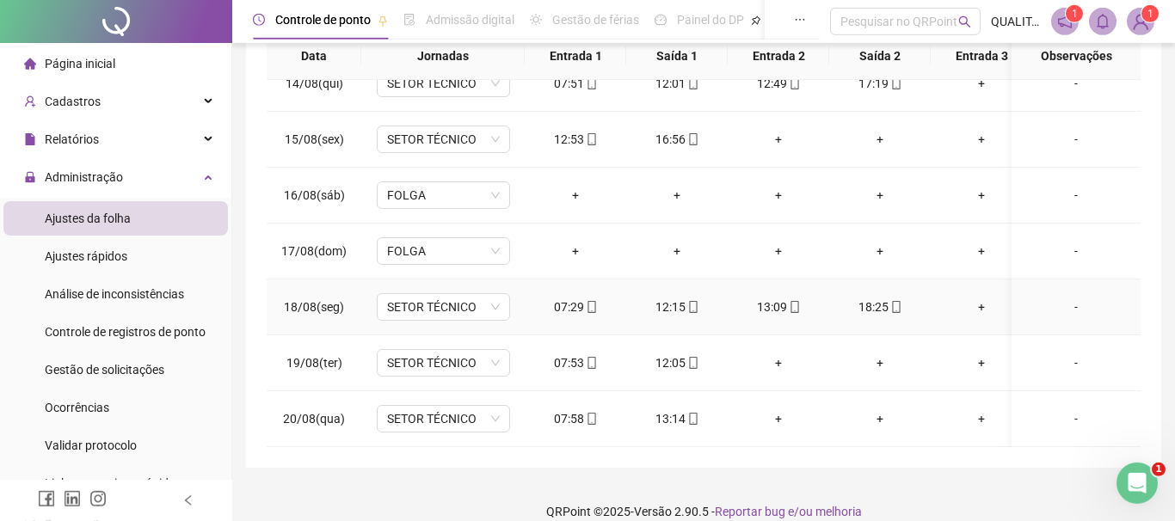
scroll to position [358, 0]
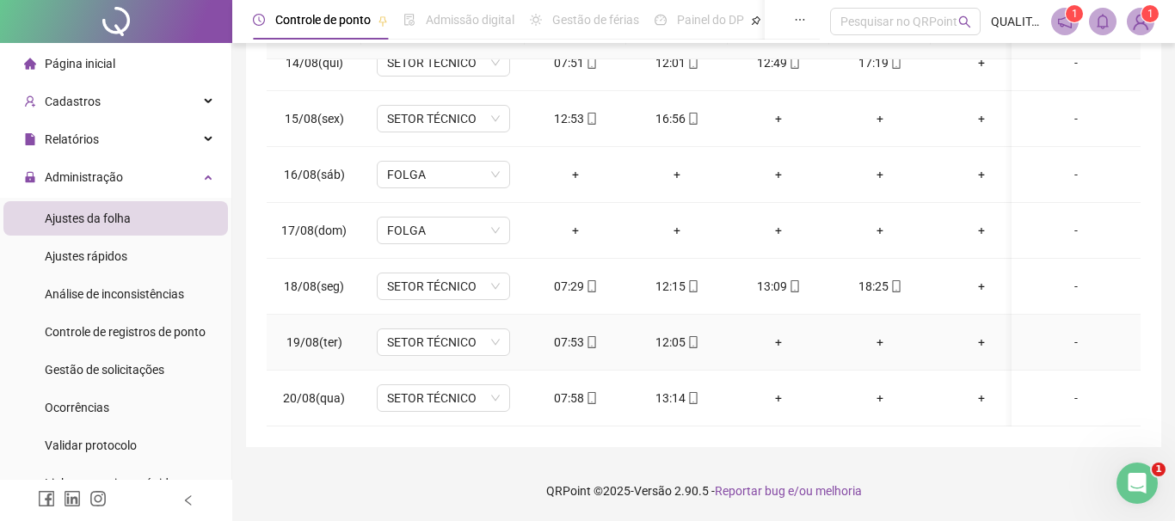
click at [780, 339] on div "+" at bounding box center [779, 342] width 74 height 19
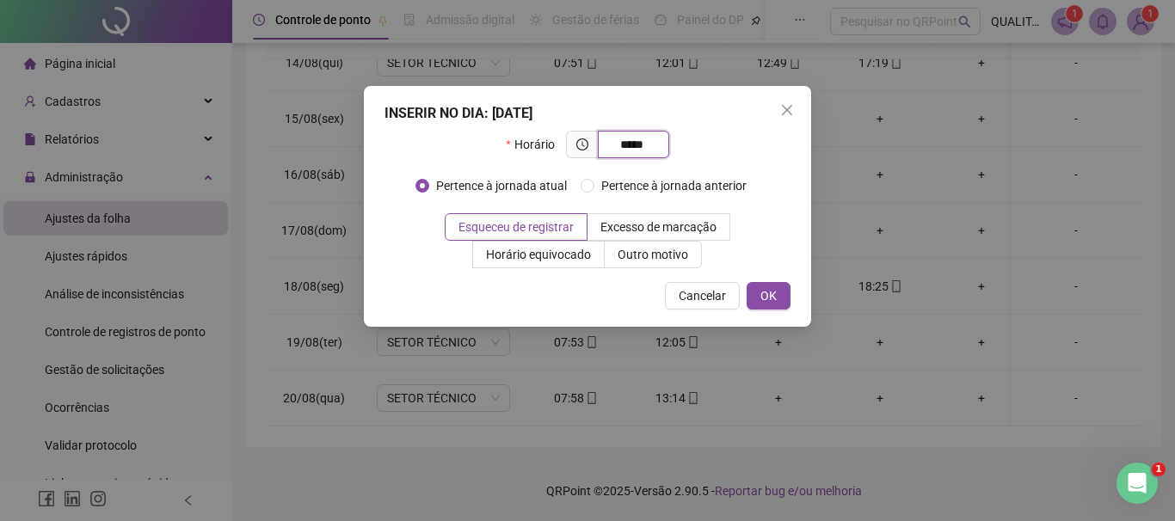
type input "*****"
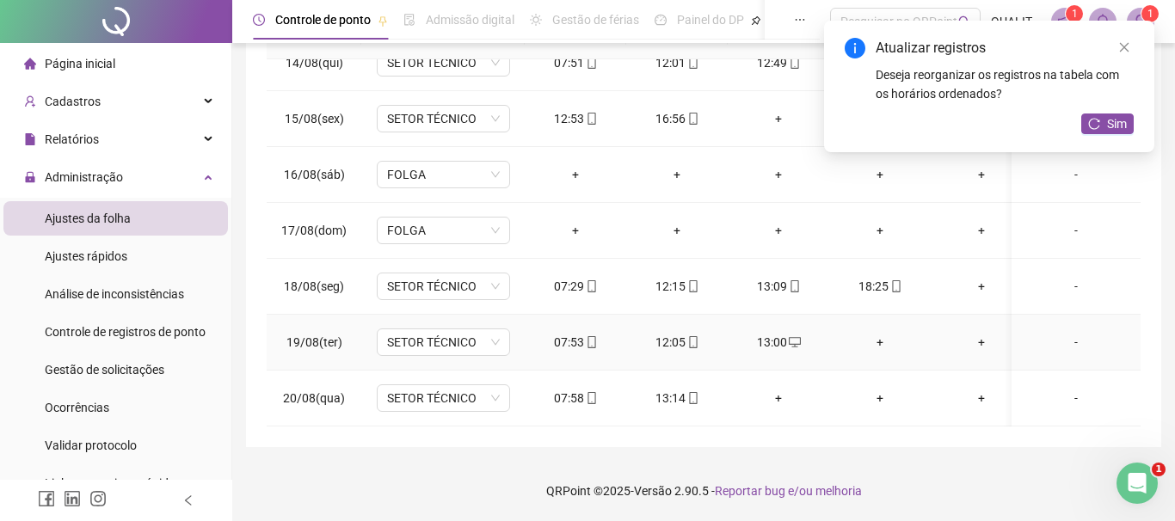
click at [884, 336] on div "+" at bounding box center [880, 342] width 74 height 19
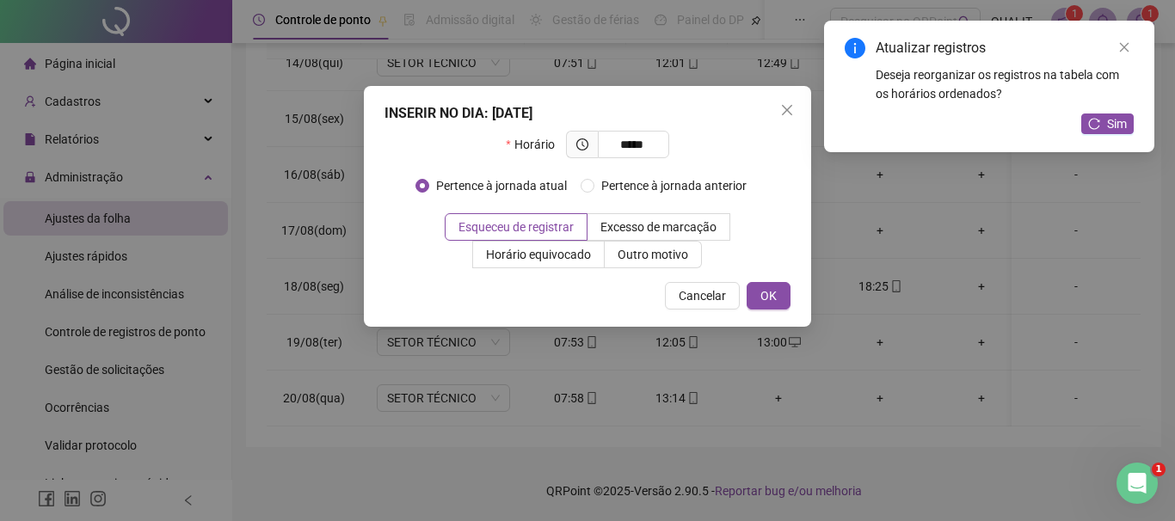
type input "*****"
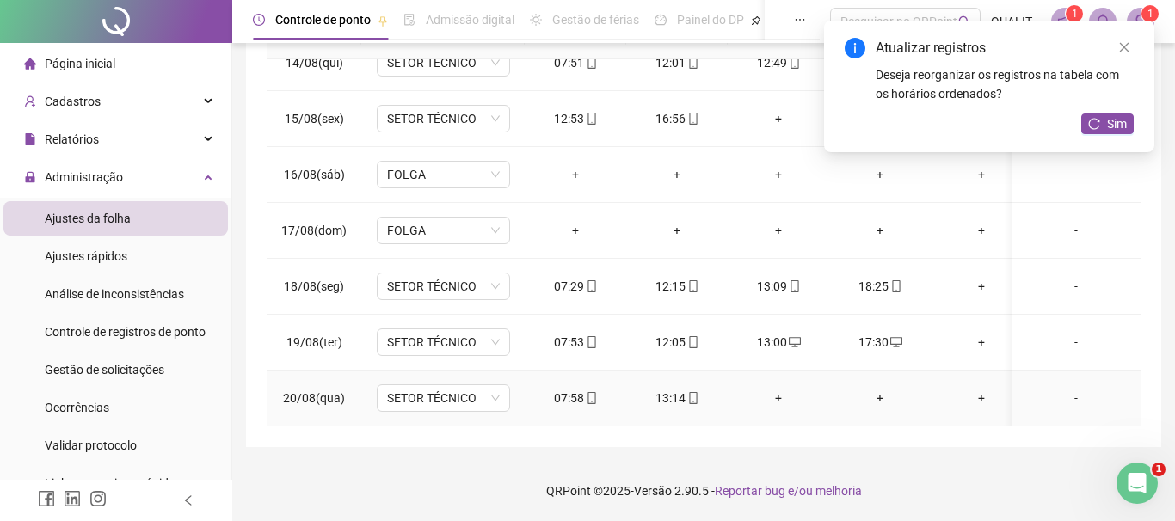
click at [773, 400] on div "+" at bounding box center [779, 398] width 74 height 19
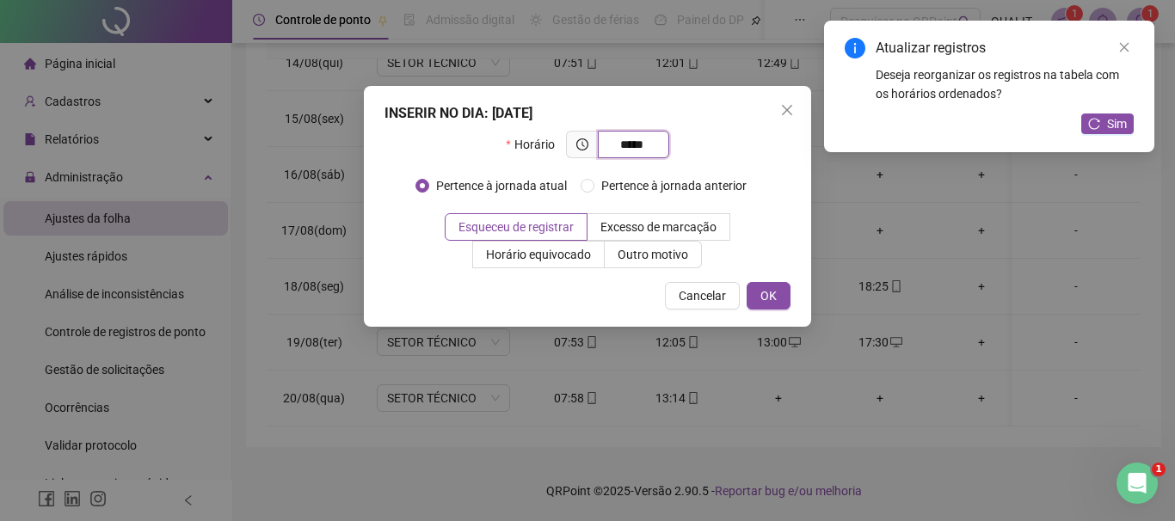
type input "*****"
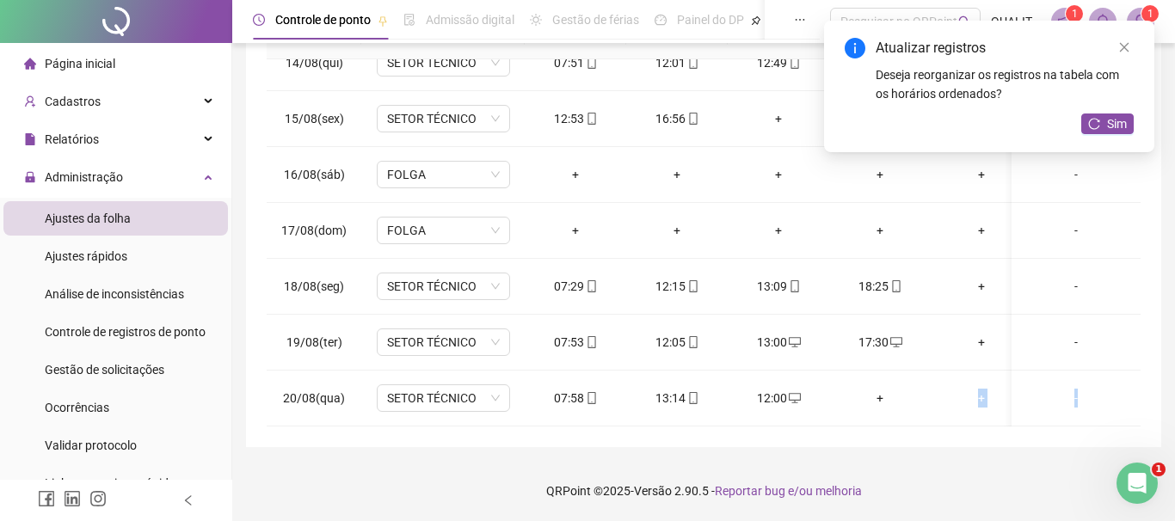
drag, startPoint x: 880, startPoint y: 394, endPoint x: 933, endPoint y: 441, distance: 70.7
click at [933, 427] on div "01/08(sex) SETOR TÉCNICO 08:00 12:03 13:10 17:16 + + - 02/08(sáb) FOLGA + + + +…" at bounding box center [704, 242] width 874 height 367
click at [938, 444] on div "**********" at bounding box center [703, 73] width 915 height 749
click at [1107, 119] on span "Sim" at bounding box center [1117, 123] width 20 height 19
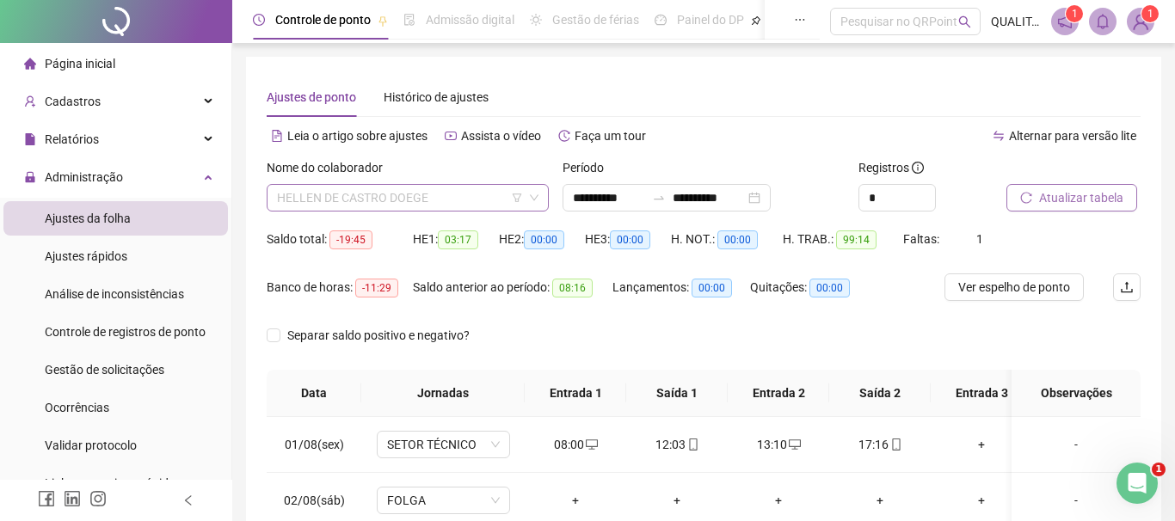
scroll to position [294, 0]
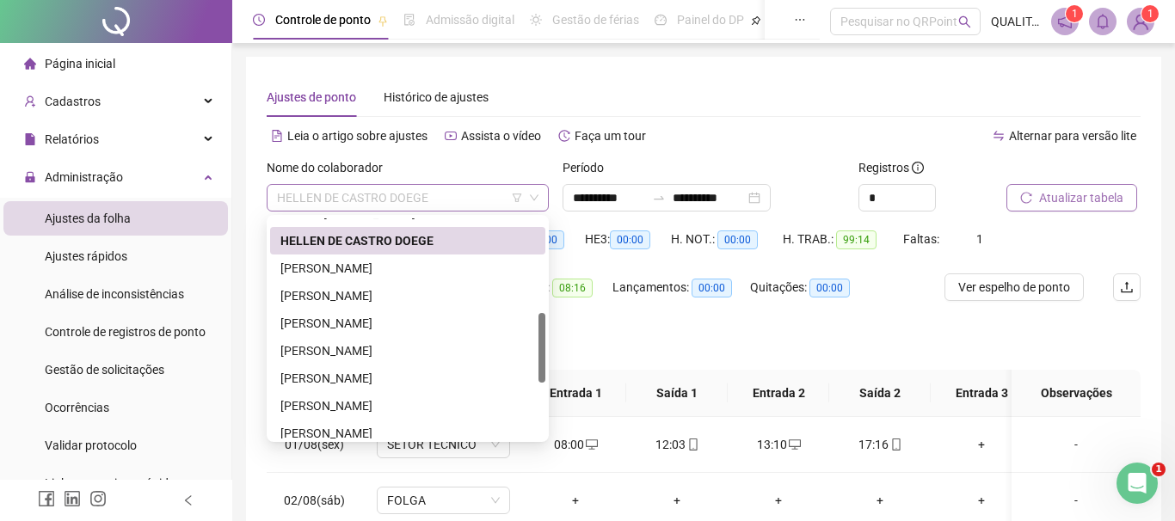
click at [458, 196] on span "HELLEN DE CASTRO DOEGE" at bounding box center [408, 198] width 262 height 26
click at [768, 75] on div "**********" at bounding box center [703, 431] width 915 height 749
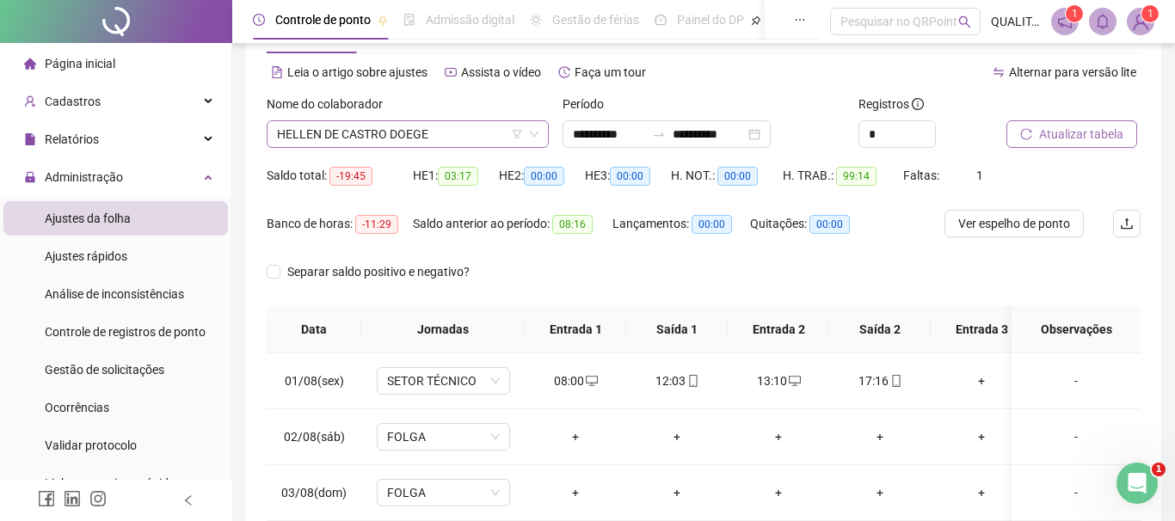
click at [484, 137] on span "HELLEN DE CASTRO DOEGE" at bounding box center [408, 134] width 262 height 26
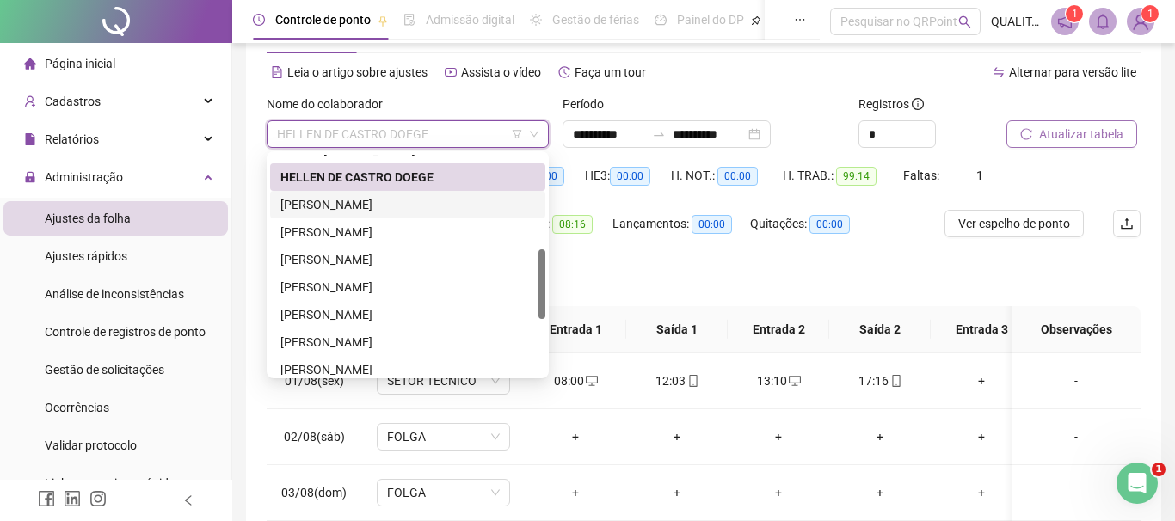
click at [372, 201] on div "[PERSON_NAME]" at bounding box center [407, 204] width 255 height 19
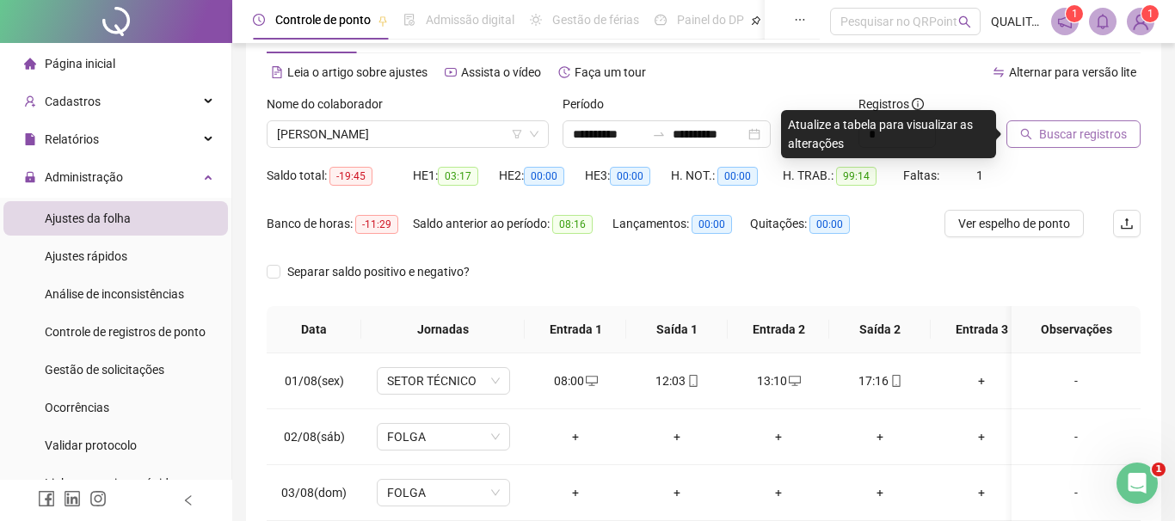
click at [1067, 137] on span "Buscar registros" at bounding box center [1083, 134] width 88 height 19
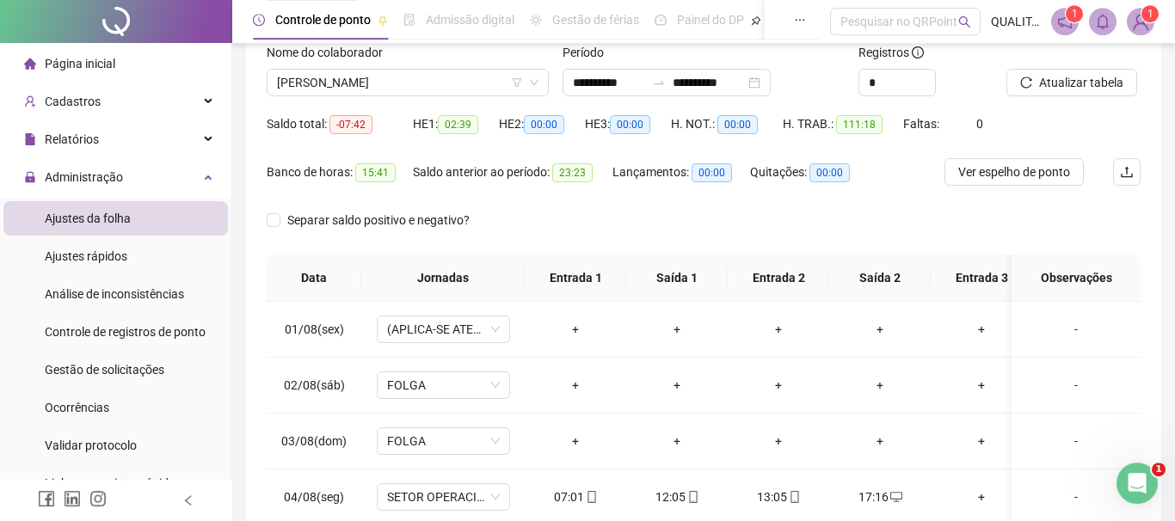
scroll to position [64, 0]
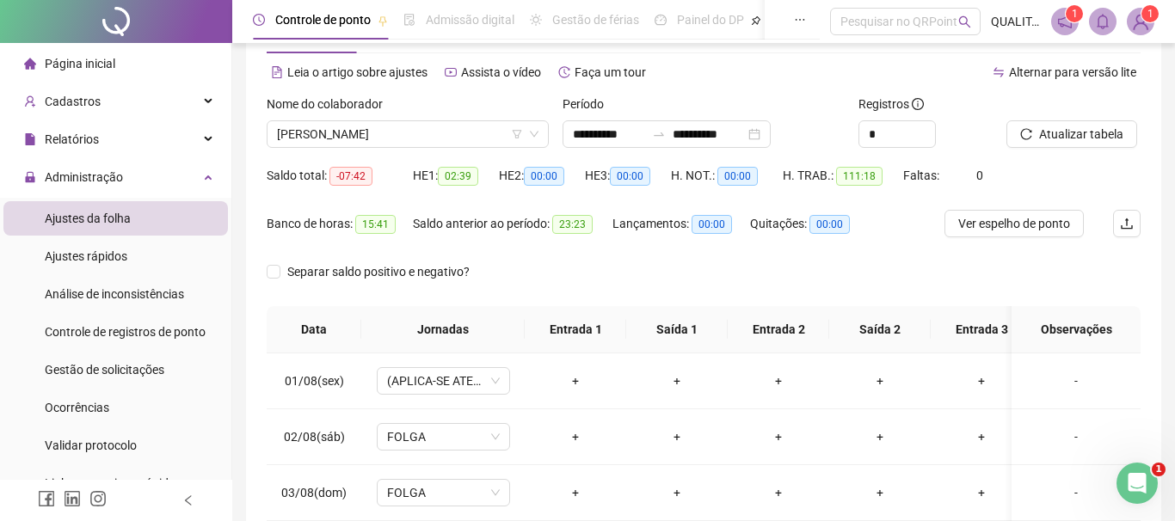
click at [612, 230] on div "Saldo anterior ao período: 23:23" at bounding box center [513, 224] width 200 height 20
click at [427, 123] on span "[PERSON_NAME]" at bounding box center [408, 134] width 262 height 26
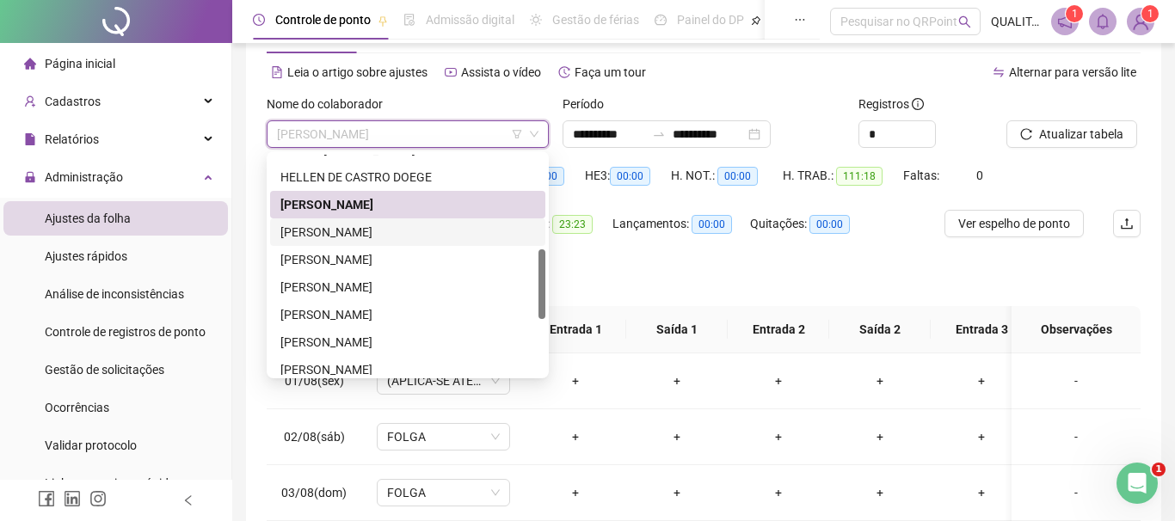
click at [373, 242] on div "[PERSON_NAME]" at bounding box center [407, 233] width 275 height 28
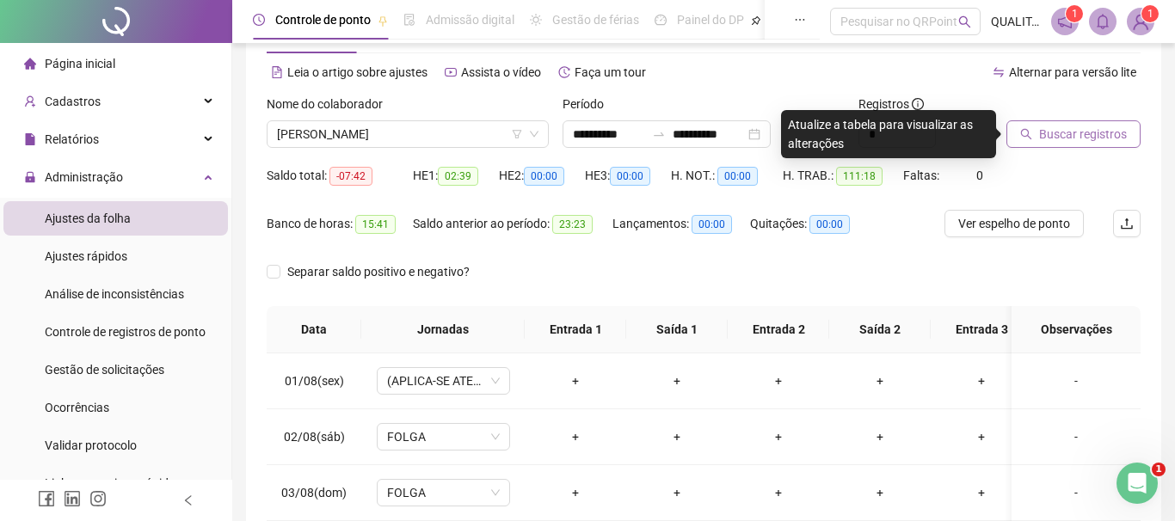
click at [1044, 133] on span "Buscar registros" at bounding box center [1083, 134] width 88 height 19
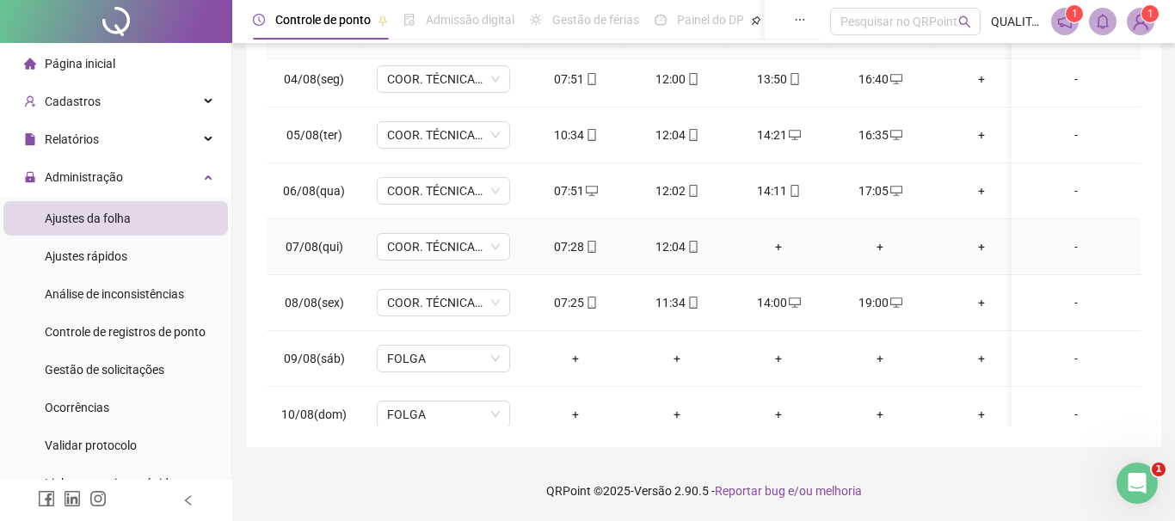
scroll to position [22, 0]
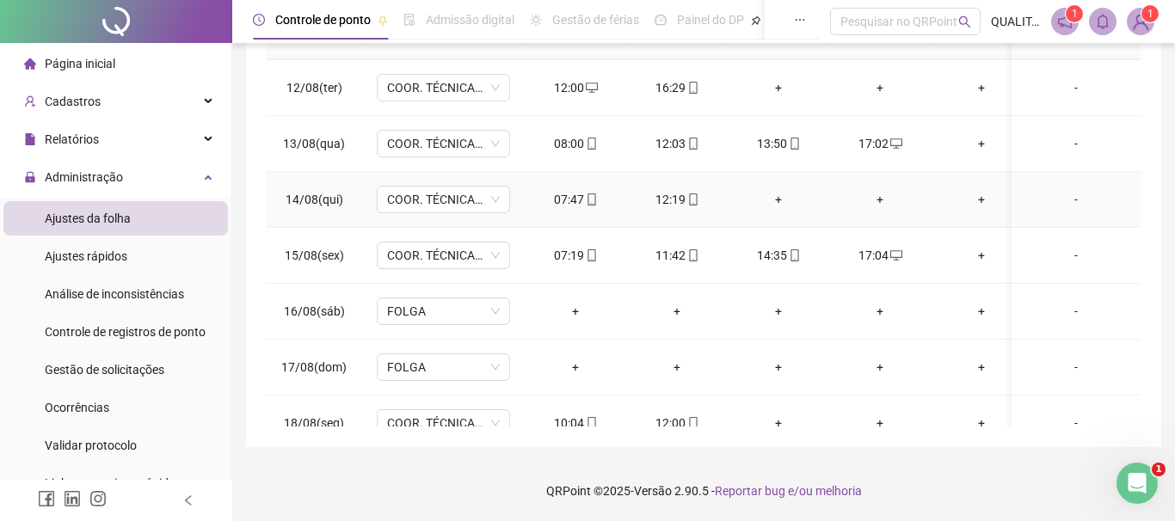
click at [773, 200] on div "+" at bounding box center [779, 199] width 74 height 19
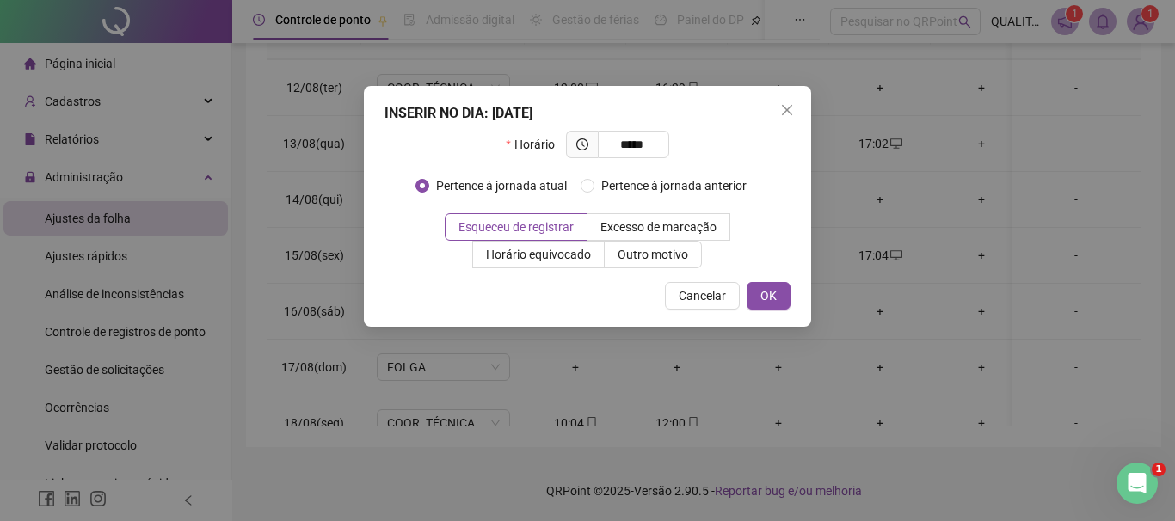
type input "*****"
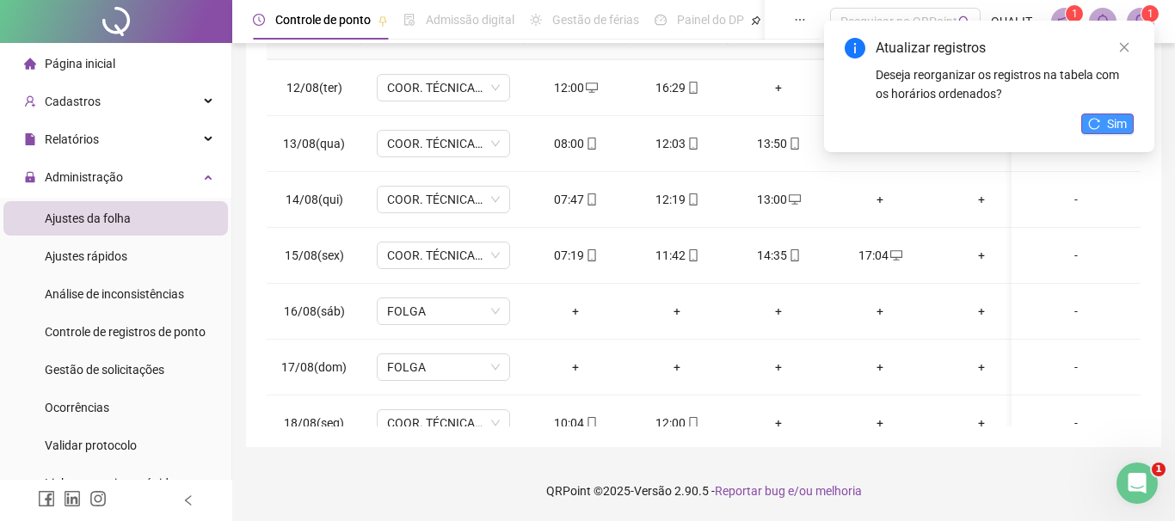
click at [1115, 121] on span "Sim" at bounding box center [1117, 123] width 20 height 19
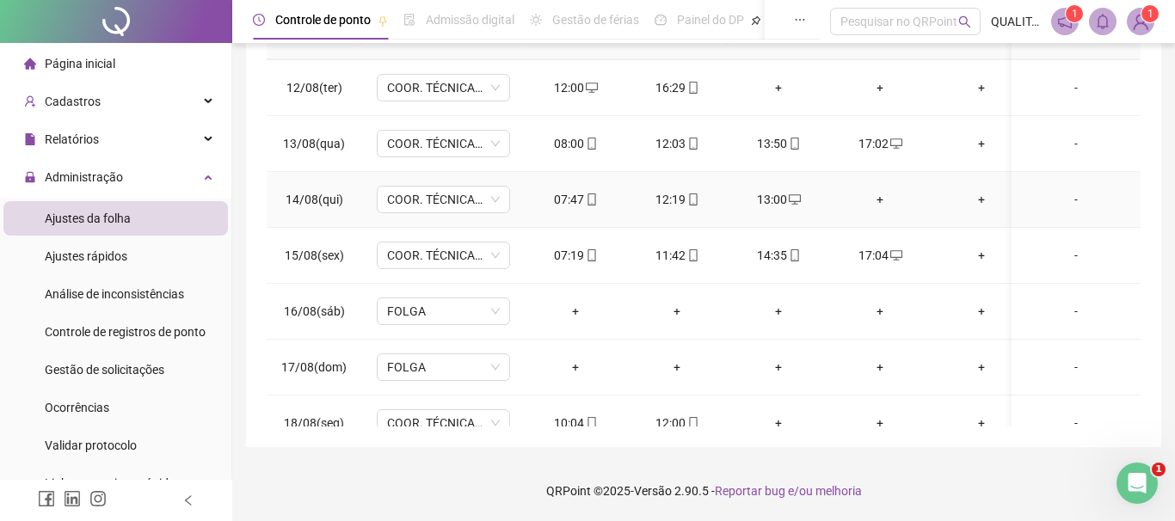
click at [884, 203] on div "+" at bounding box center [880, 199] width 74 height 19
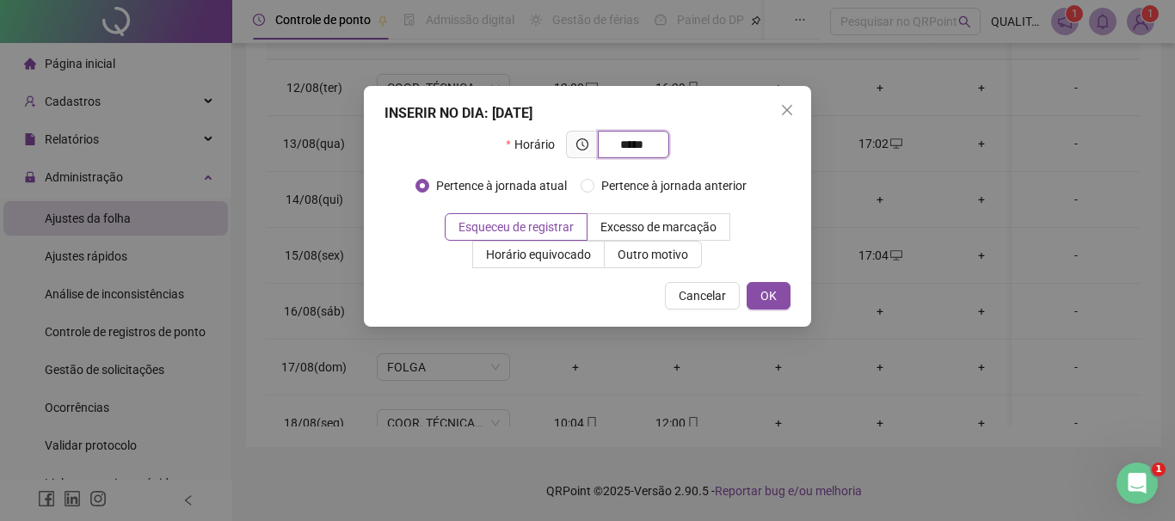
type input "*****"
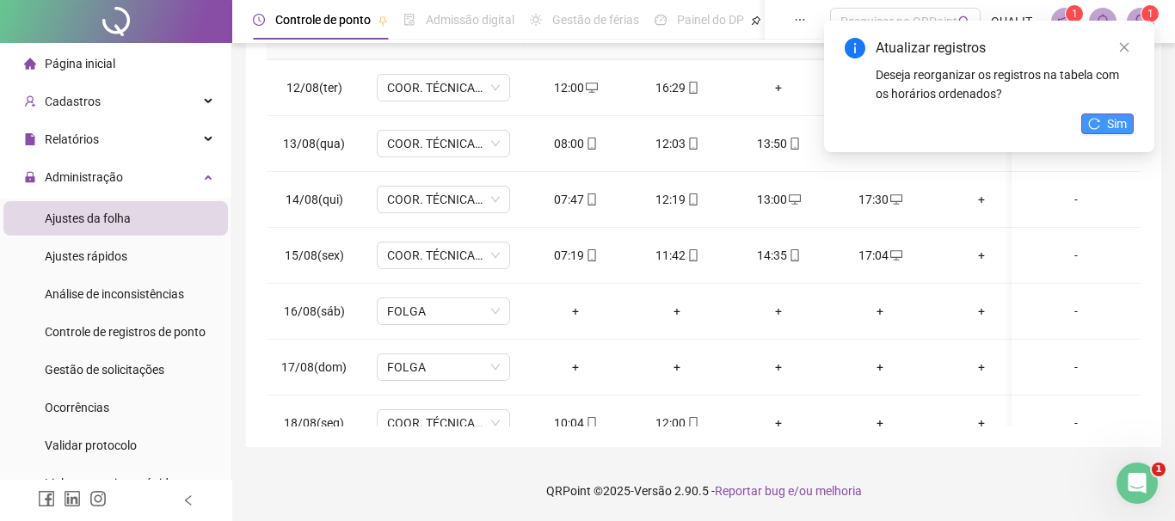
click at [1107, 124] on span "Sim" at bounding box center [1117, 123] width 20 height 19
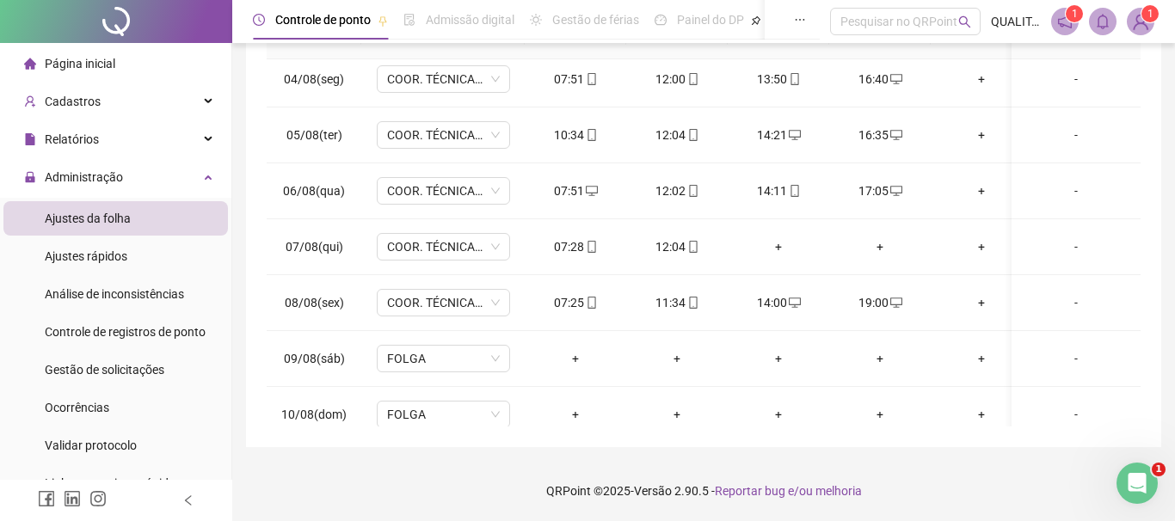
scroll to position [439, 0]
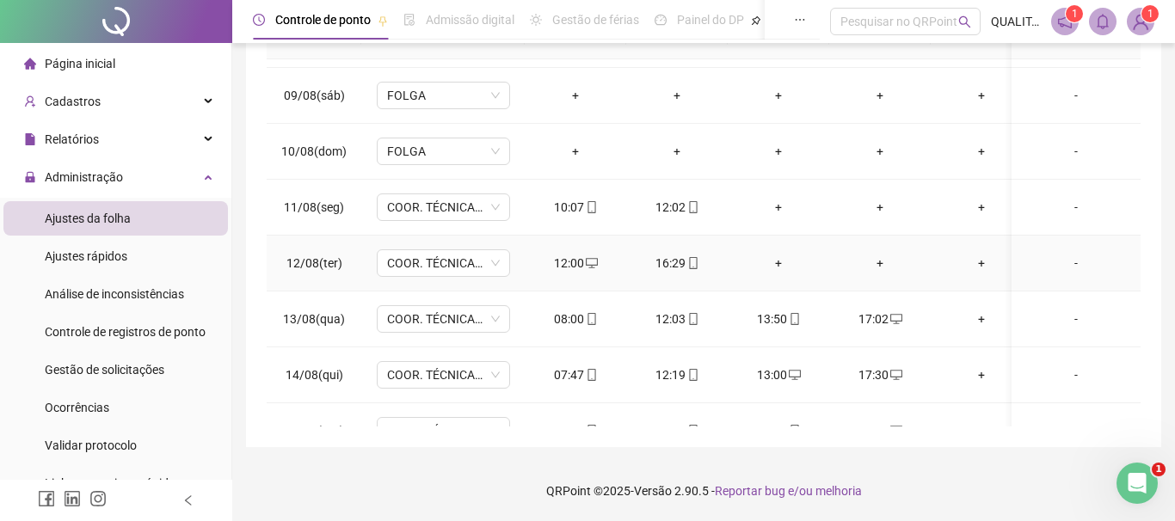
click at [776, 258] on div "+" at bounding box center [779, 263] width 74 height 19
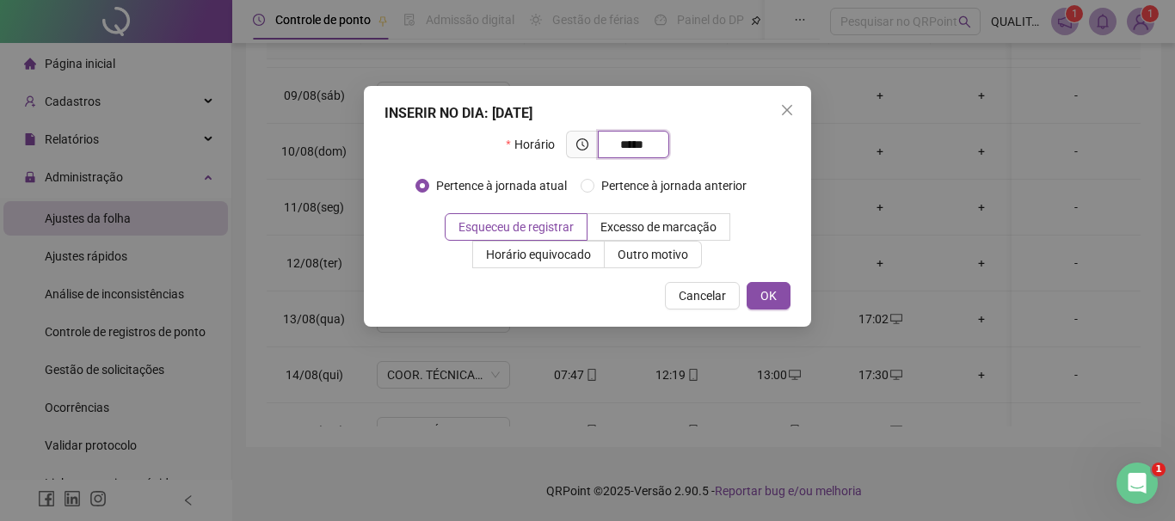
type input "*****"
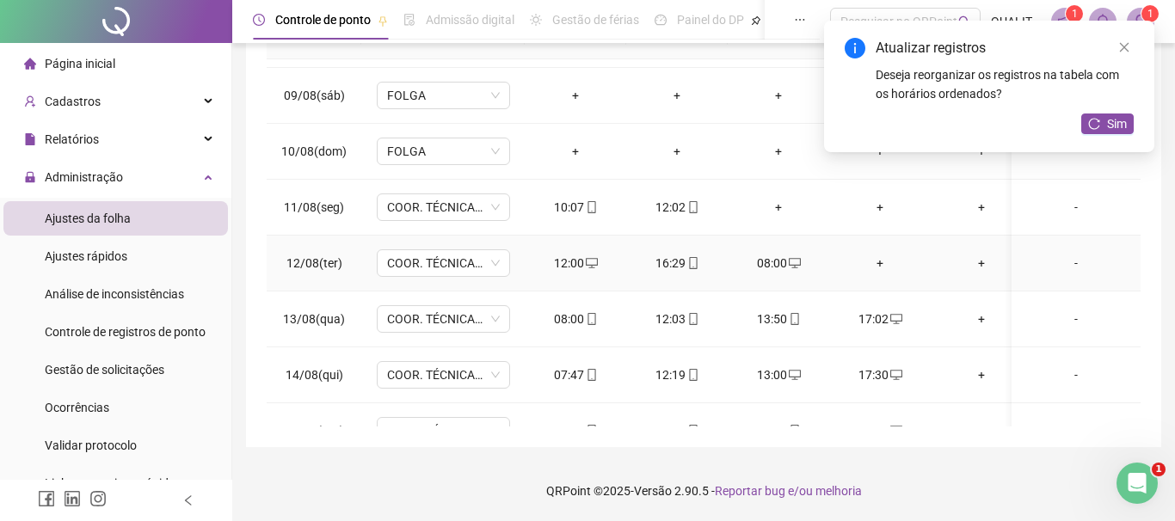
click at [883, 259] on div "+" at bounding box center [880, 263] width 74 height 19
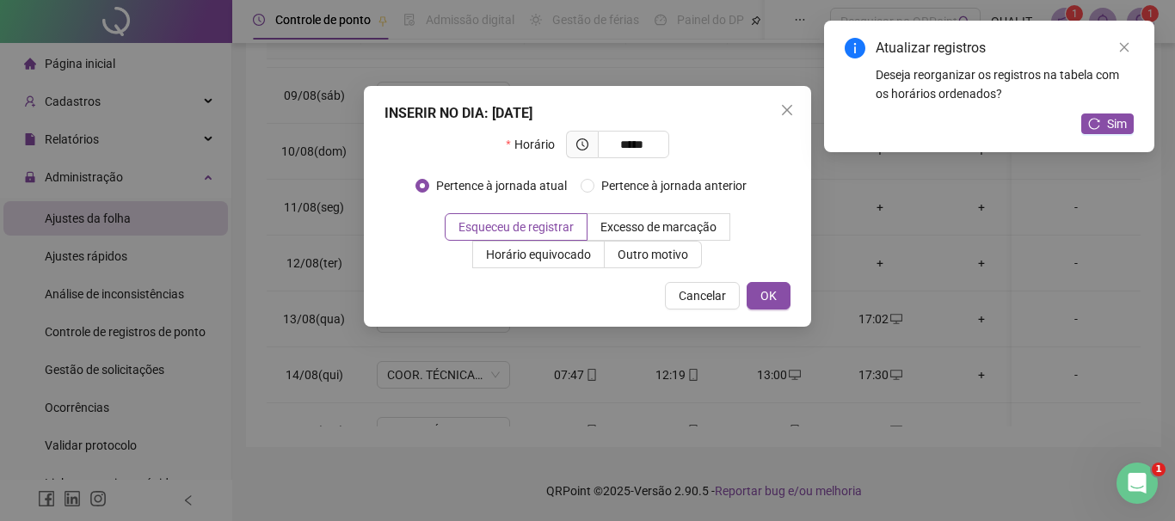
type input "*****"
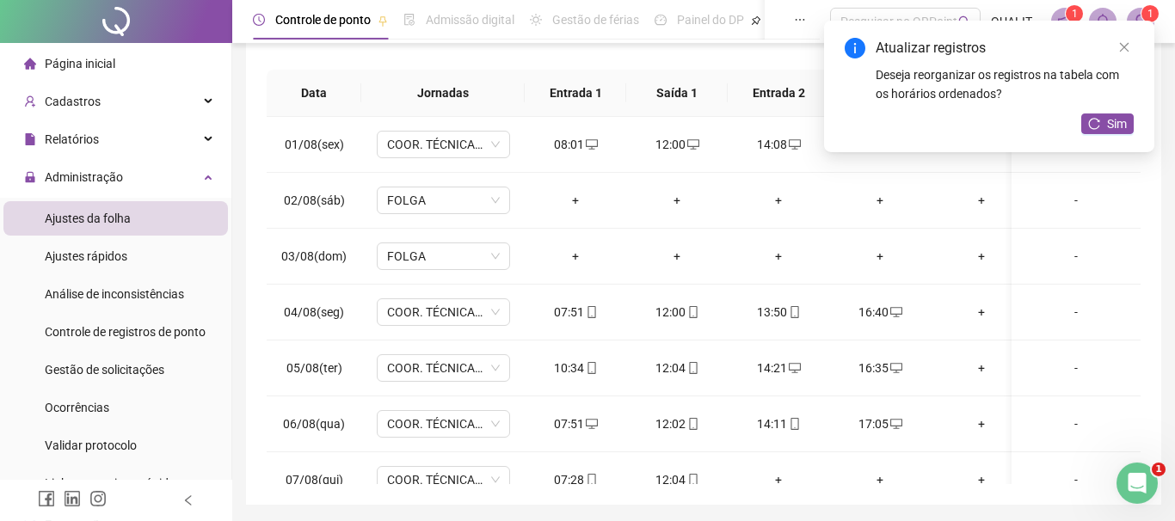
scroll to position [260, 0]
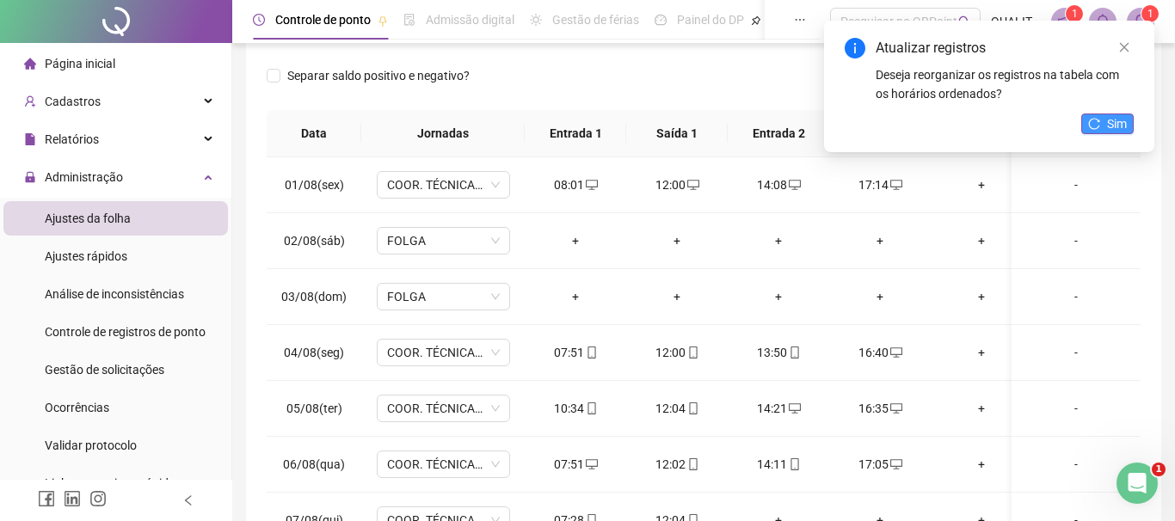
click at [1094, 132] on button "Sim" at bounding box center [1108, 124] width 52 height 21
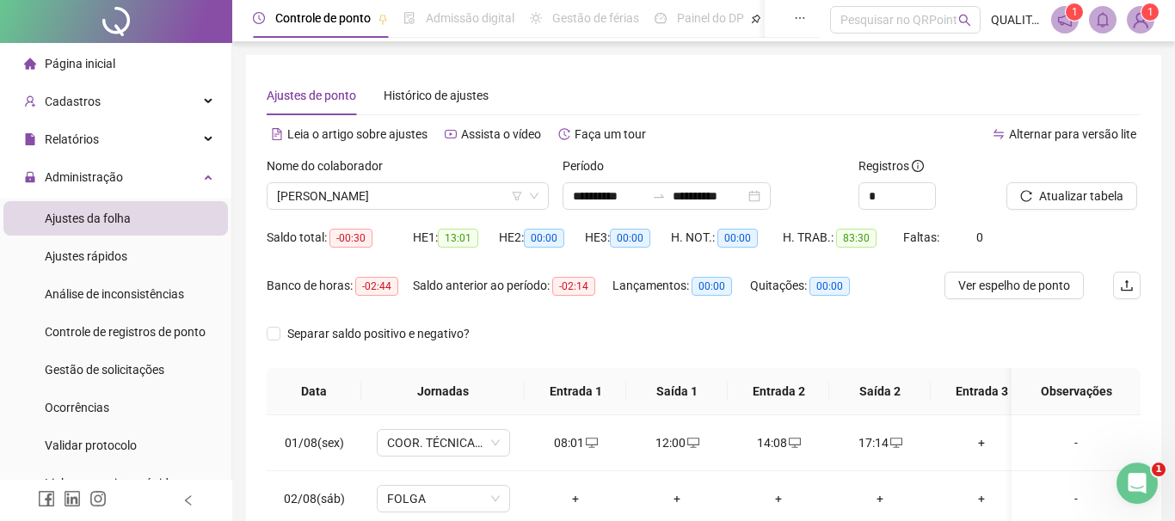
scroll to position [0, 0]
click at [556, 308] on div "Saldo anterior ao período: -02:14" at bounding box center [513, 298] width 200 height 48
click at [1068, 196] on span "Atualizar tabela" at bounding box center [1081, 197] width 84 height 19
click at [469, 198] on span "[PERSON_NAME]" at bounding box center [408, 198] width 262 height 26
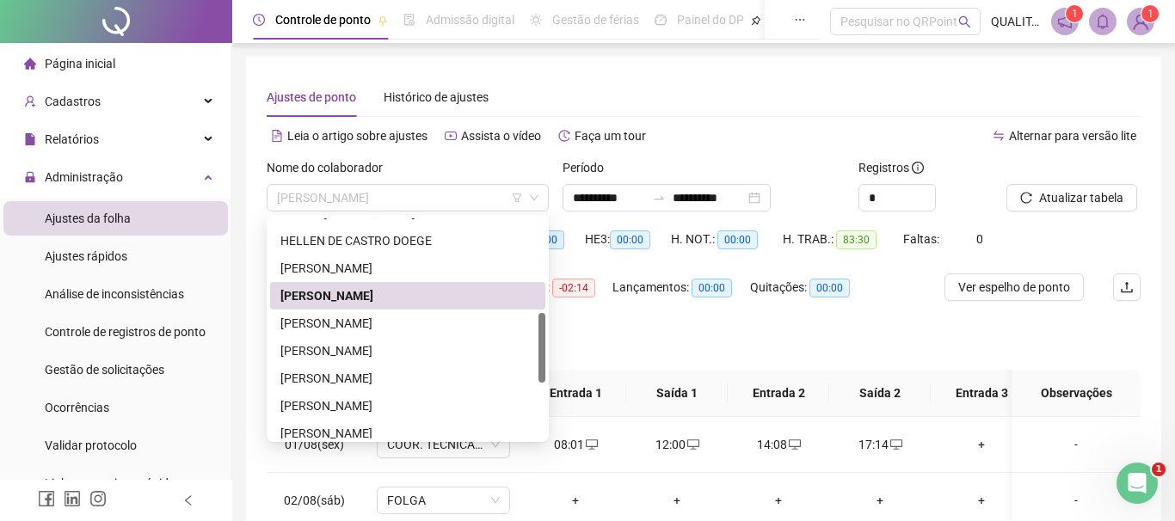
scroll to position [294, 0]
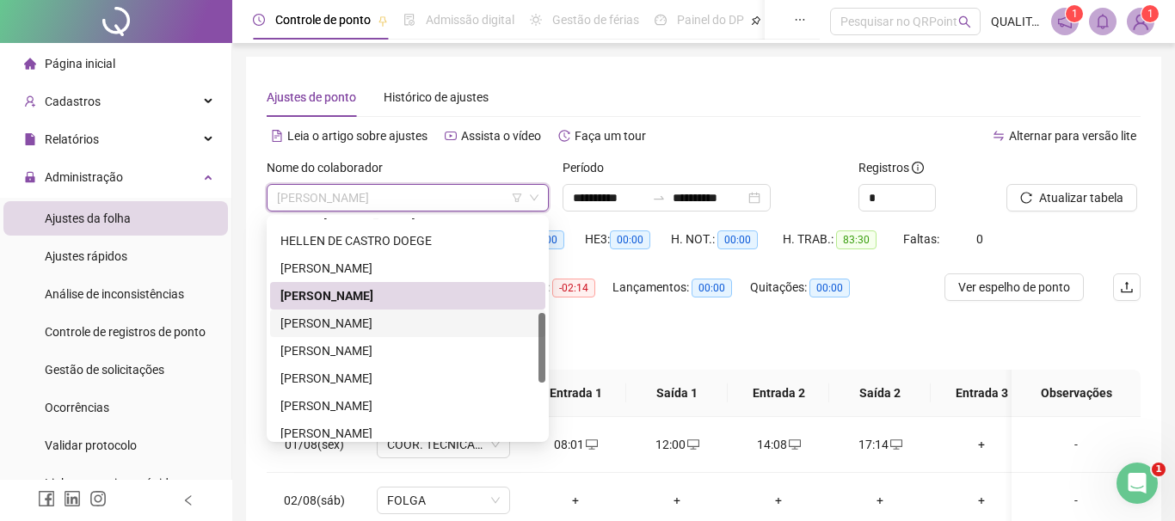
click at [405, 331] on div "[PERSON_NAME]" at bounding box center [407, 323] width 255 height 19
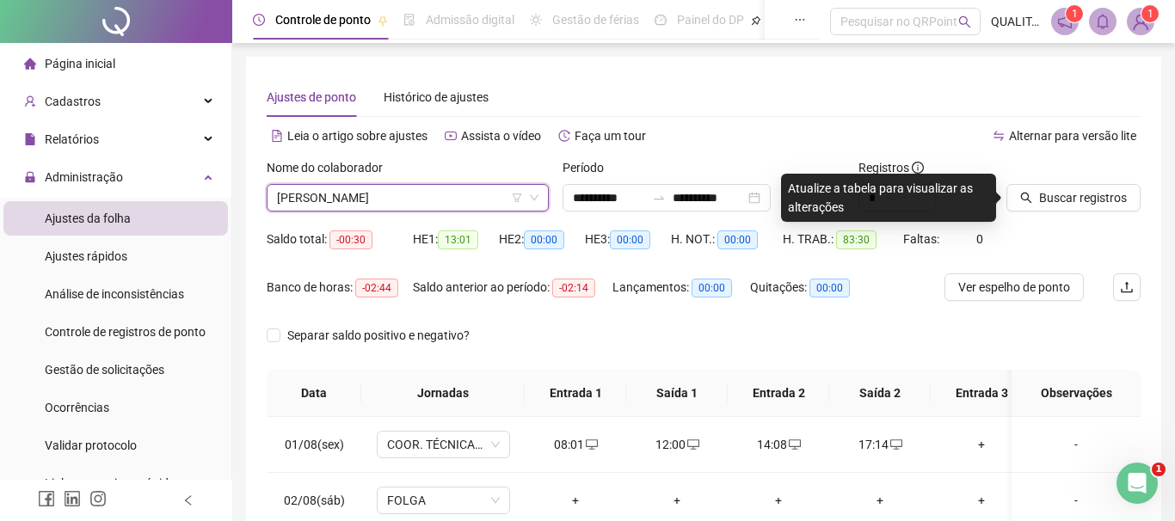
click at [1071, 182] on div at bounding box center [1052, 171] width 91 height 26
click at [451, 200] on span "[PERSON_NAME]" at bounding box center [408, 198] width 262 height 26
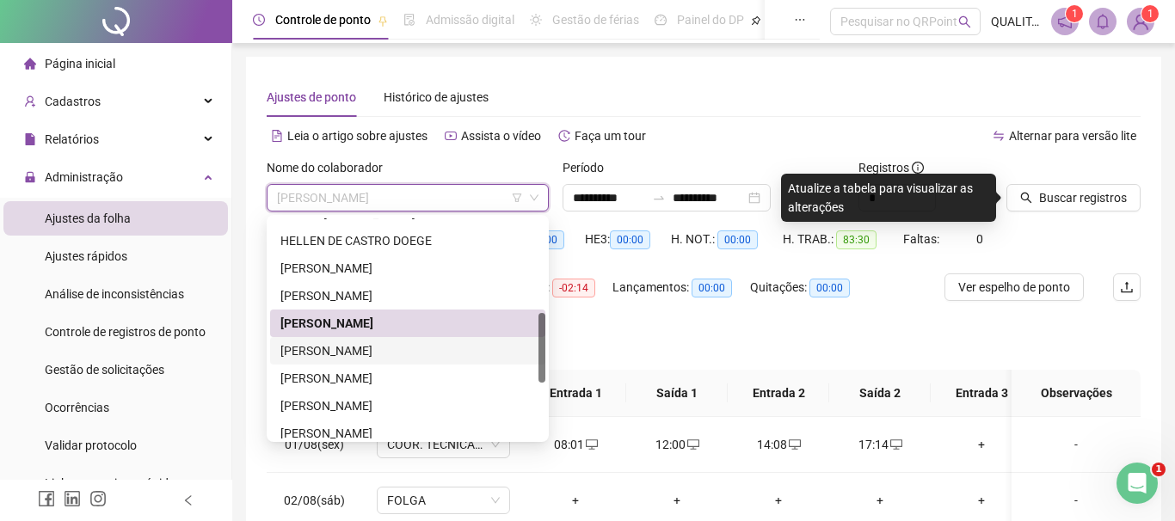
click at [387, 354] on div "[PERSON_NAME]" at bounding box center [407, 351] width 255 height 19
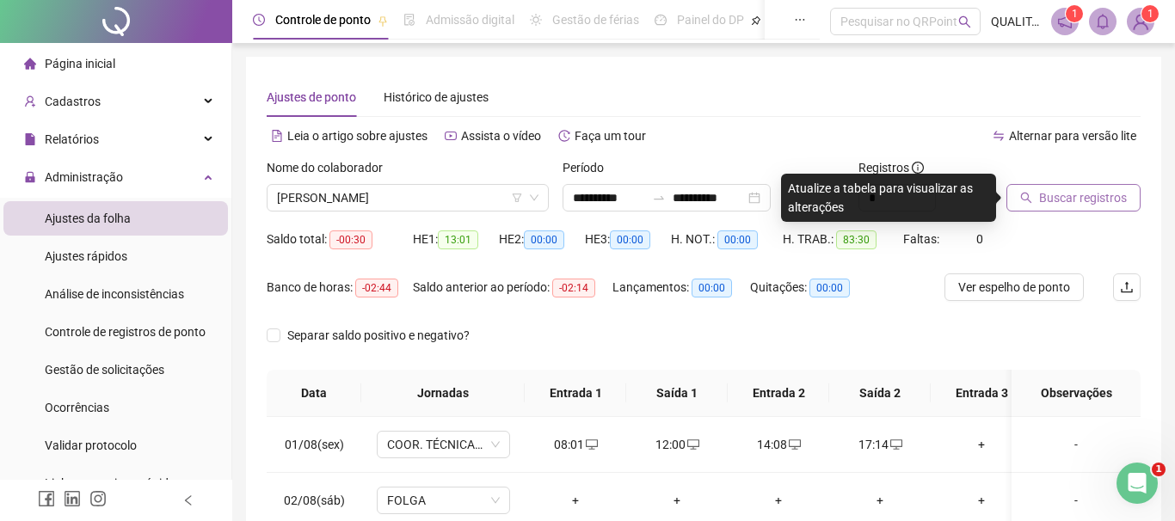
click at [1097, 197] on span "Buscar registros" at bounding box center [1083, 197] width 88 height 19
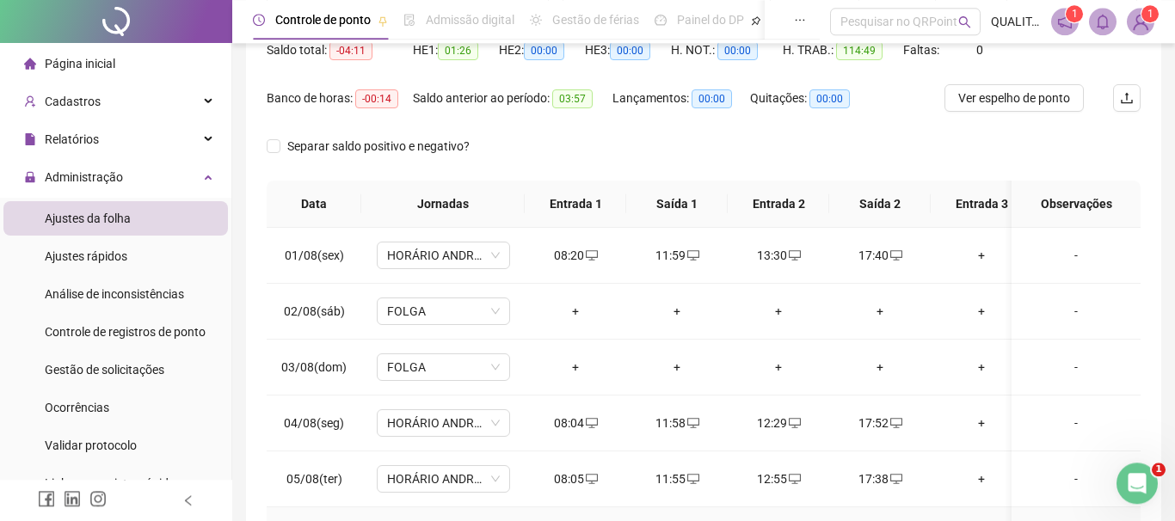
scroll to position [0, 0]
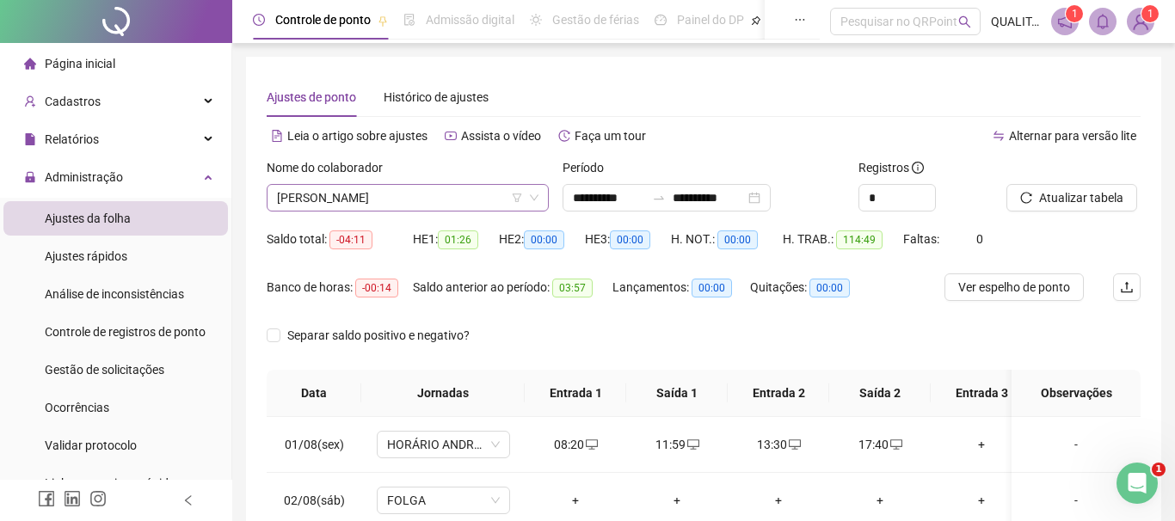
click at [441, 198] on span "[PERSON_NAME]" at bounding box center [408, 198] width 262 height 26
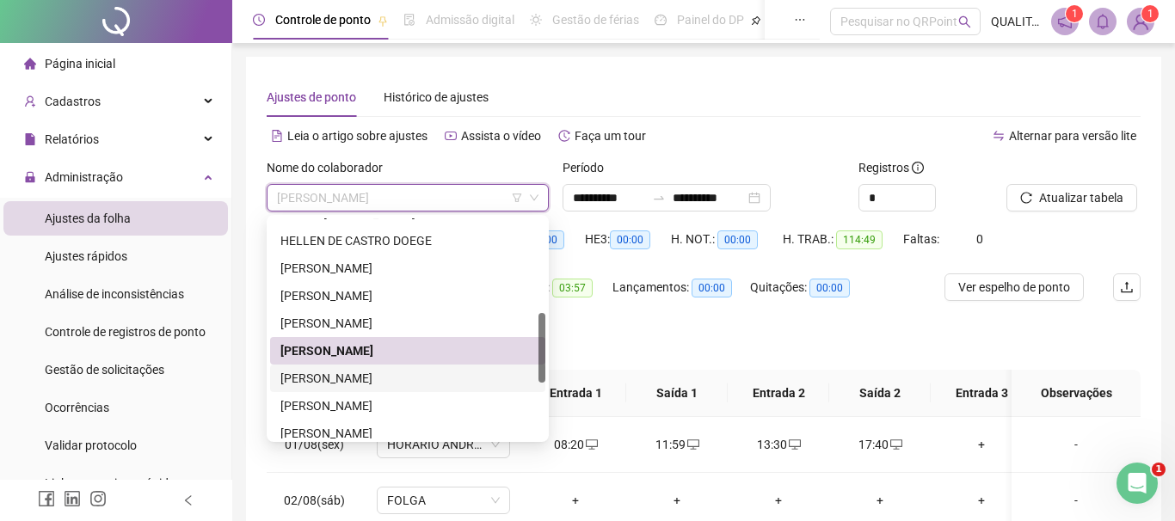
click at [355, 382] on div "[PERSON_NAME]" at bounding box center [407, 378] width 255 height 19
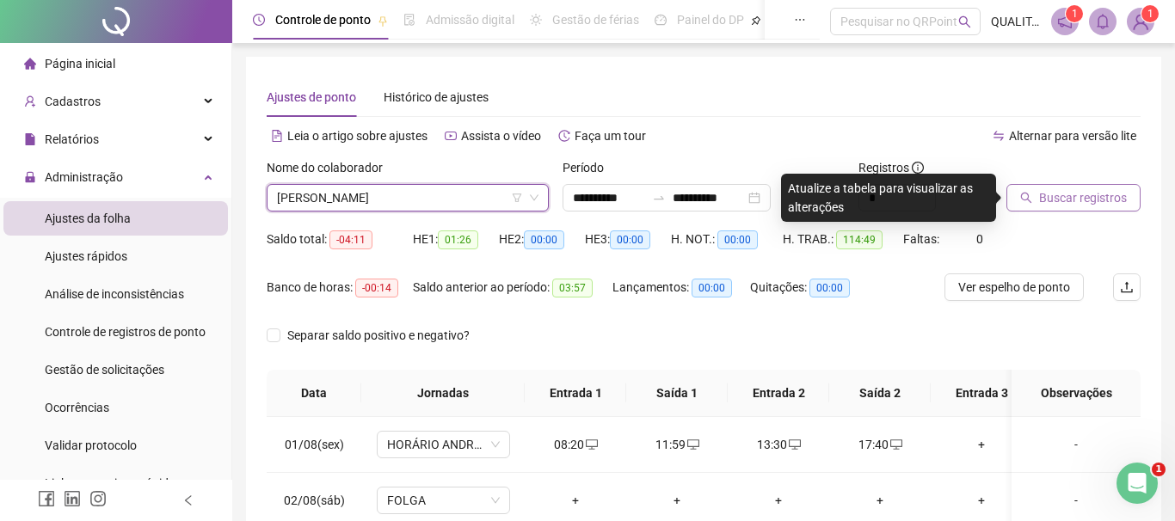
click at [1094, 200] on span "Buscar registros" at bounding box center [1083, 197] width 88 height 19
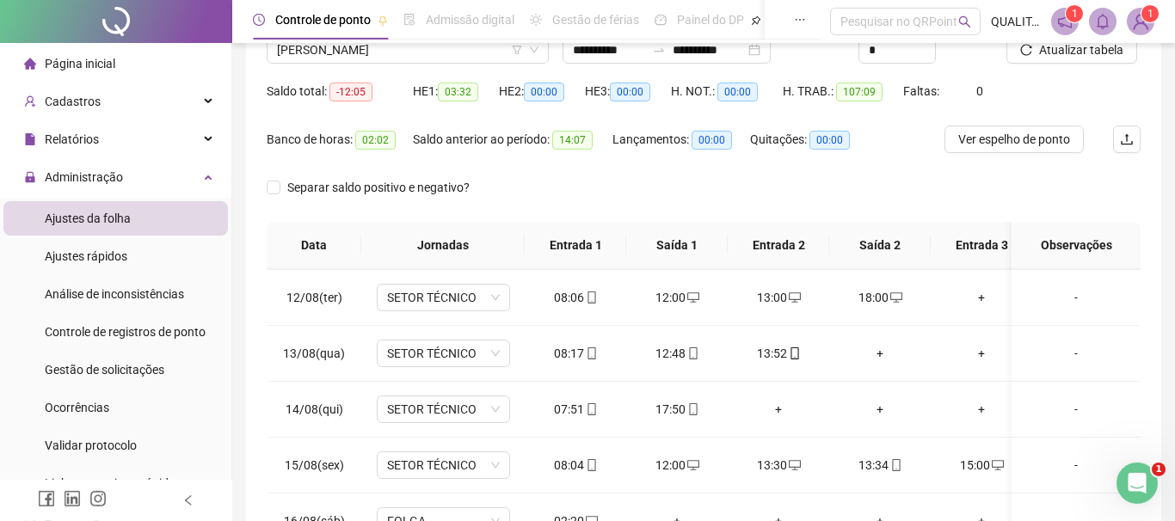
scroll to position [196, 0]
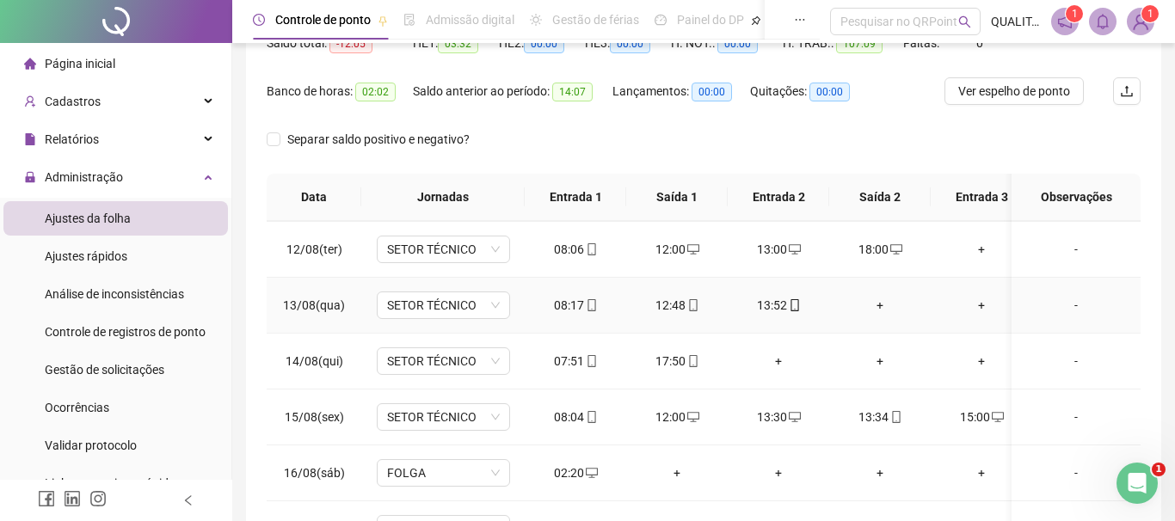
click at [875, 305] on div "+" at bounding box center [880, 305] width 74 height 19
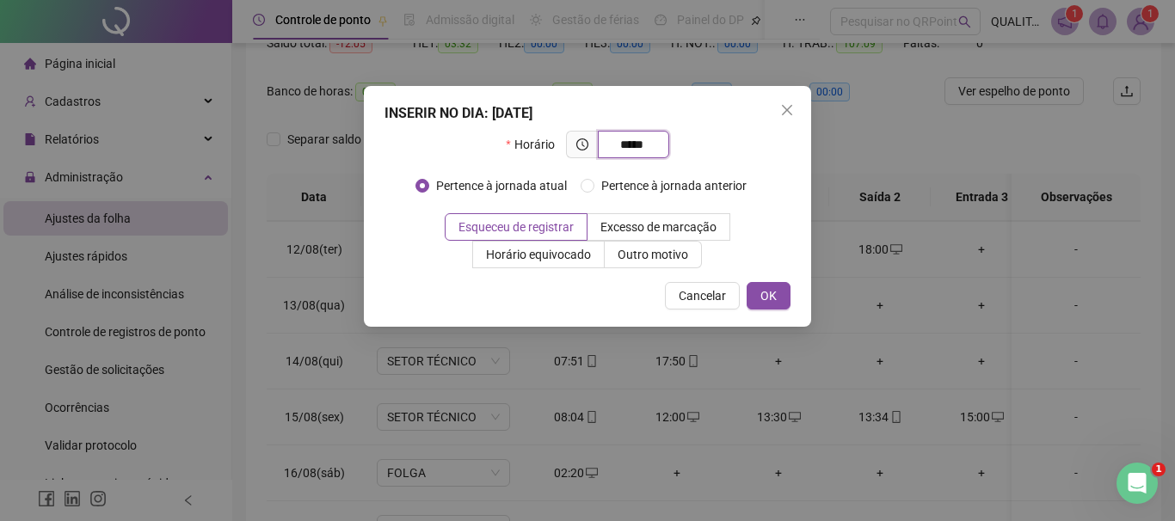
type input "*****"
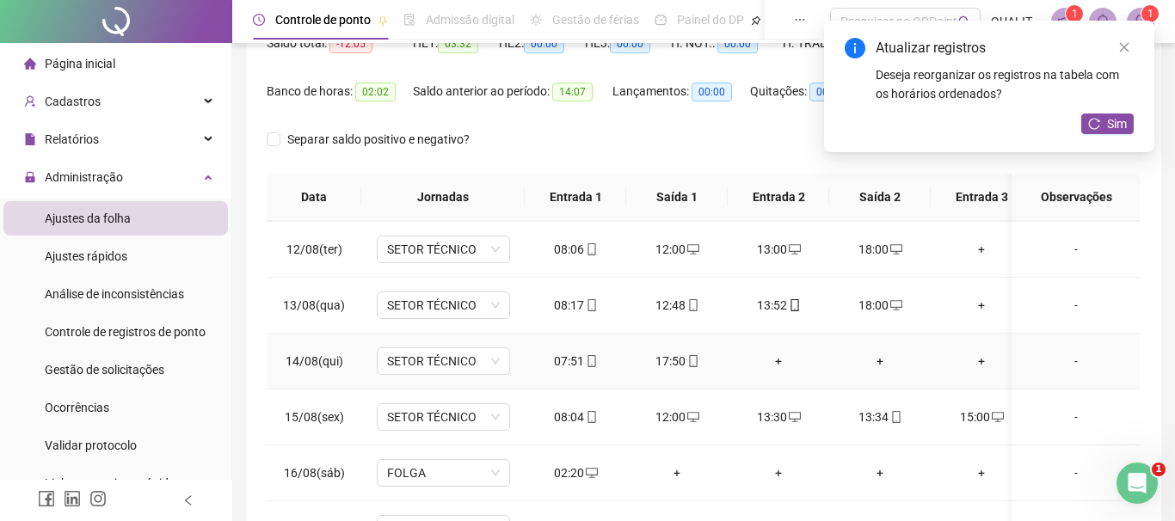
click at [781, 357] on div "+" at bounding box center [779, 361] width 74 height 19
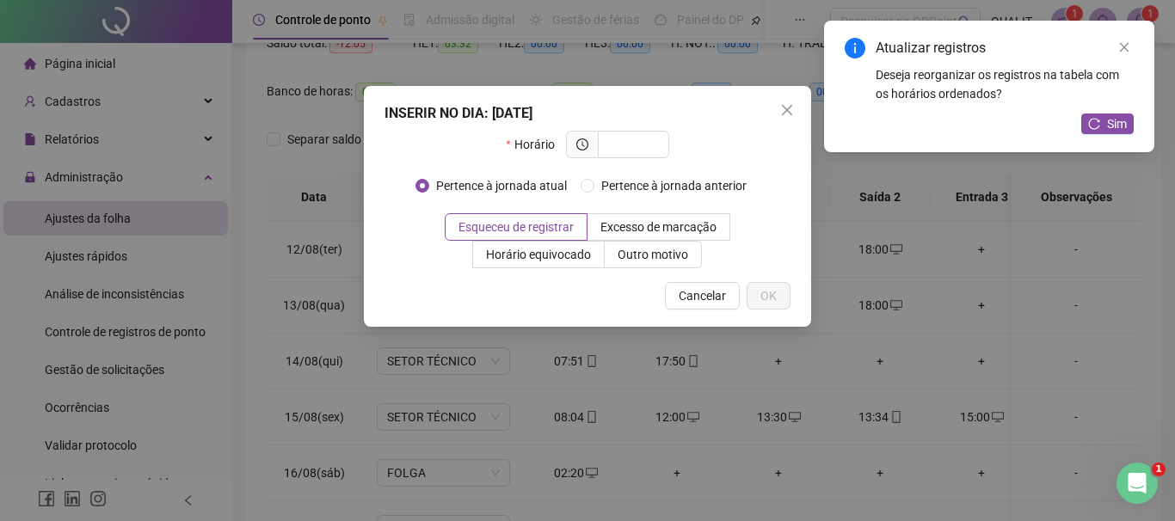
type input "*"
type input "*****"
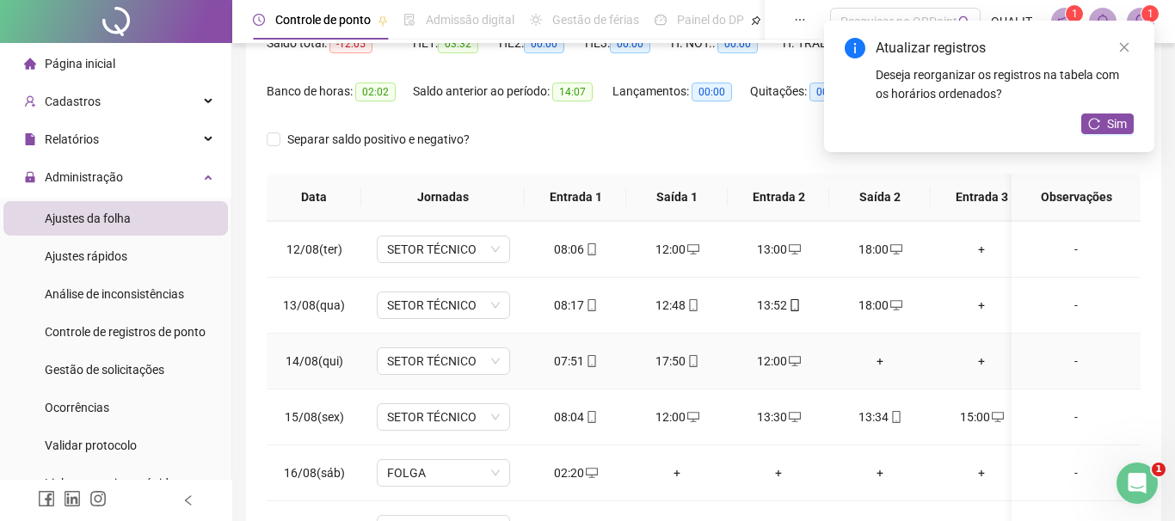
click at [878, 352] on div "+" at bounding box center [880, 361] width 74 height 19
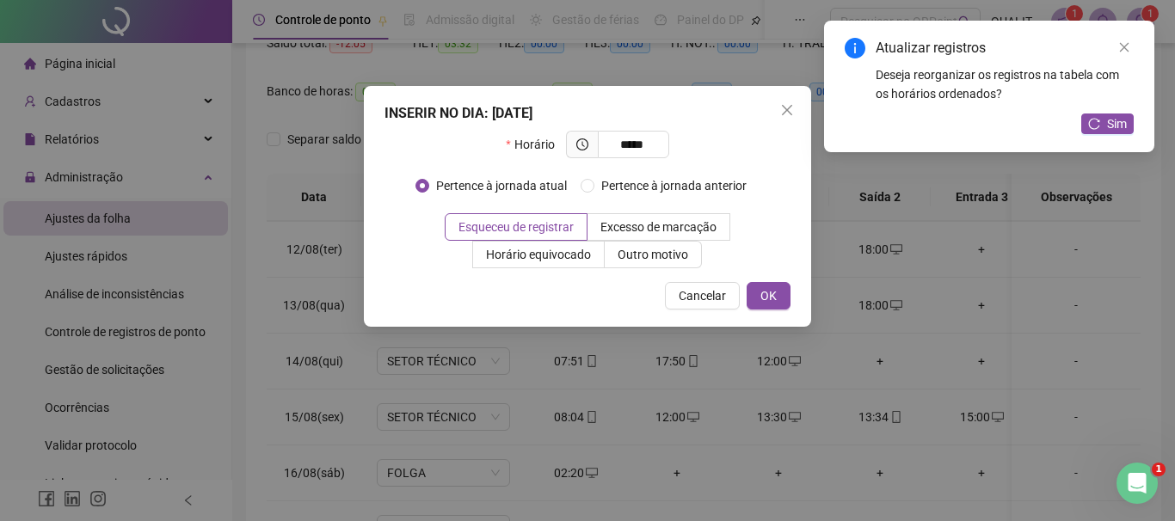
type input "*****"
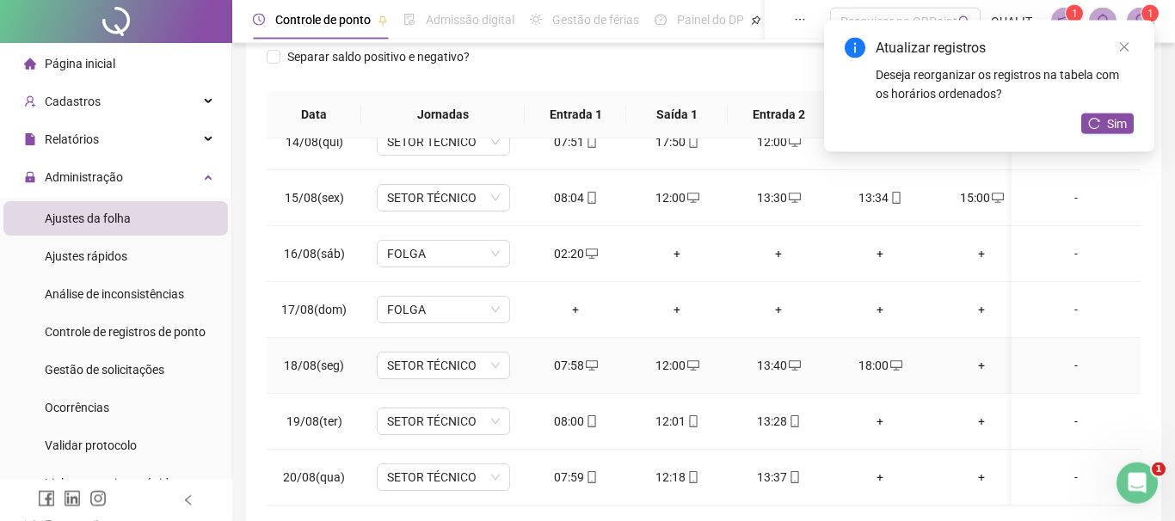
scroll to position [294, 0]
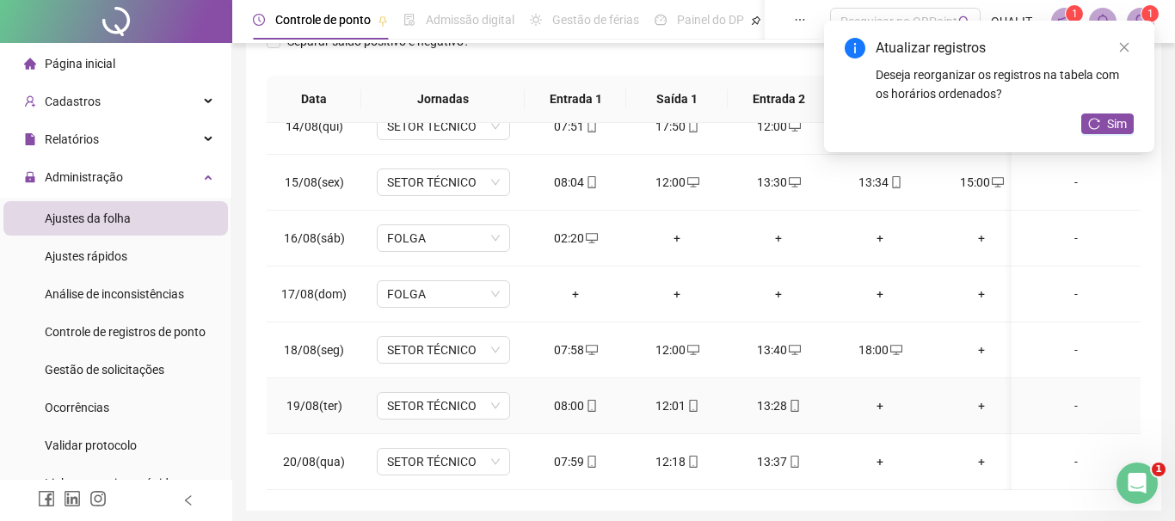
click at [884, 404] on div "+" at bounding box center [880, 406] width 74 height 19
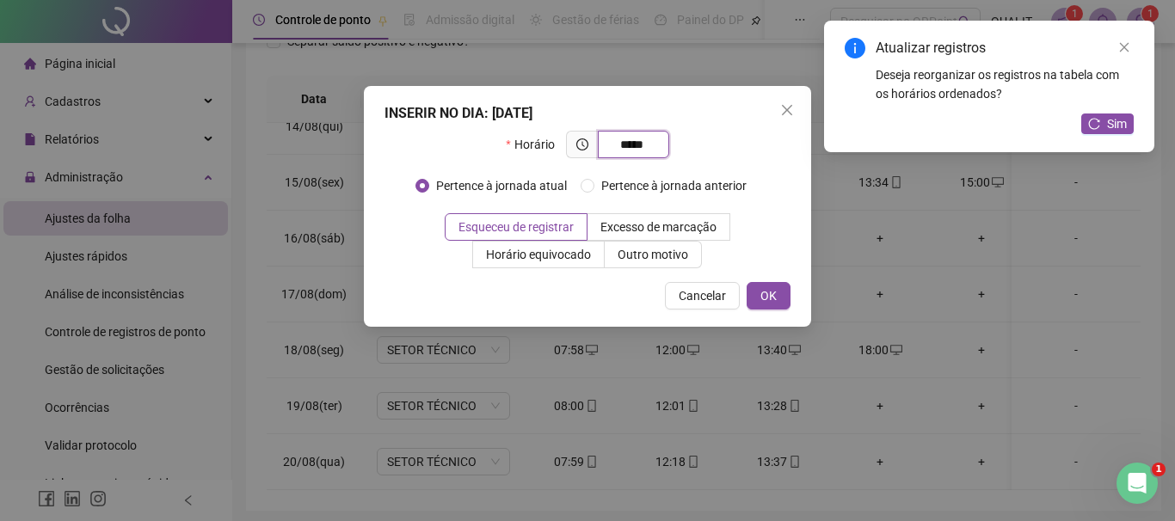
type input "*****"
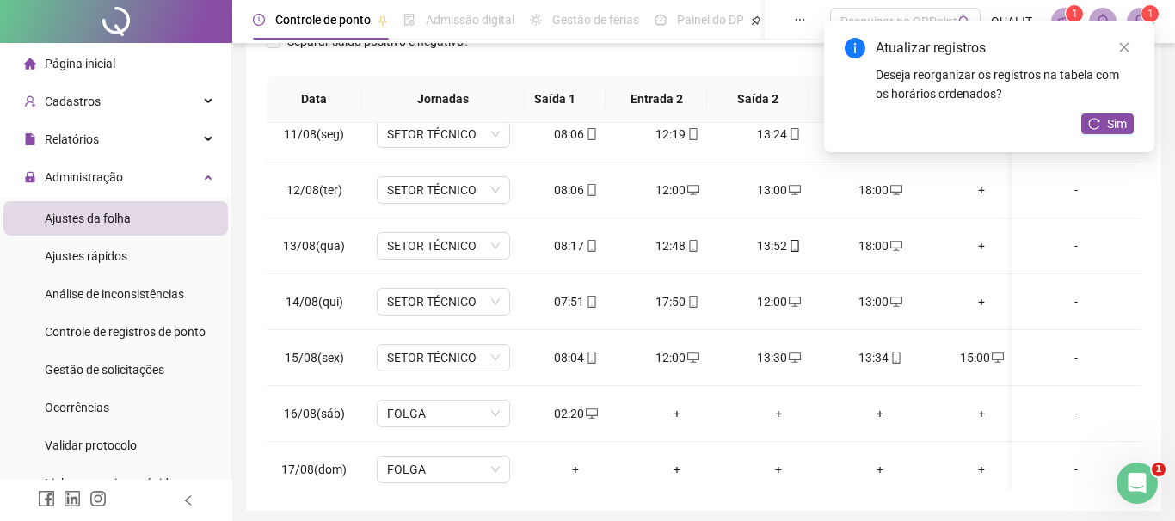
scroll to position [0, 0]
click at [1113, 131] on span "Sim" at bounding box center [1117, 123] width 20 height 19
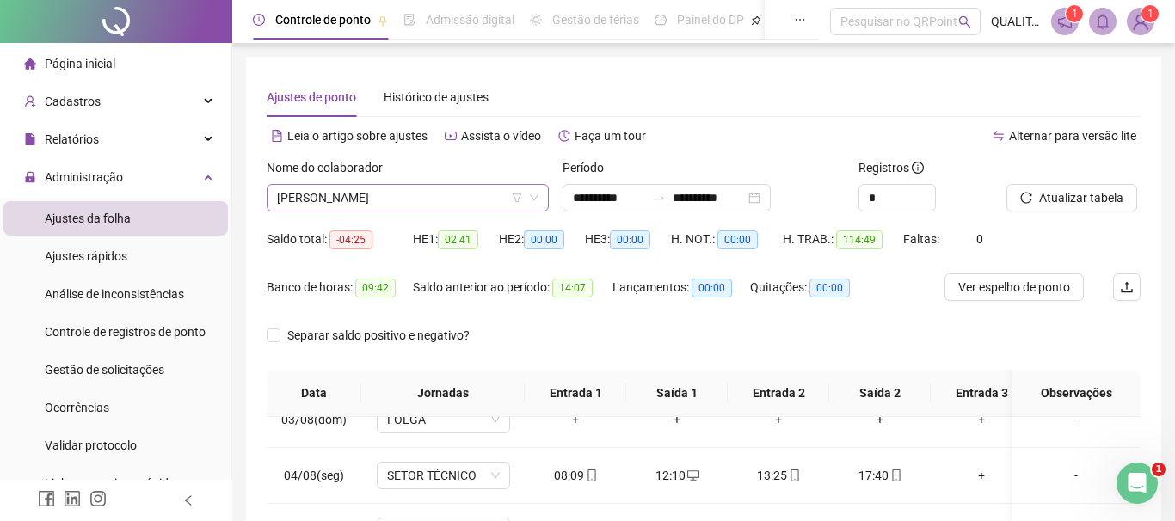
click at [453, 200] on span "[PERSON_NAME]" at bounding box center [408, 198] width 262 height 26
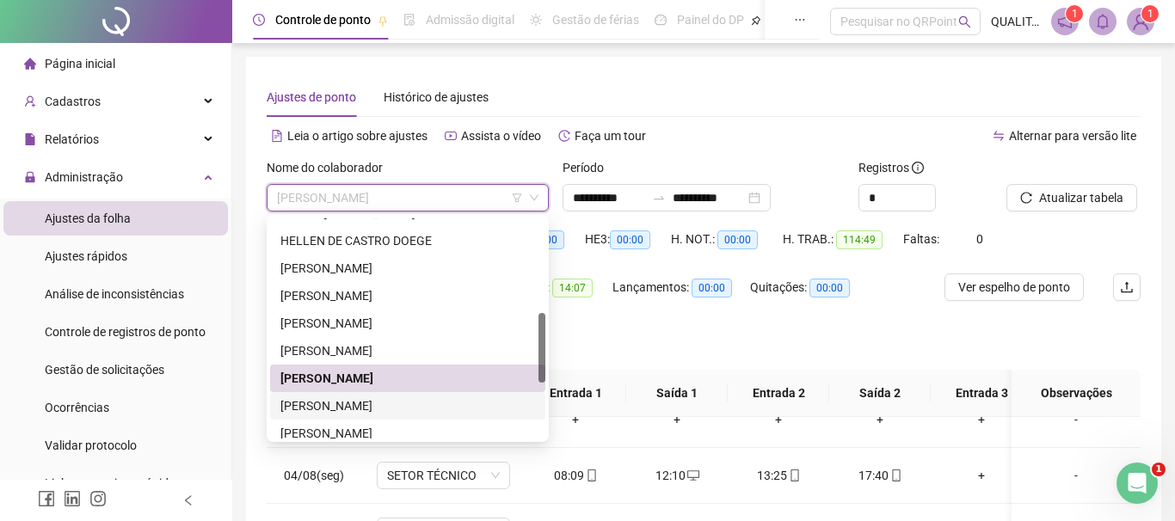
click at [375, 402] on div "[PERSON_NAME]" at bounding box center [407, 406] width 255 height 19
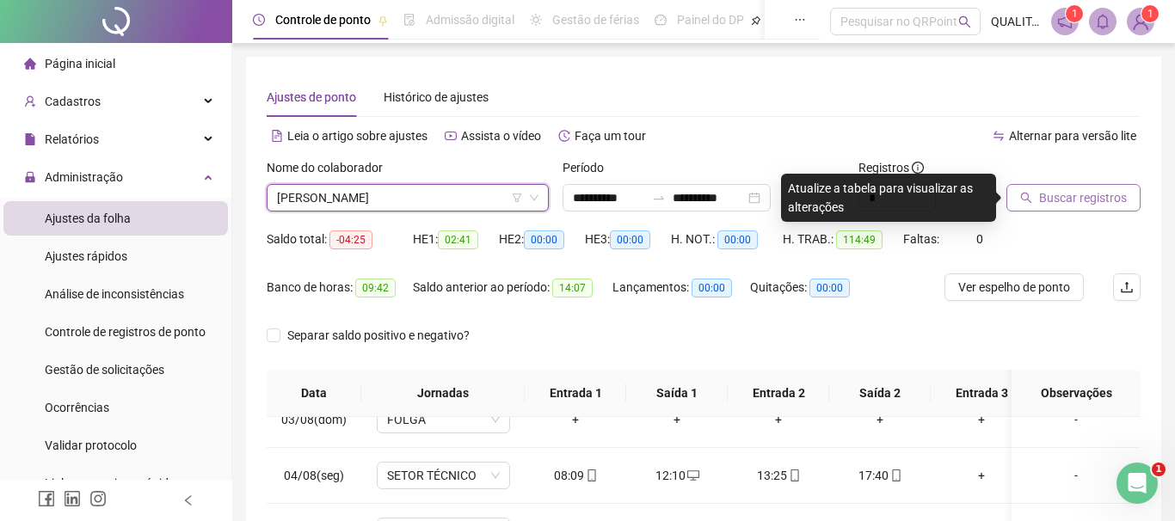
click at [1066, 197] on span "Buscar registros" at bounding box center [1083, 197] width 88 height 19
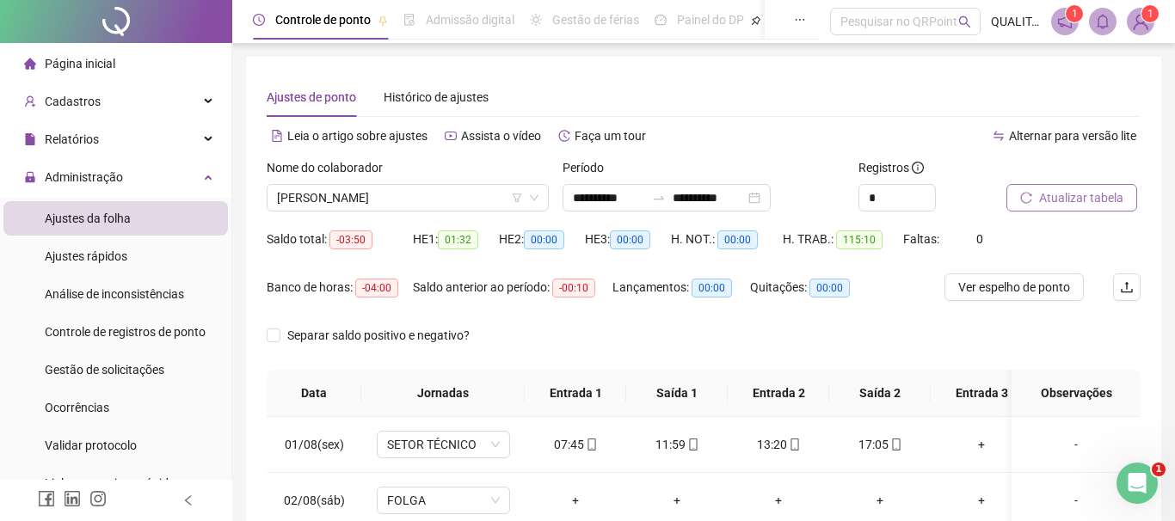
click at [1098, 209] on button "Atualizar tabela" at bounding box center [1072, 198] width 131 height 28
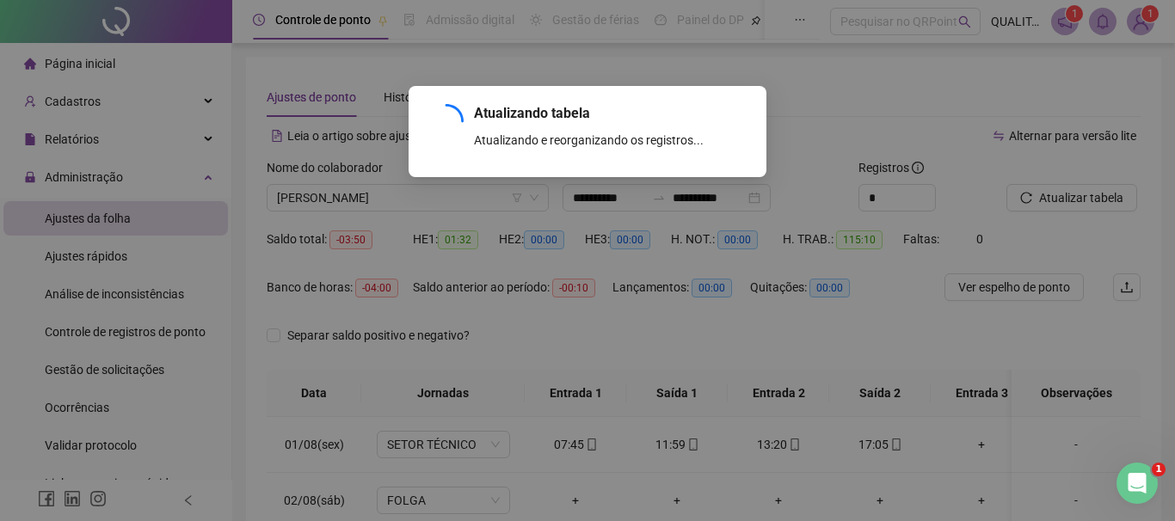
click at [1083, 205] on div "Atualizando tabela Atualizando e reorganizando os registros... OK" at bounding box center [587, 260] width 1175 height 521
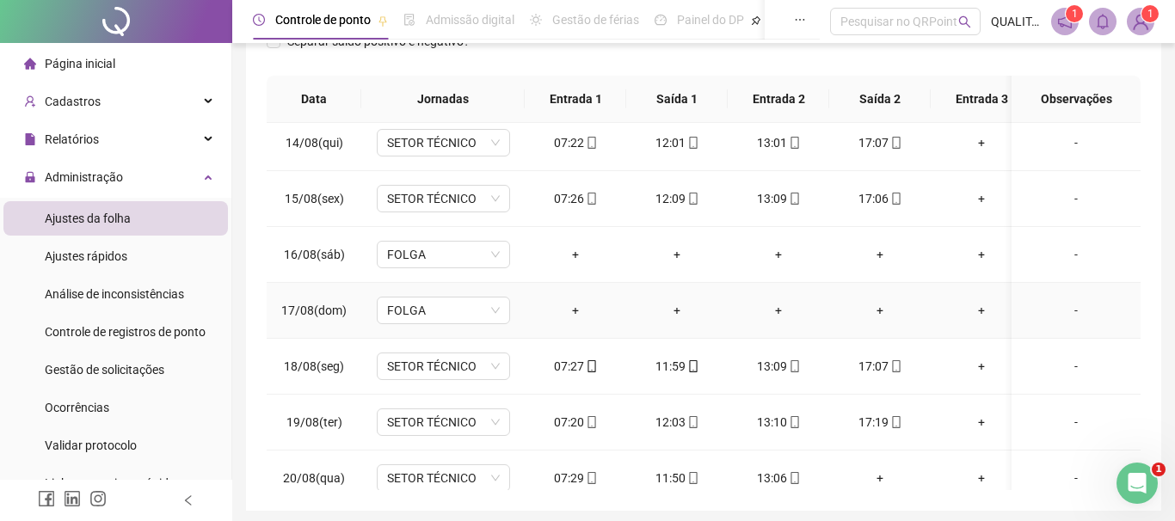
scroll to position [751, 0]
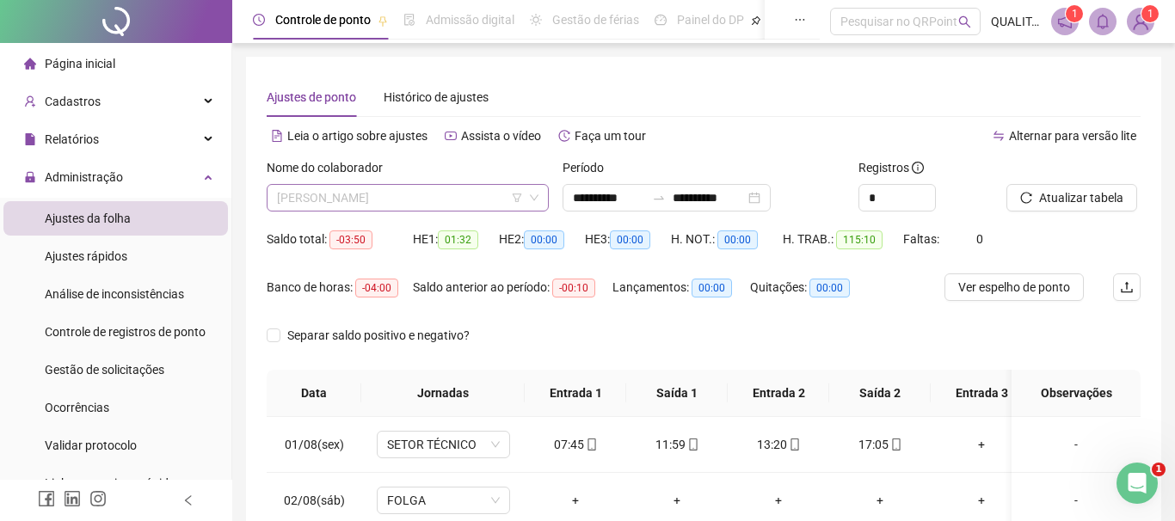
click at [492, 200] on span "[PERSON_NAME]" at bounding box center [408, 198] width 262 height 26
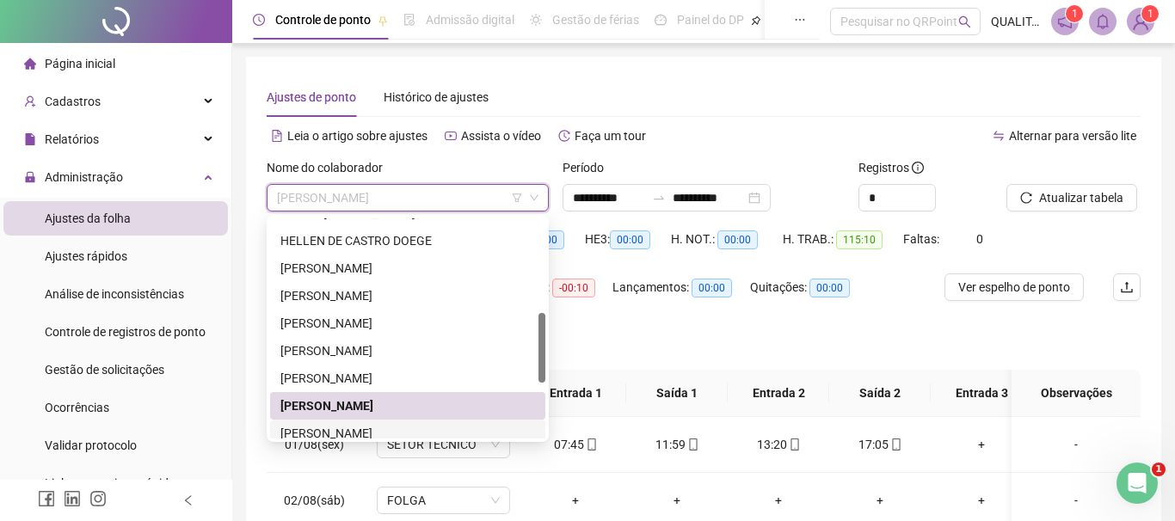
click at [358, 436] on div "[PERSON_NAME]" at bounding box center [407, 433] width 255 height 19
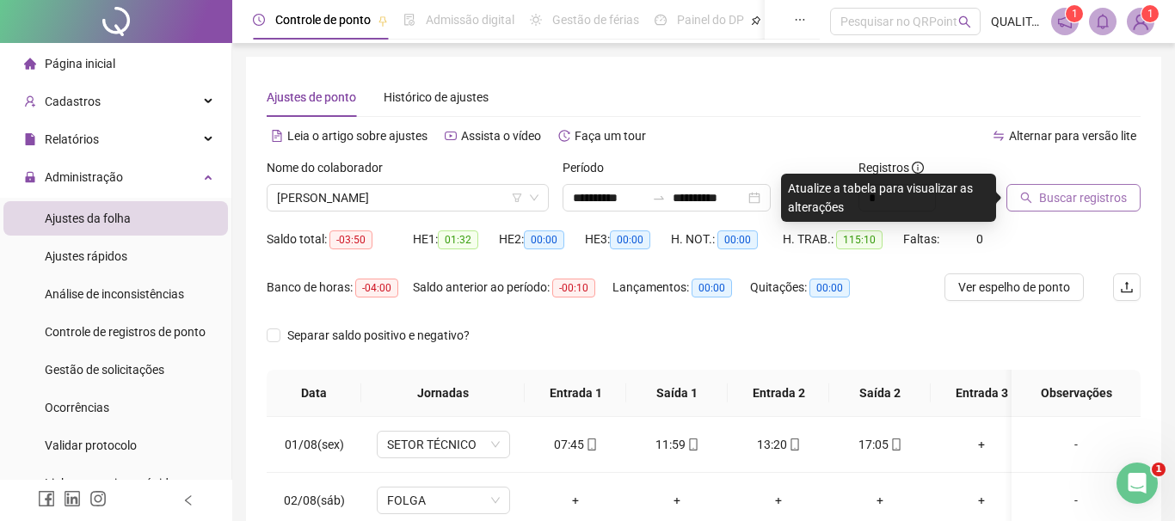
click at [1086, 186] on button "Buscar registros" at bounding box center [1074, 198] width 134 height 28
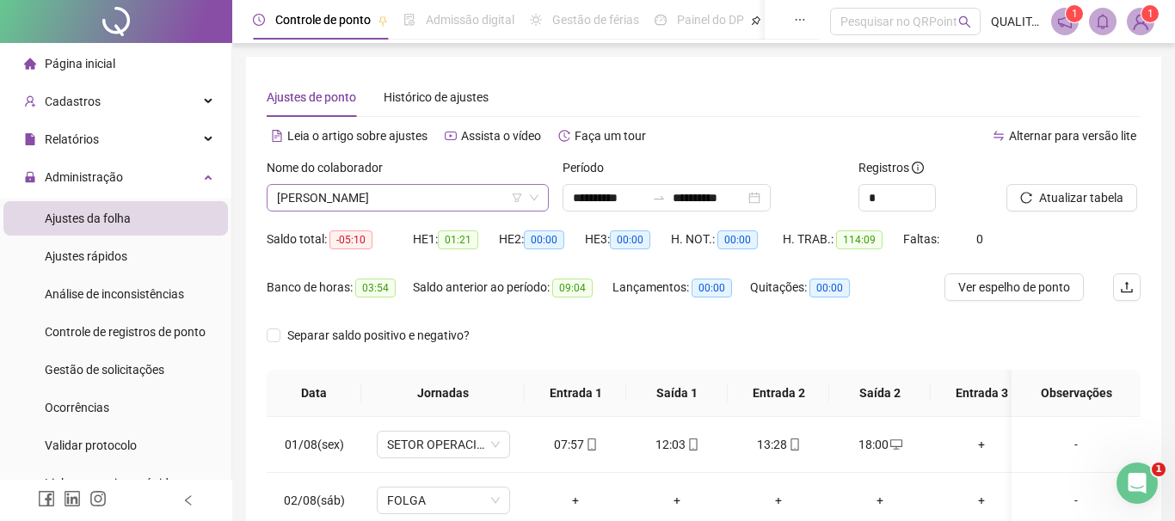
click at [435, 194] on span "[PERSON_NAME]" at bounding box center [408, 198] width 262 height 26
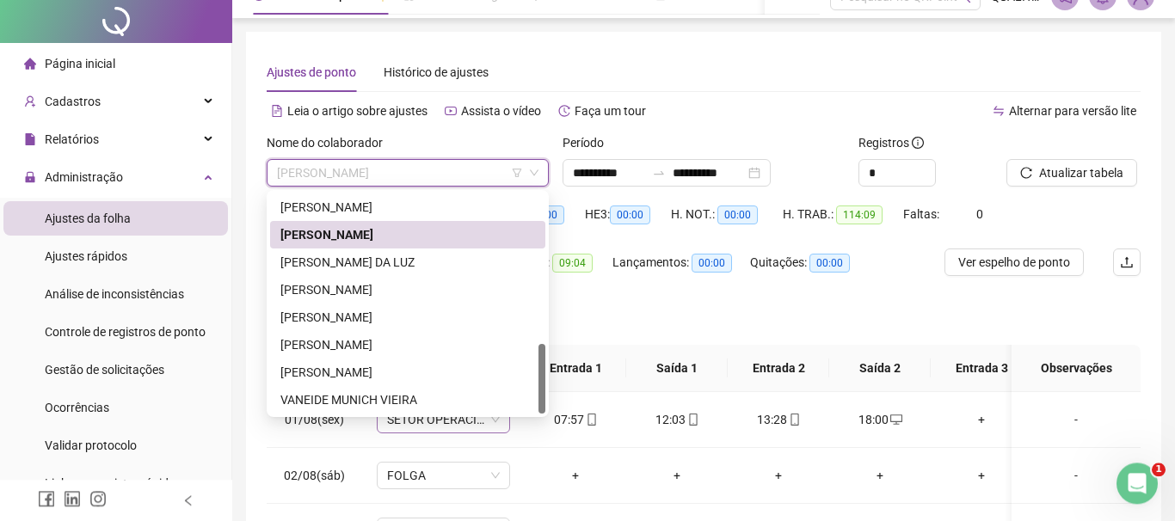
scroll to position [98, 0]
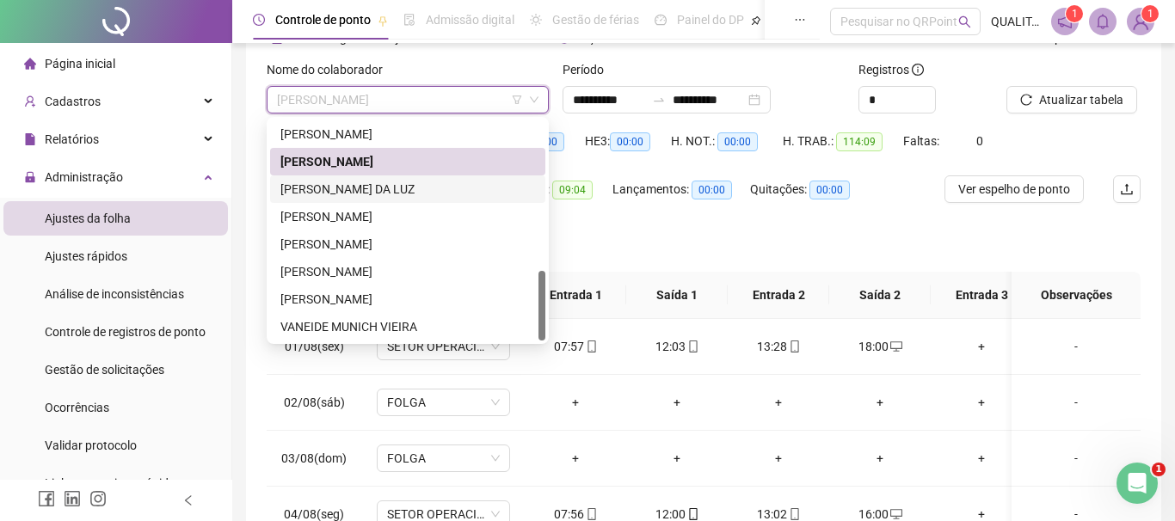
click at [393, 188] on div "[PERSON_NAME] DA LUZ" at bounding box center [407, 189] width 255 height 19
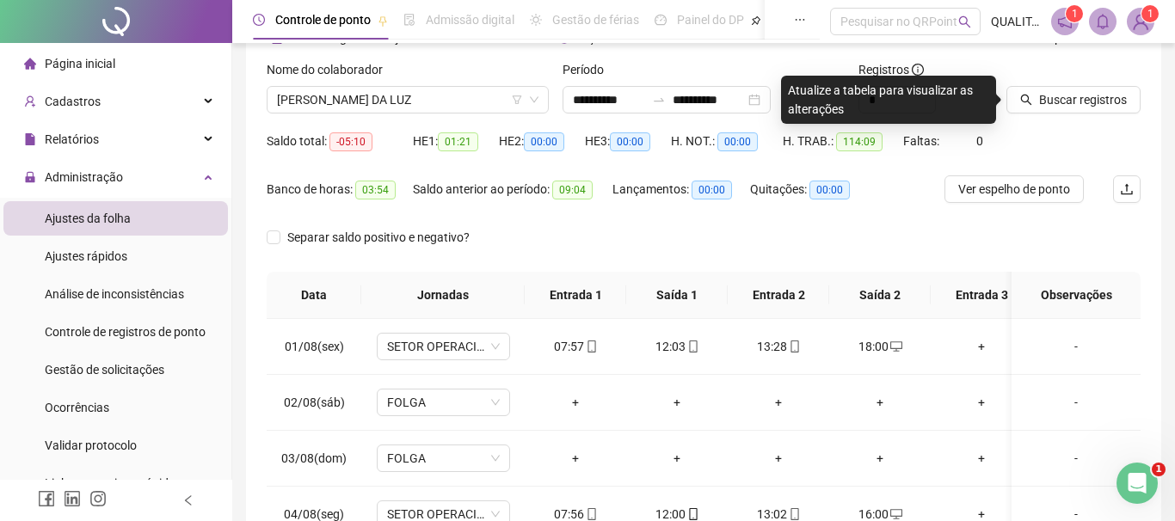
click at [1095, 83] on div at bounding box center [1052, 73] width 91 height 26
click at [1096, 94] on span "Buscar registros" at bounding box center [1083, 99] width 88 height 19
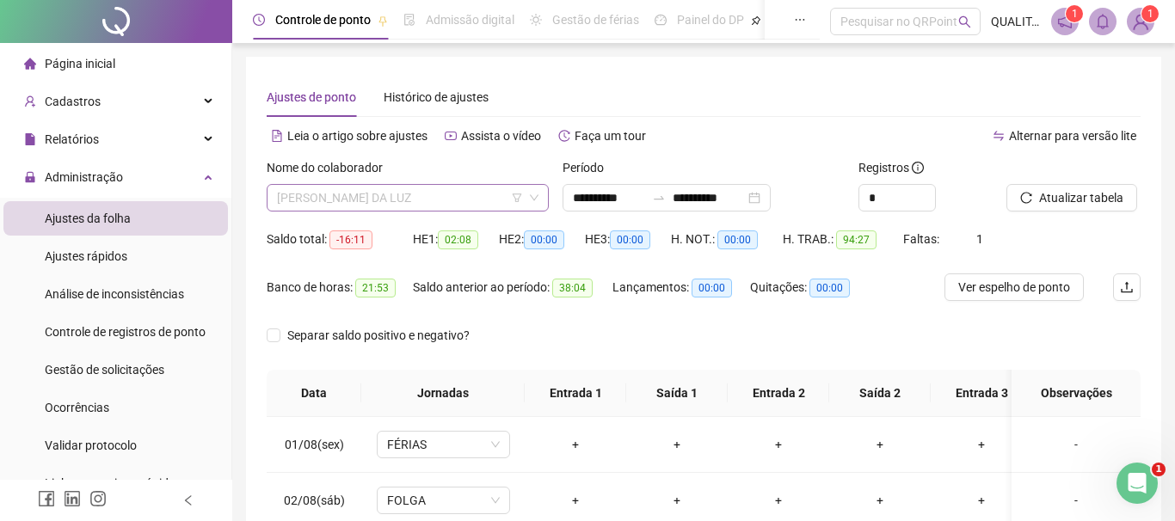
scroll to position [468, 0]
click at [438, 204] on span "[PERSON_NAME] DA LUZ" at bounding box center [408, 198] width 262 height 26
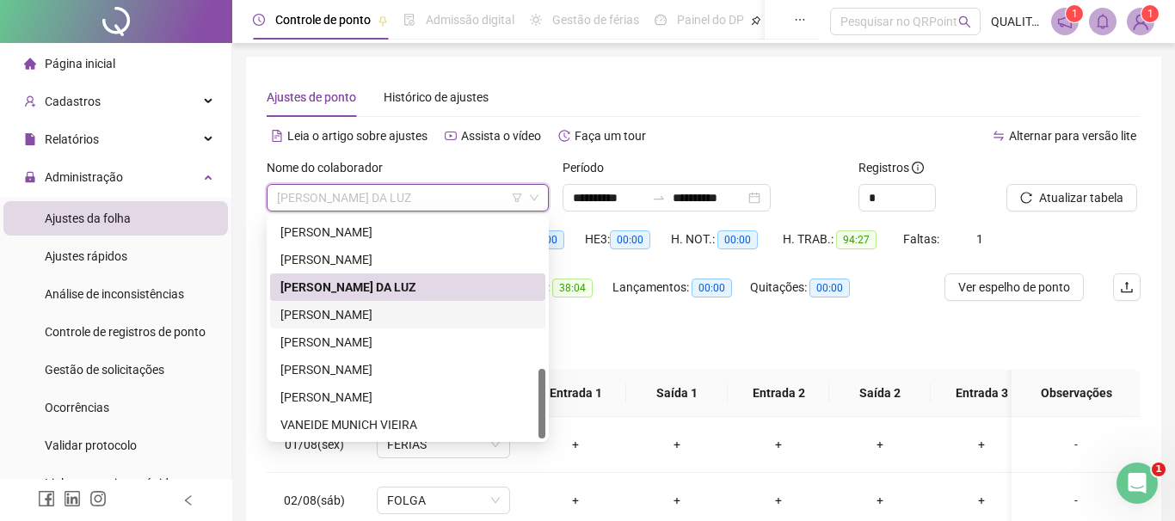
click at [388, 323] on div "[PERSON_NAME]" at bounding box center [407, 314] width 255 height 19
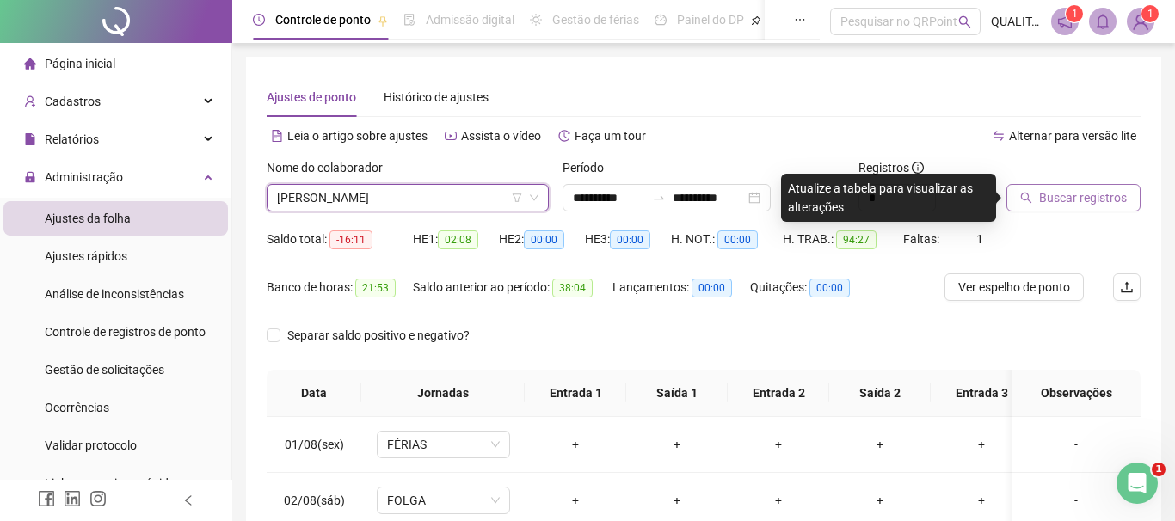
click at [1085, 190] on span "Buscar registros" at bounding box center [1083, 197] width 88 height 19
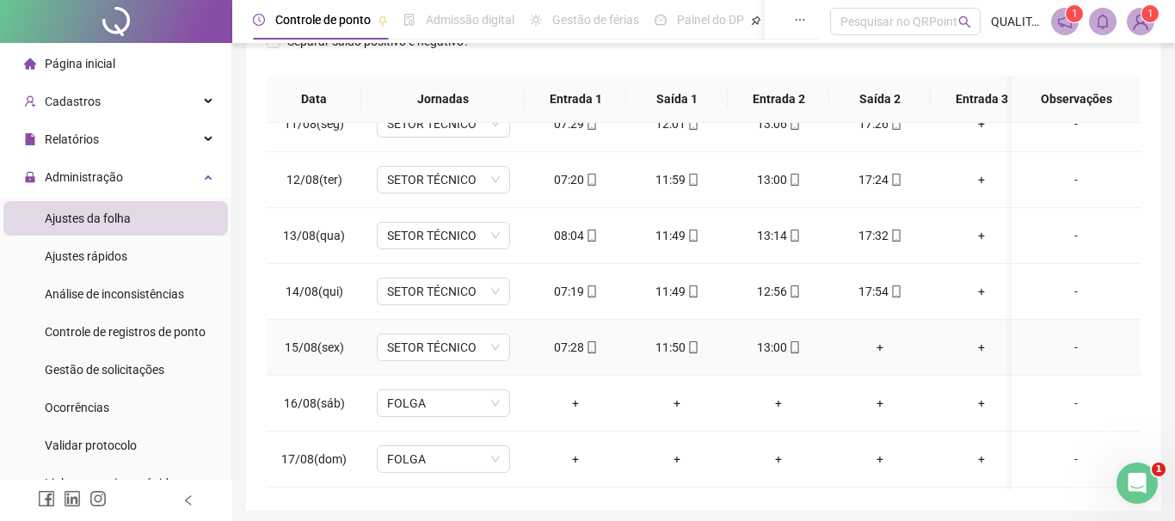
scroll to position [614, 0]
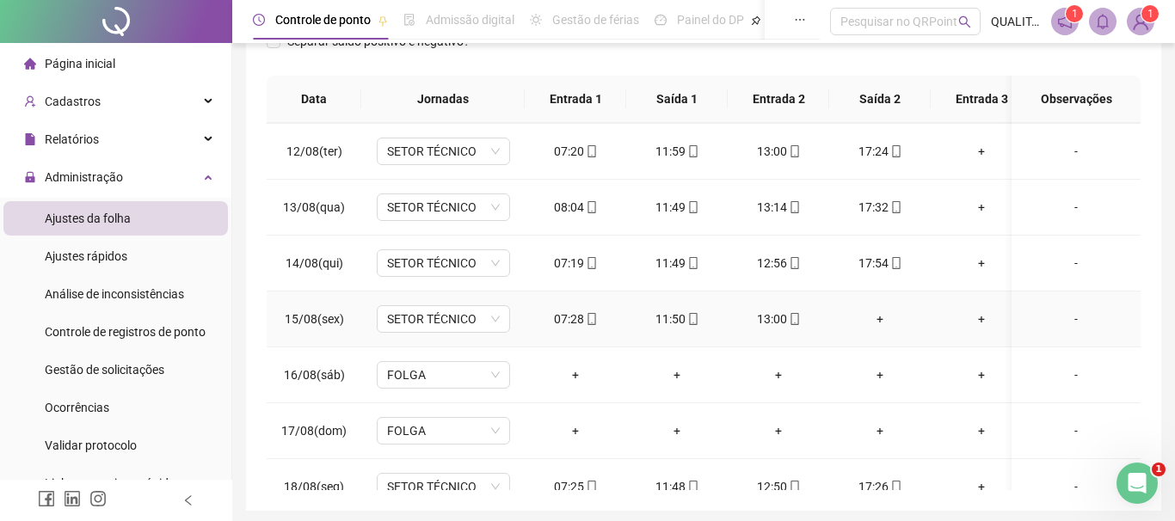
click at [884, 322] on div "+" at bounding box center [880, 319] width 74 height 19
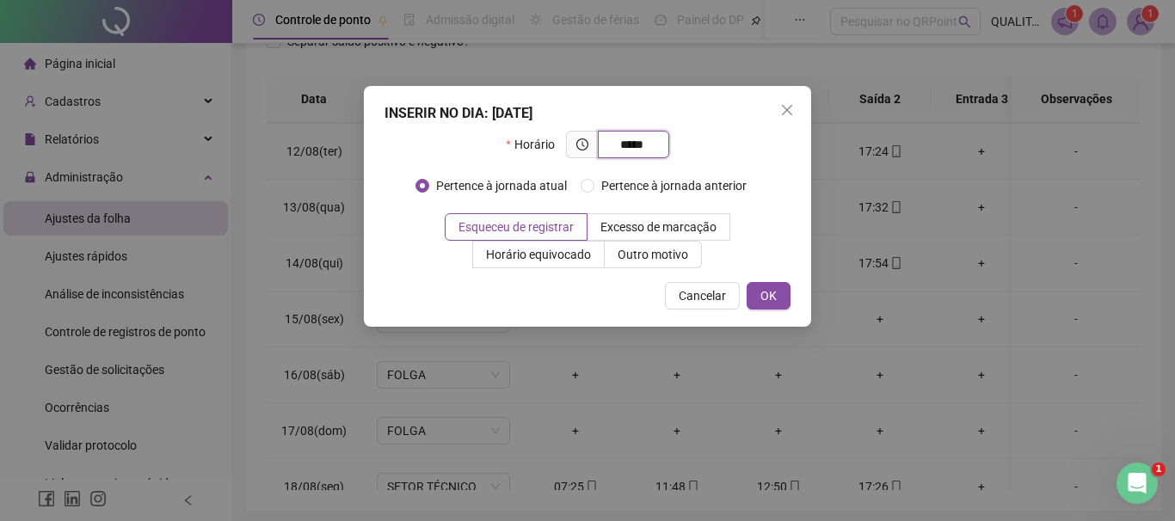
type input "*****"
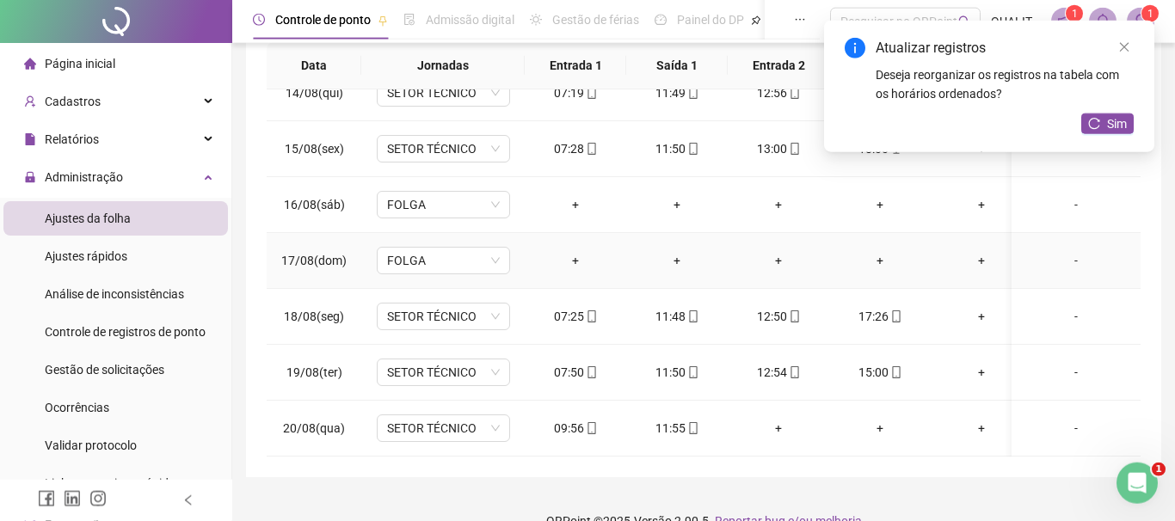
scroll to position [358, 0]
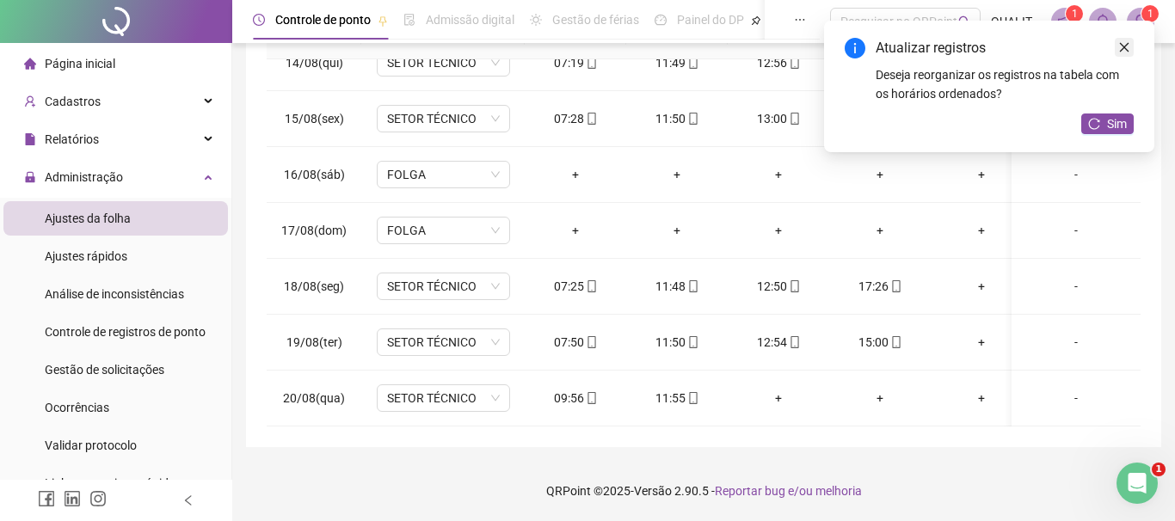
click at [1131, 48] on link "Close" at bounding box center [1124, 47] width 19 height 19
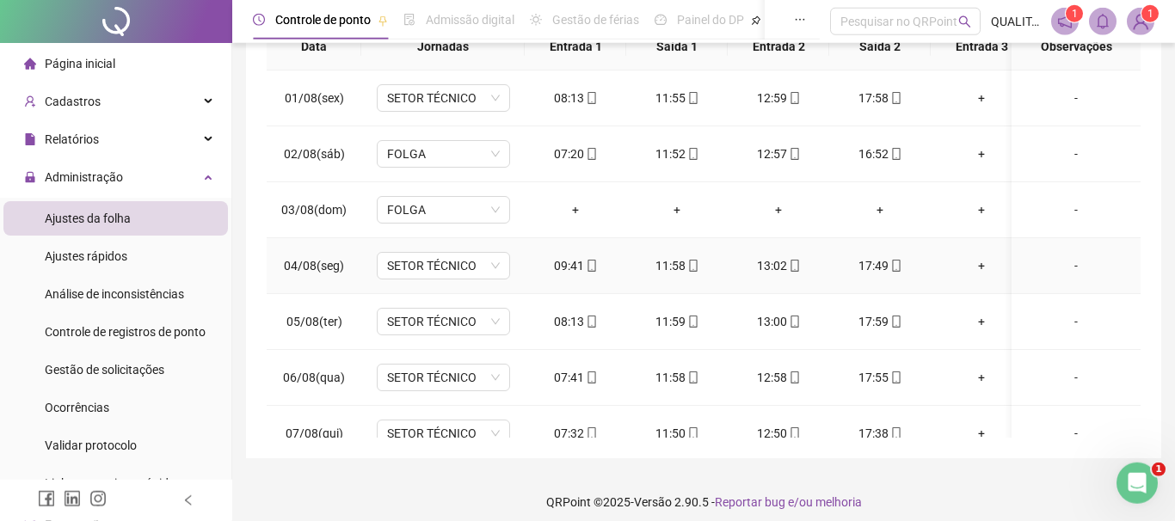
scroll to position [0, 0]
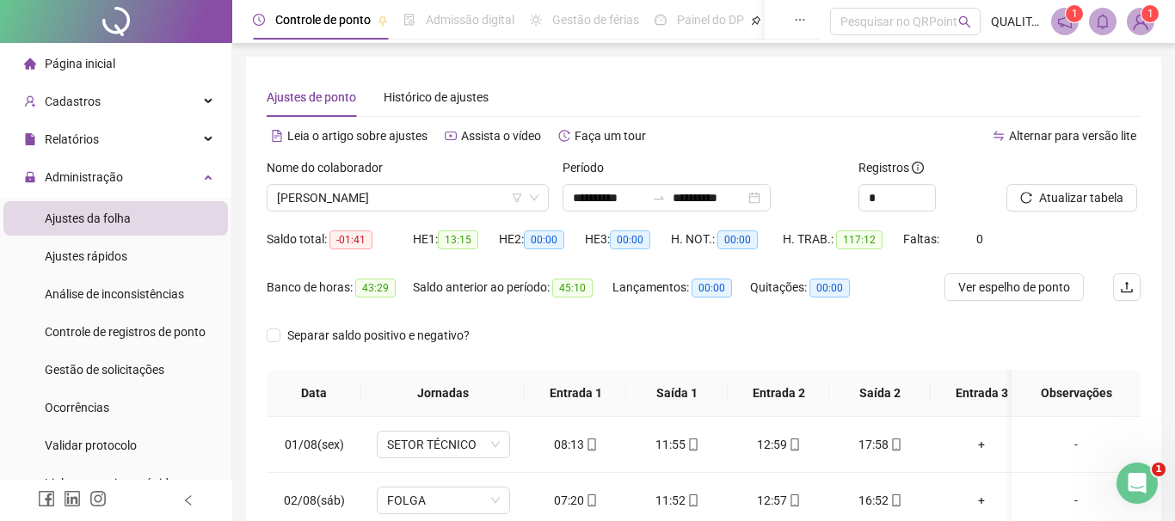
click at [446, 177] on div "Nome do colaborador" at bounding box center [408, 171] width 282 height 26
click at [447, 198] on span "[PERSON_NAME]" at bounding box center [408, 198] width 262 height 26
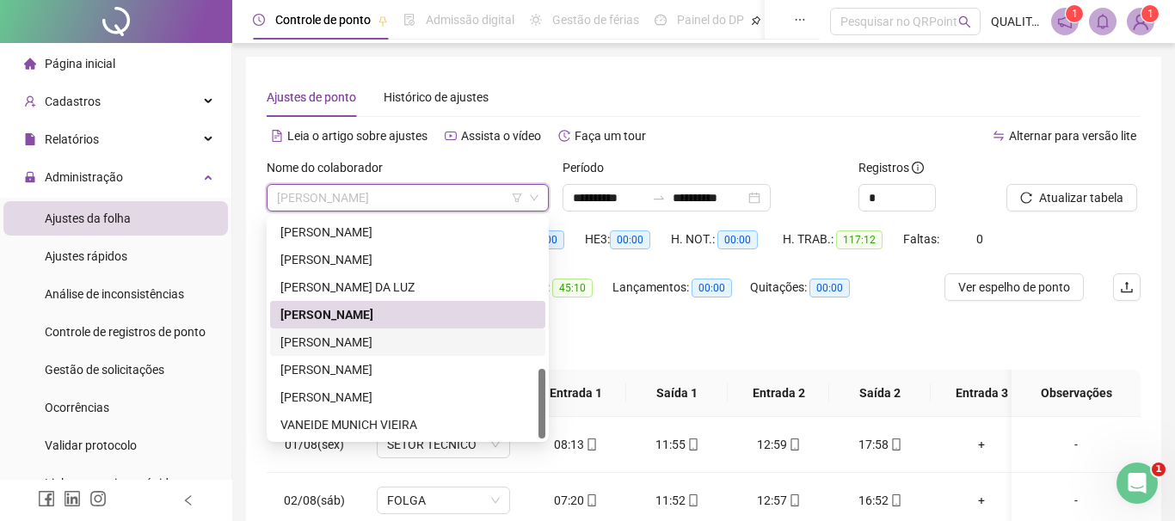
click at [389, 344] on div "[PERSON_NAME]" at bounding box center [407, 342] width 255 height 19
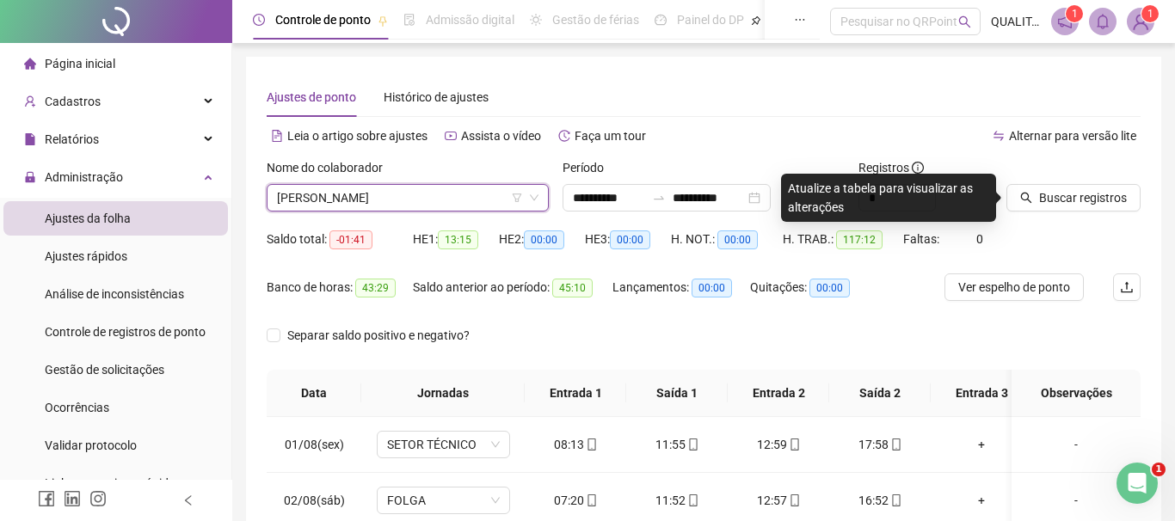
click at [1071, 183] on div "Buscar registros" at bounding box center [1052, 184] width 91 height 53
click at [1066, 201] on span "Buscar registros" at bounding box center [1083, 197] width 88 height 19
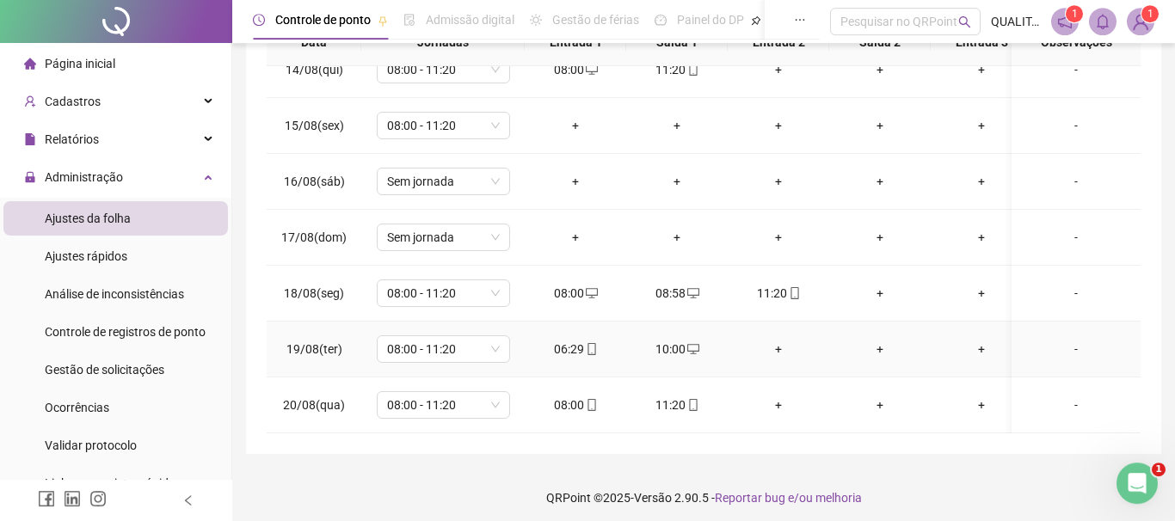
scroll to position [358, 0]
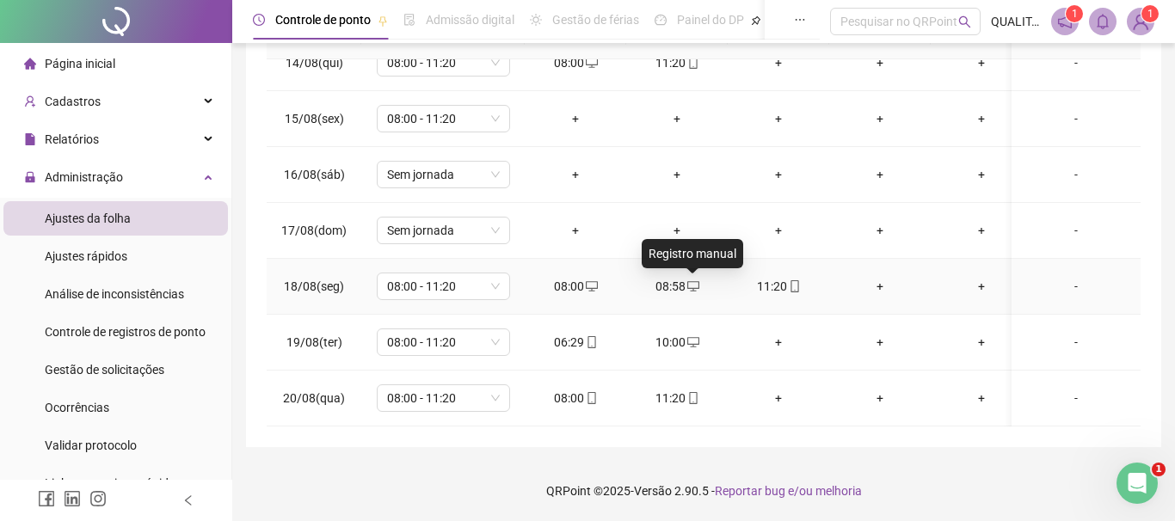
click at [687, 287] on icon "desktop" at bounding box center [693, 286] width 12 height 10
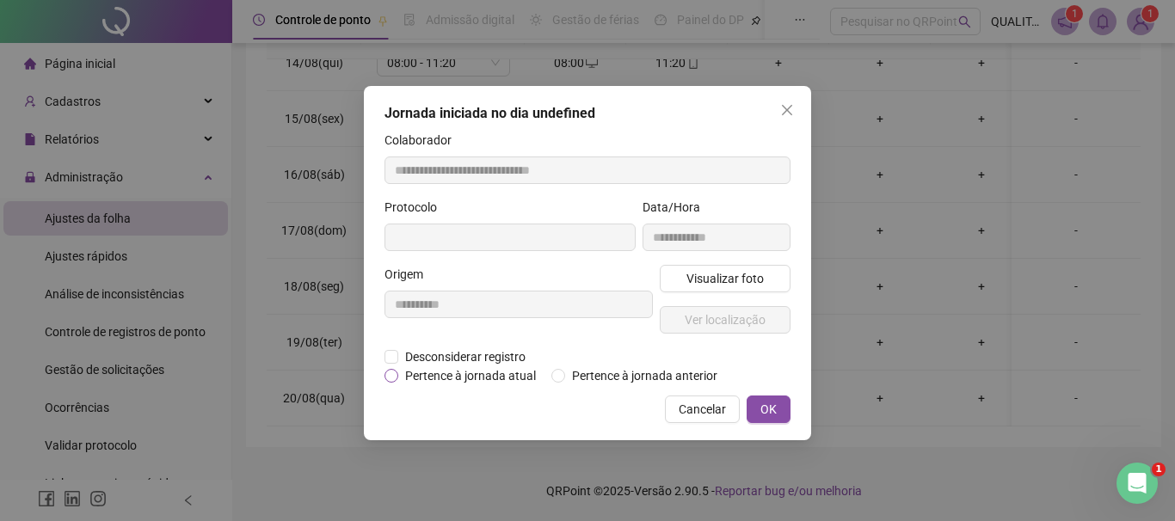
type input "**********"
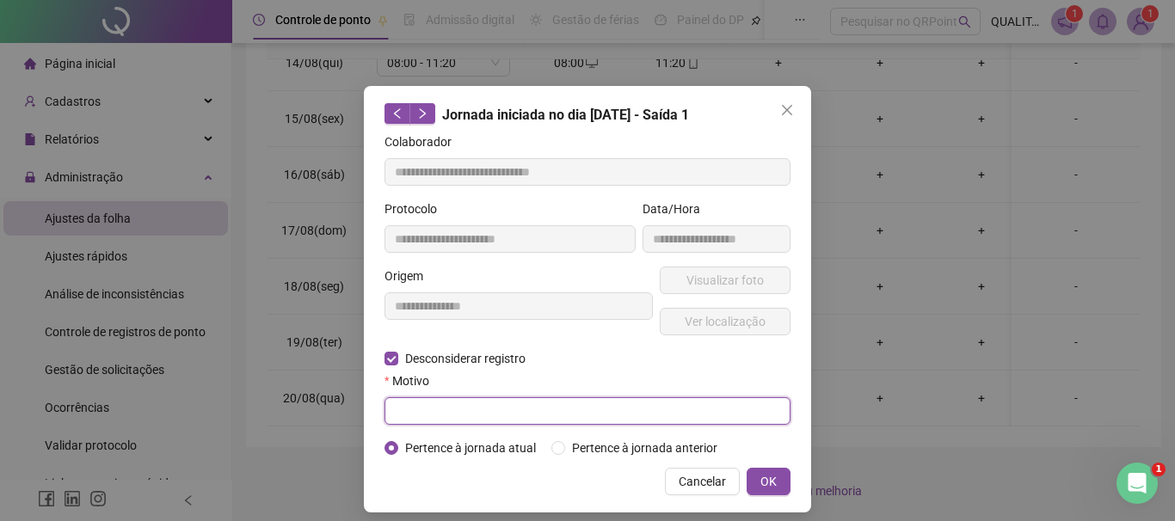
click at [443, 416] on input "text" at bounding box center [588, 412] width 406 height 28
type input "****"
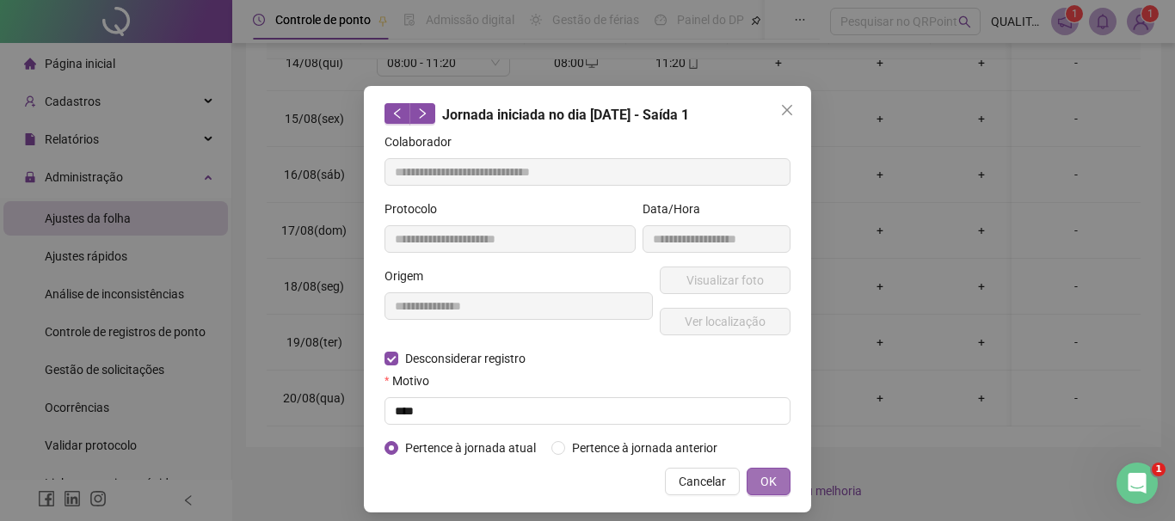
click at [759, 487] on button "OK" at bounding box center [769, 482] width 44 height 28
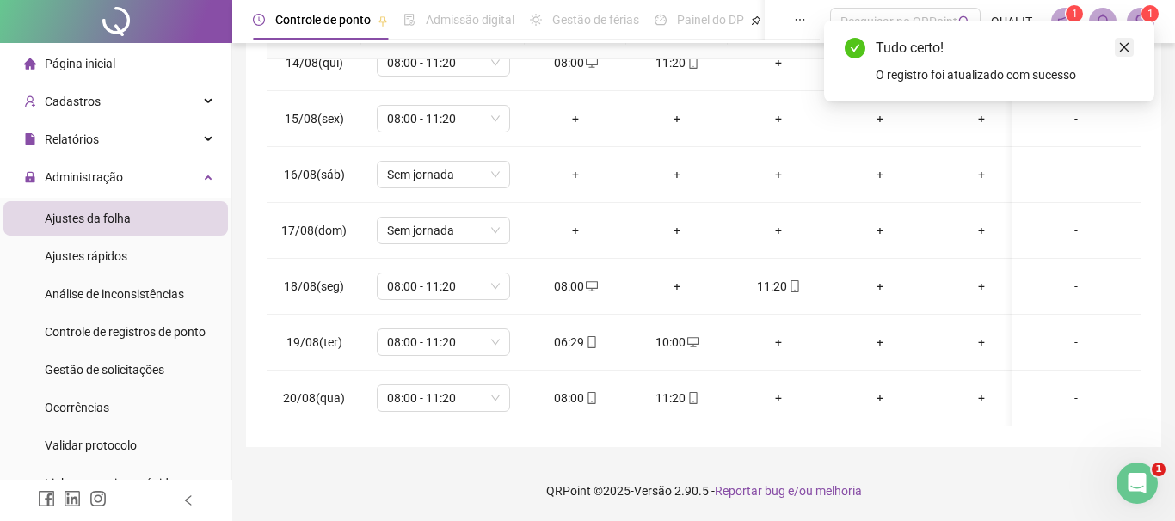
click at [1131, 48] on link "Close" at bounding box center [1124, 47] width 19 height 19
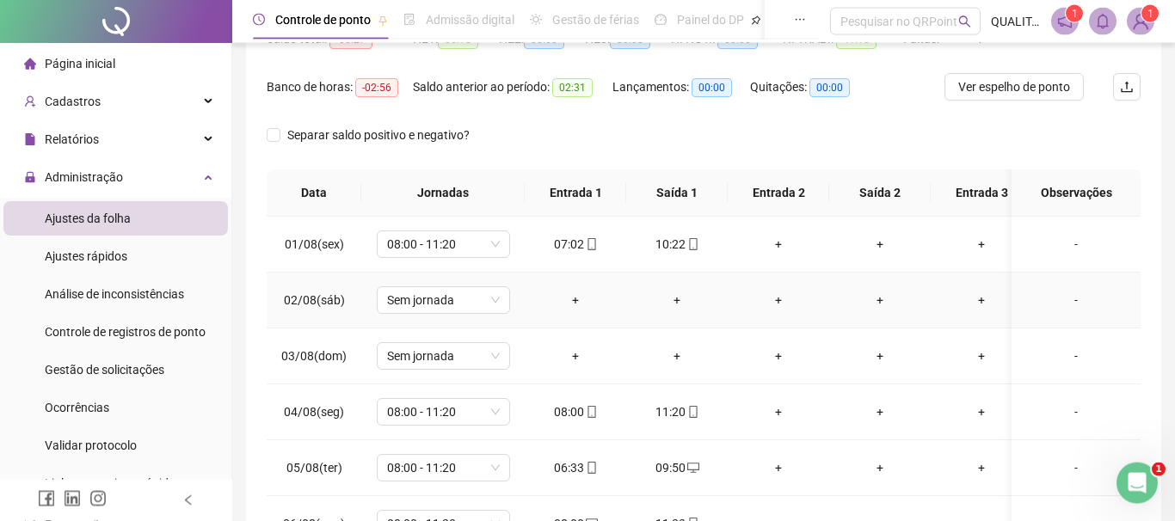
scroll to position [162, 0]
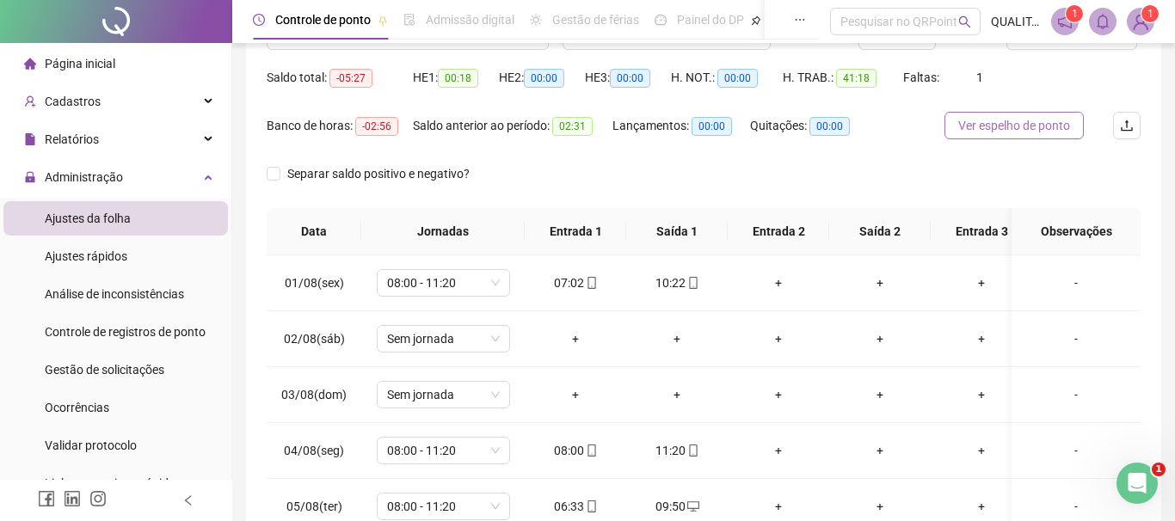
click at [1043, 125] on span "Ver espelho de ponto" at bounding box center [1014, 125] width 112 height 19
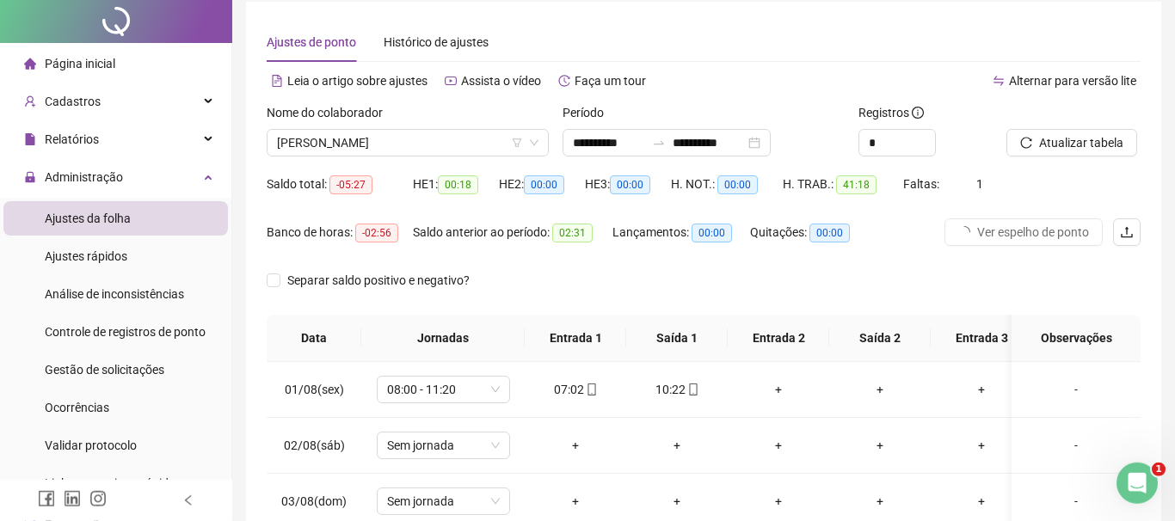
scroll to position [0, 0]
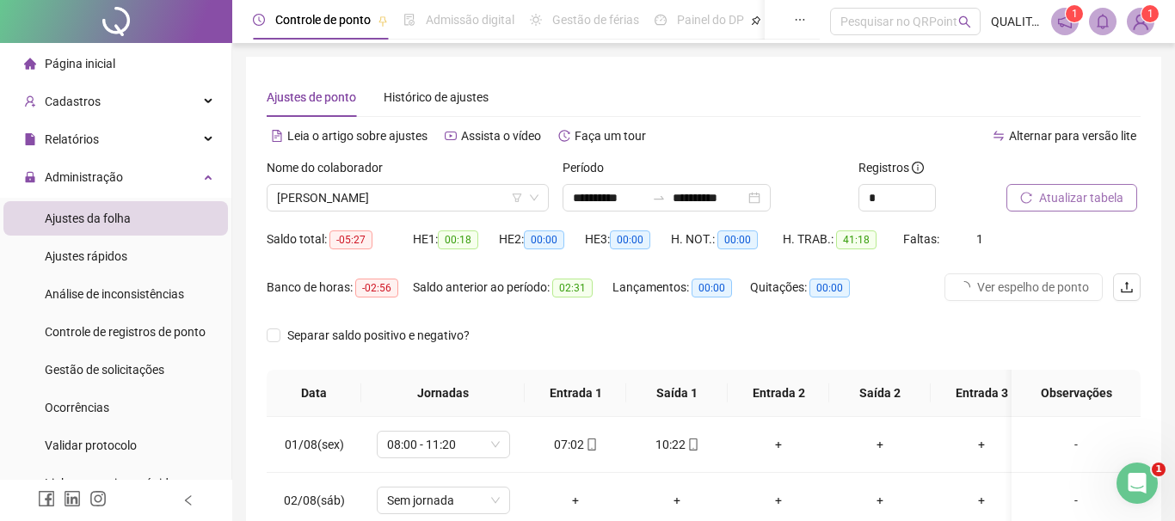
click at [1088, 209] on button "Atualizar tabela" at bounding box center [1072, 198] width 131 height 28
click at [760, 324] on div "Separar saldo positivo e negativo?" at bounding box center [704, 346] width 874 height 48
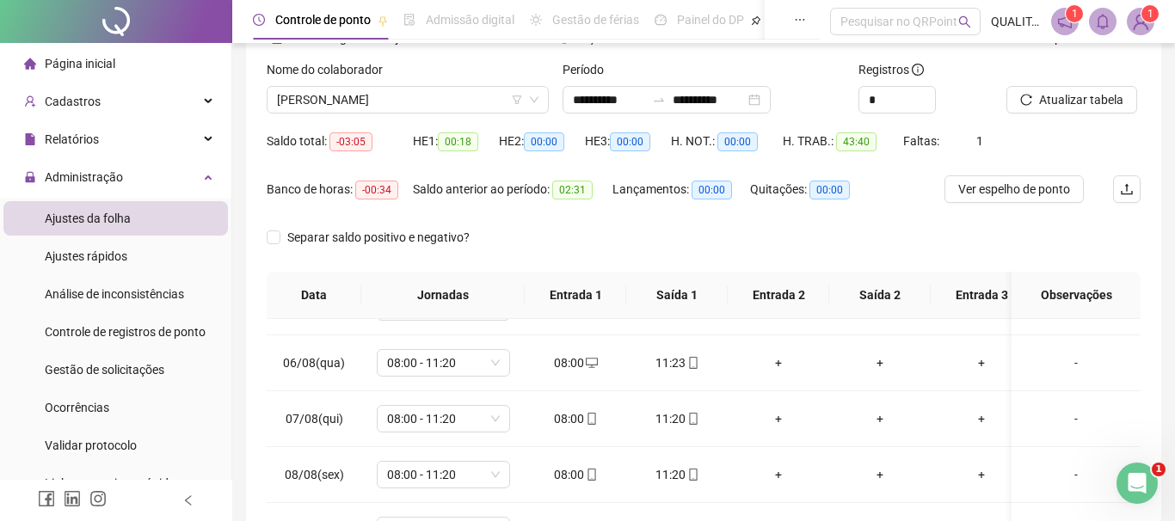
scroll to position [96, 0]
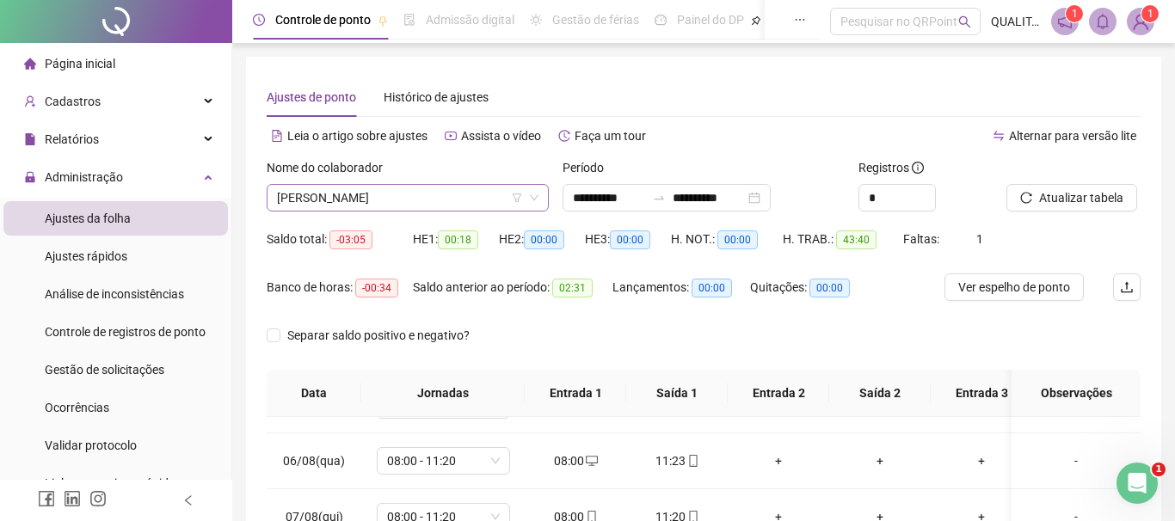
click at [391, 191] on span "[PERSON_NAME]" at bounding box center [408, 198] width 262 height 26
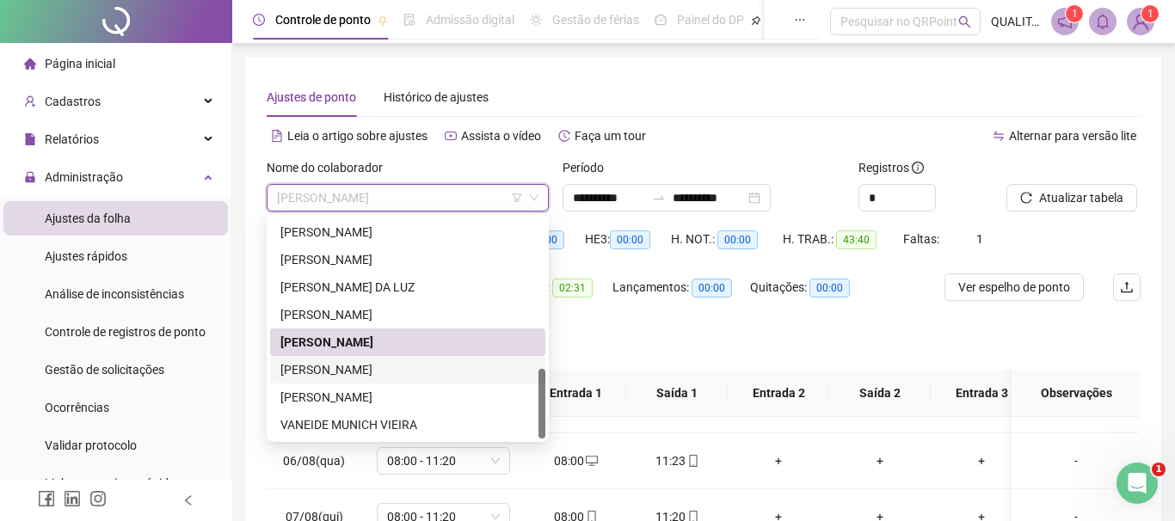
click at [374, 364] on div "[PERSON_NAME]" at bounding box center [407, 370] width 255 height 19
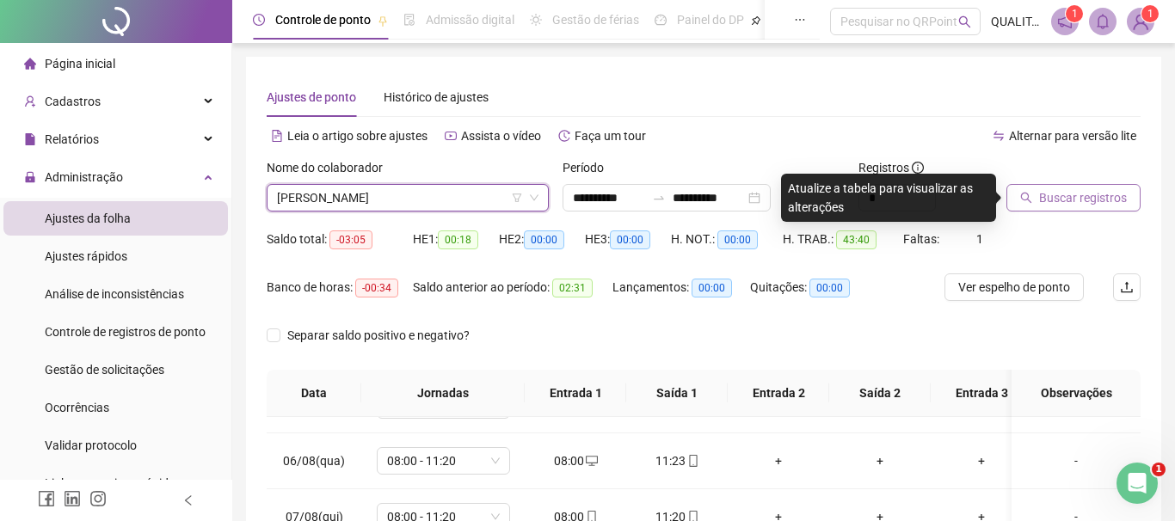
click at [1076, 194] on span "Buscar registros" at bounding box center [1083, 197] width 88 height 19
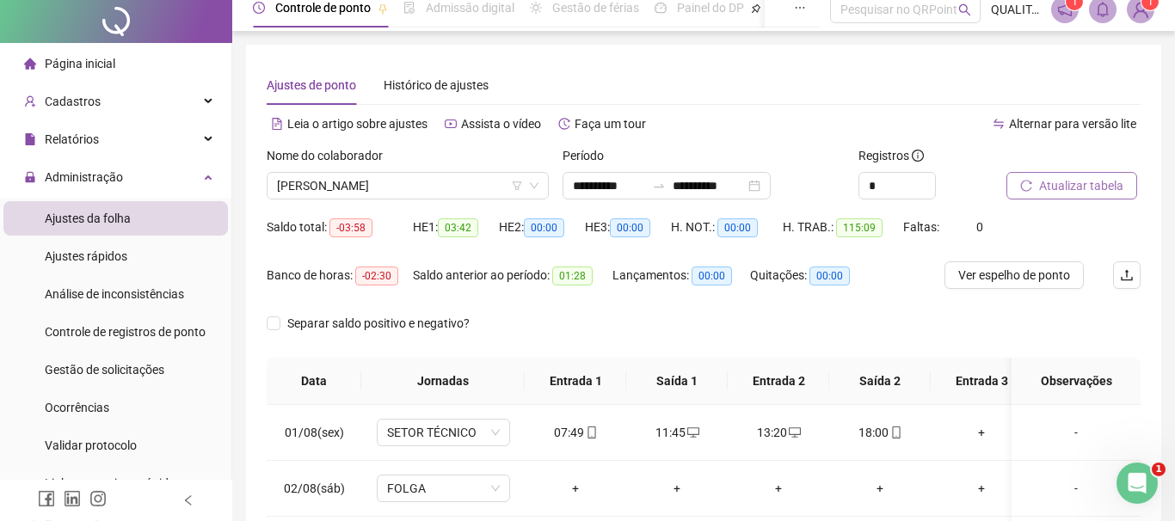
scroll to position [0, 0]
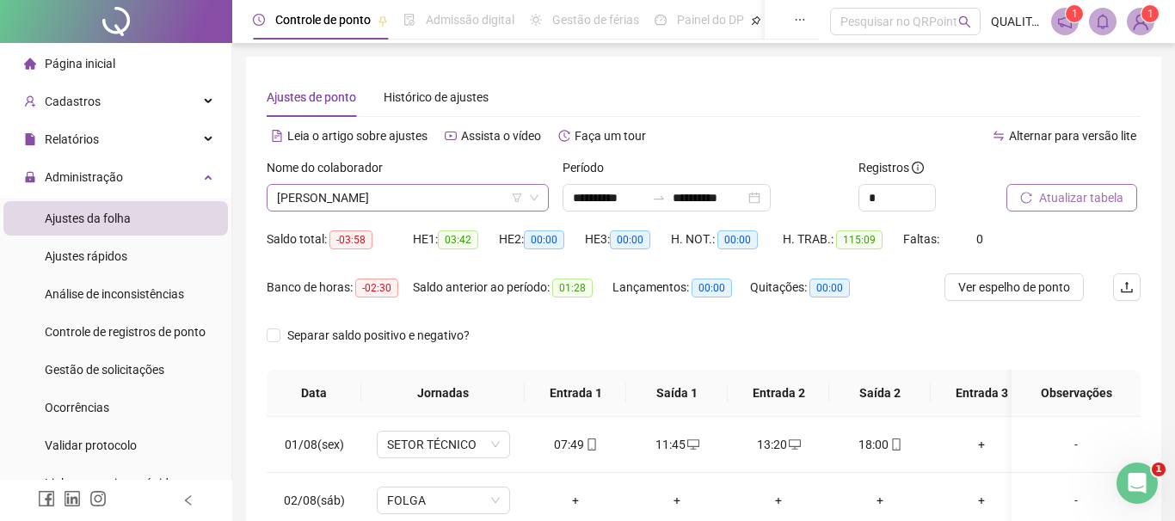
click at [431, 190] on span "[PERSON_NAME]" at bounding box center [408, 198] width 262 height 26
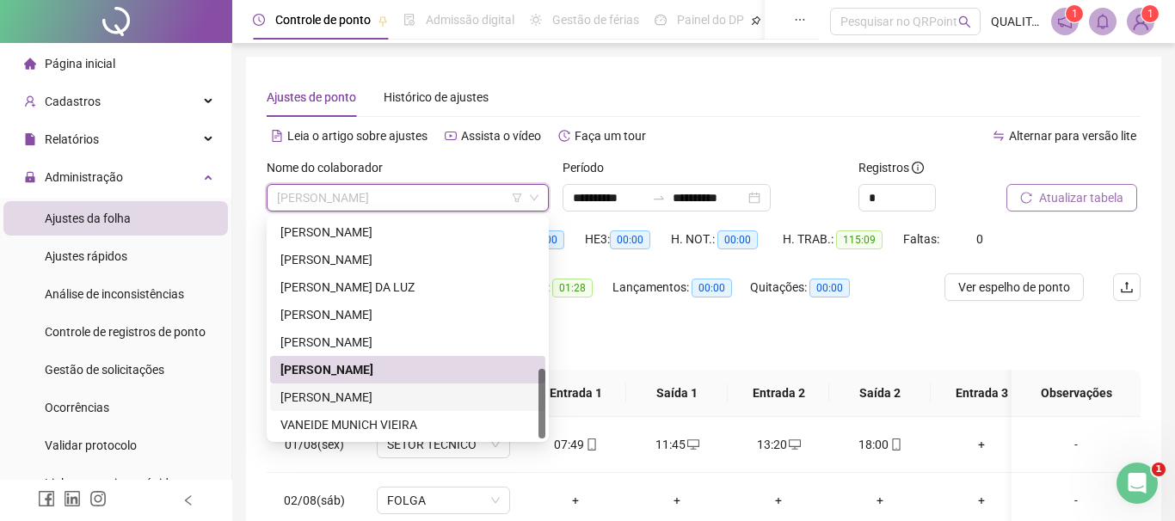
click at [396, 404] on div "[PERSON_NAME]" at bounding box center [407, 397] width 255 height 19
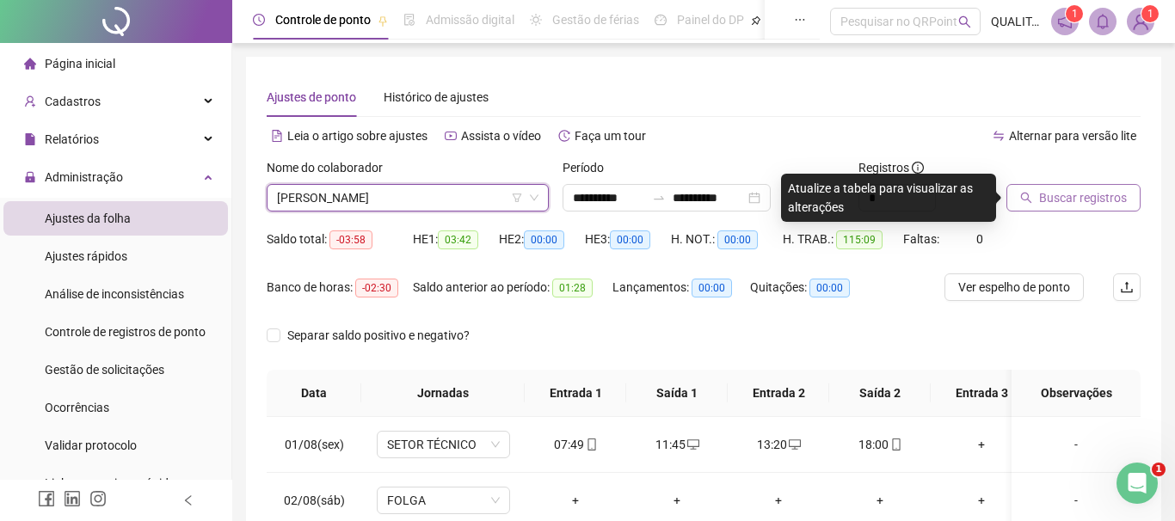
click at [1063, 196] on span "Buscar registros" at bounding box center [1083, 197] width 88 height 19
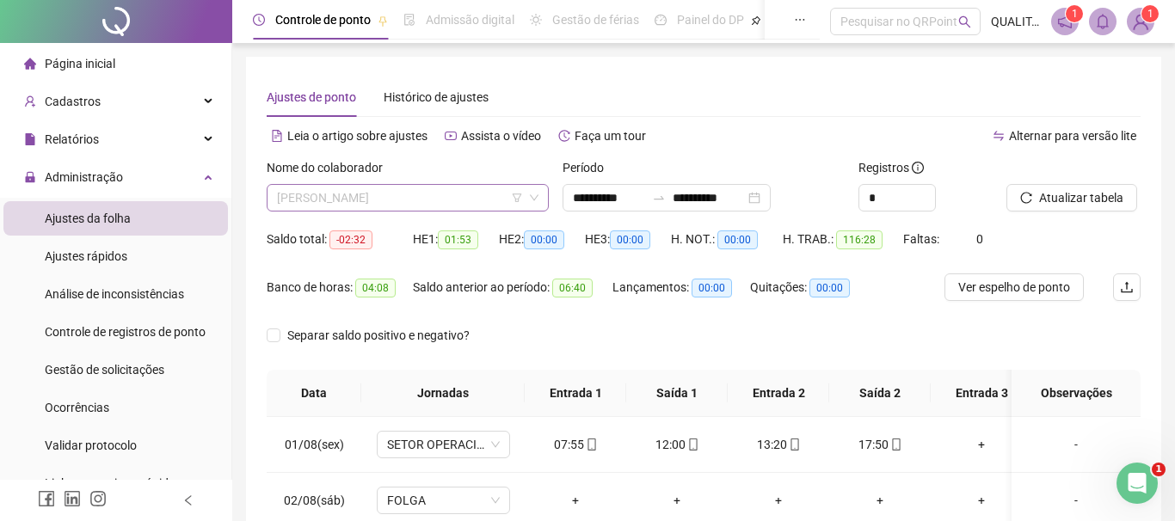
click at [457, 202] on span "[PERSON_NAME]" at bounding box center [408, 198] width 262 height 26
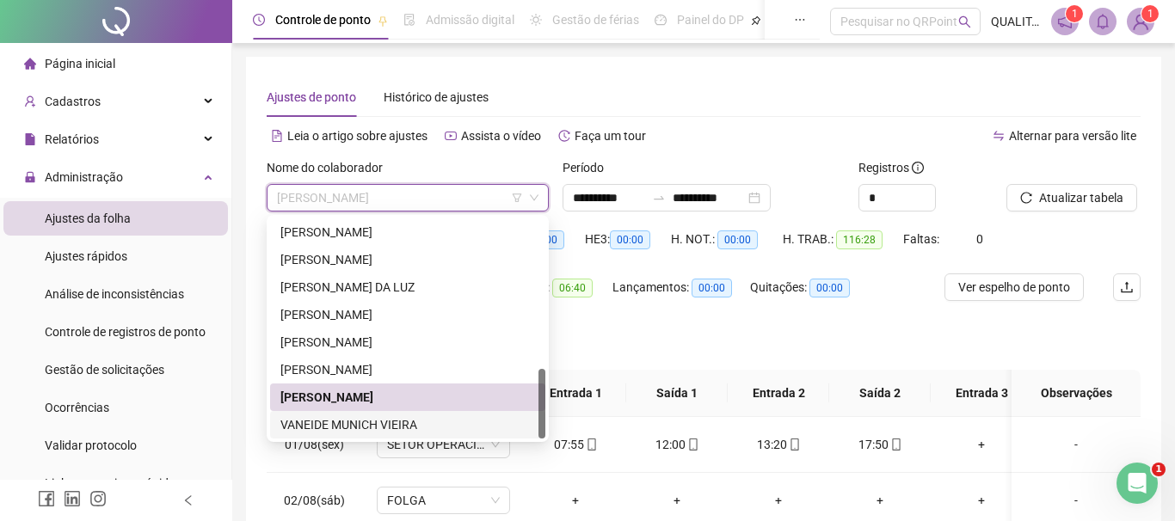
click at [341, 425] on div "VANEIDE MUNICH VIEIRA" at bounding box center [407, 425] width 255 height 19
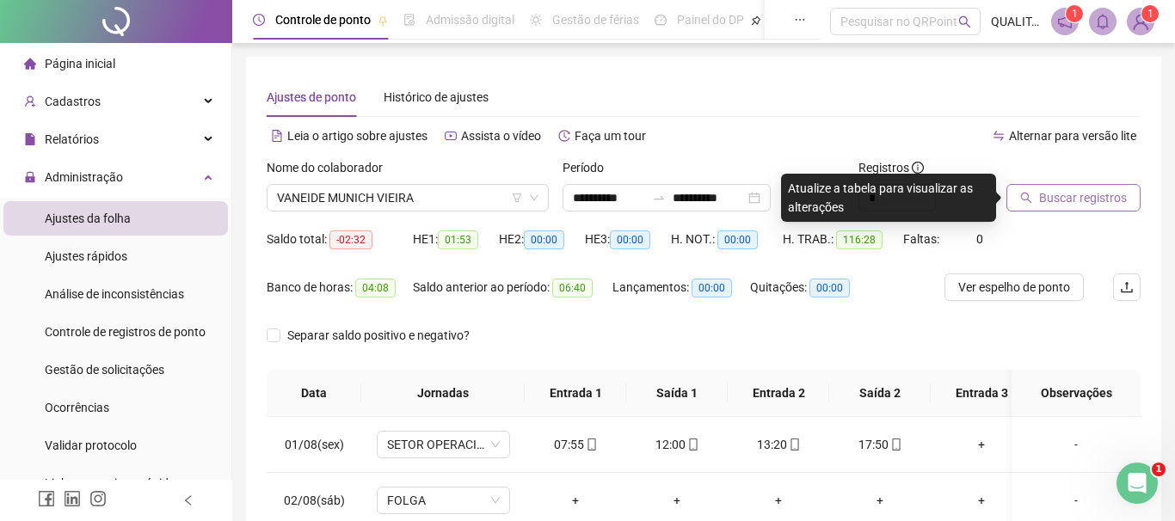
click at [1081, 195] on span "Buscar registros" at bounding box center [1083, 197] width 88 height 19
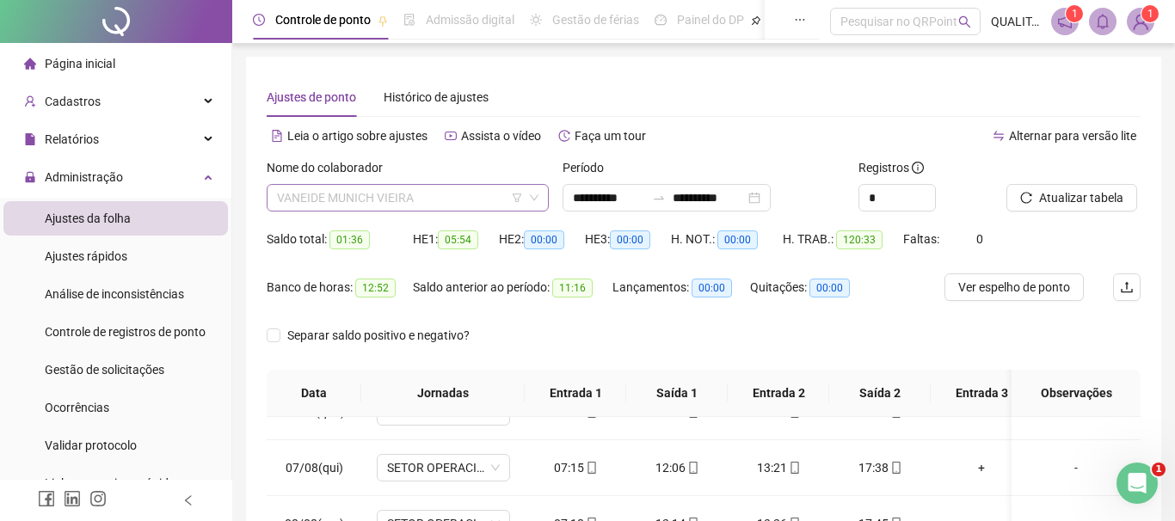
click at [448, 202] on span "VANEIDE MUNICH VIEIRA" at bounding box center [408, 198] width 262 height 26
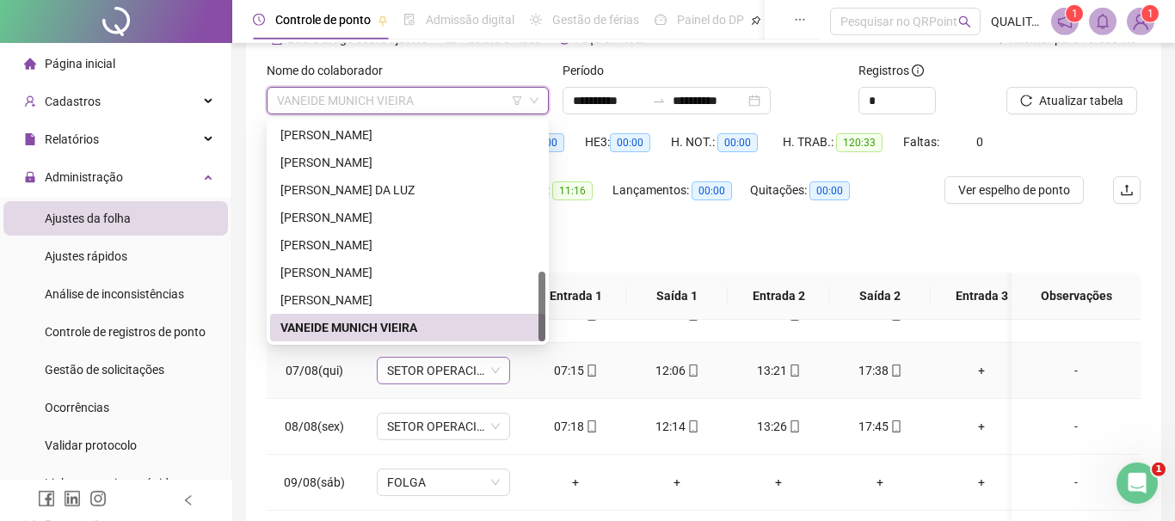
scroll to position [98, 0]
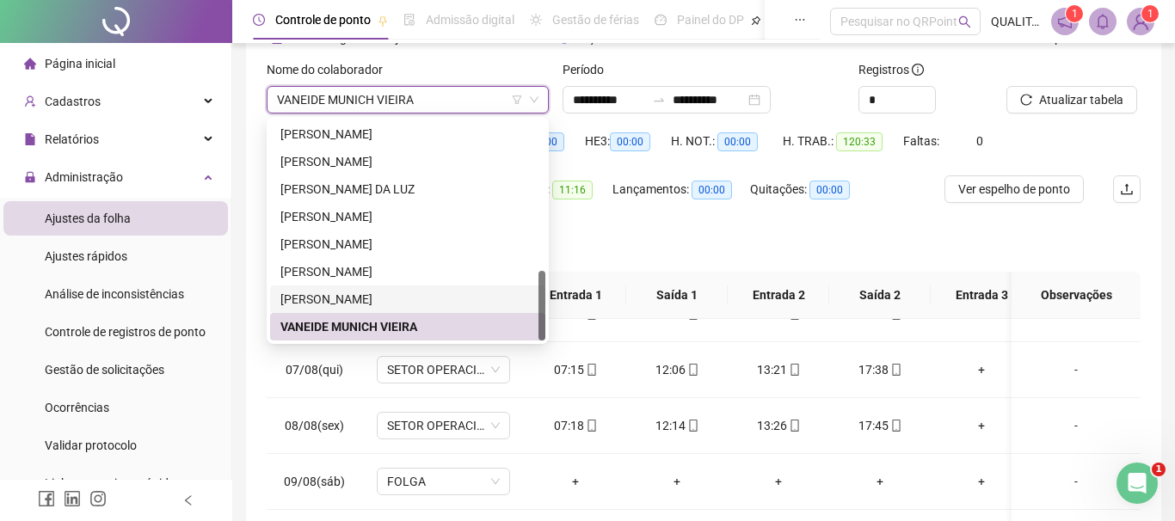
click at [780, 224] on div "Separar saldo positivo e negativo?" at bounding box center [704, 248] width 874 height 48
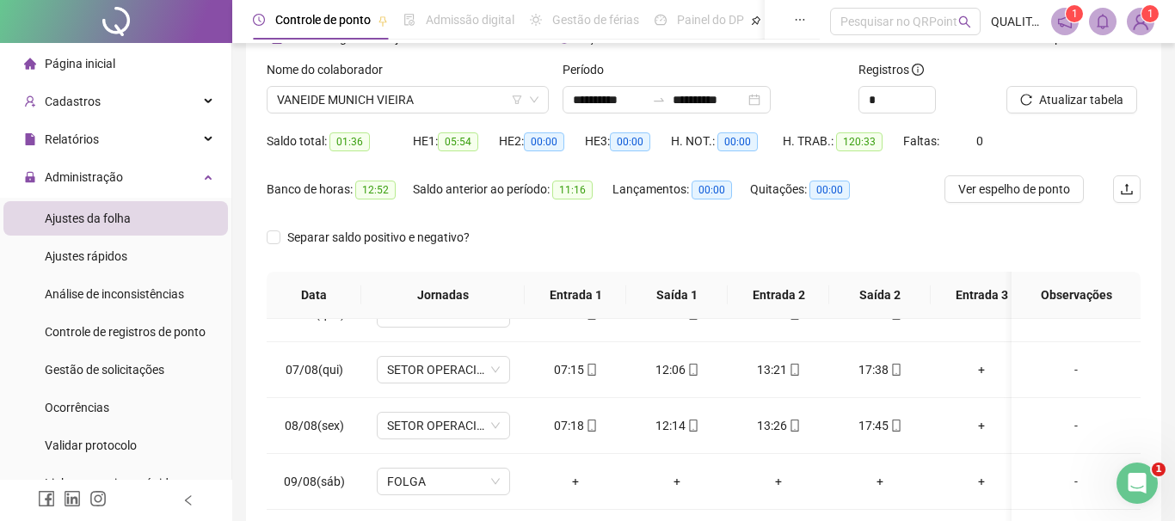
click at [936, 221] on div "Banco de horas: 12:52 Saldo anterior ao período: 11:16 Lançamentos: 00:00 Quita…" at bounding box center [704, 200] width 874 height 48
